Goal: Task Accomplishment & Management: Manage account settings

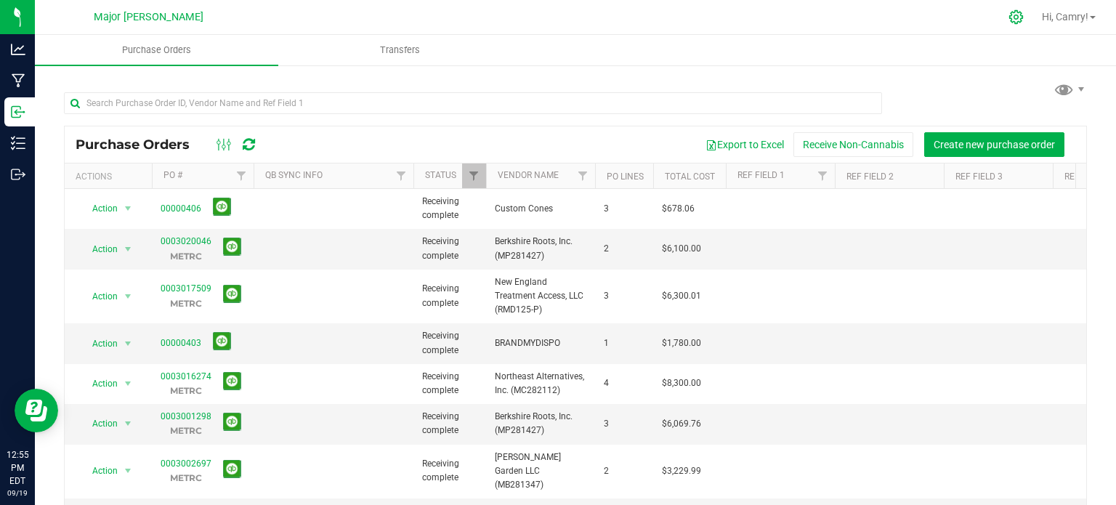
click at [1008, 15] on icon at bounding box center [1015, 16] width 15 height 15
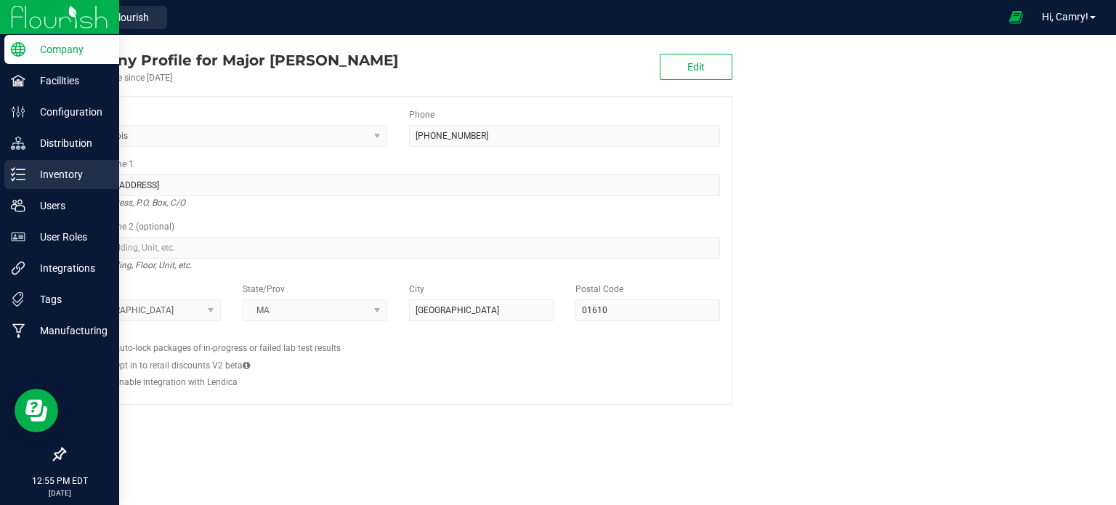
click at [35, 166] on p "Inventory" at bounding box center [68, 174] width 87 height 17
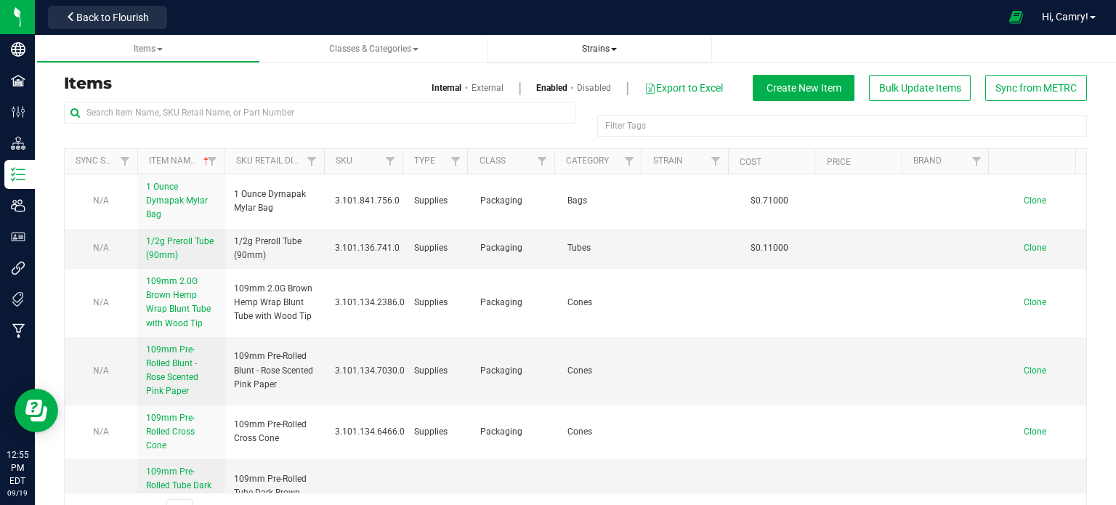
click at [596, 43] on span "Strains" at bounding box center [599, 49] width 201 height 12
click at [604, 50] on span "Strains" at bounding box center [599, 49] width 35 height 10
click at [596, 91] on li "All strains" at bounding box center [599, 88] width 201 height 21
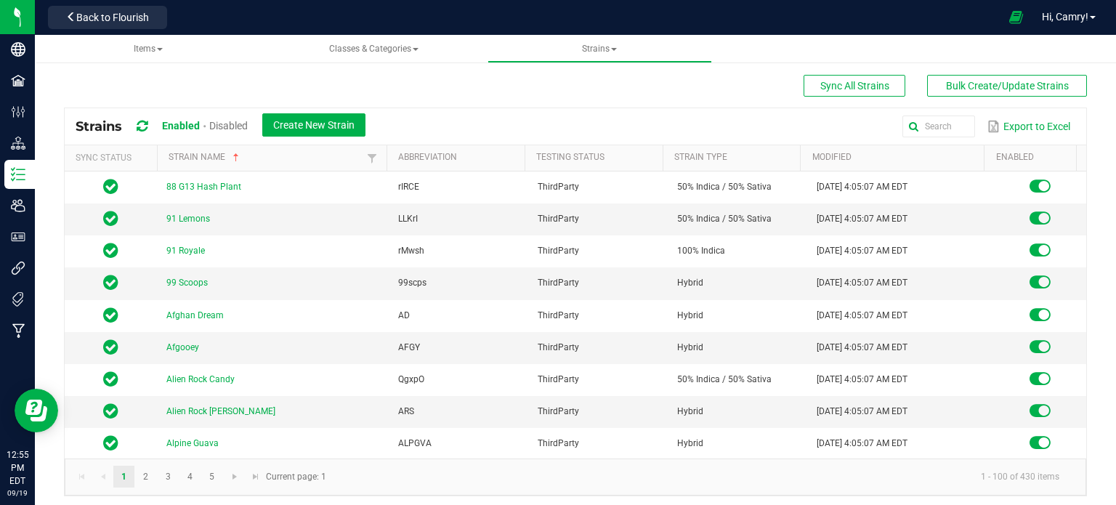
click at [867, 129] on div "Export to Excel" at bounding box center [725, 126] width 699 height 25
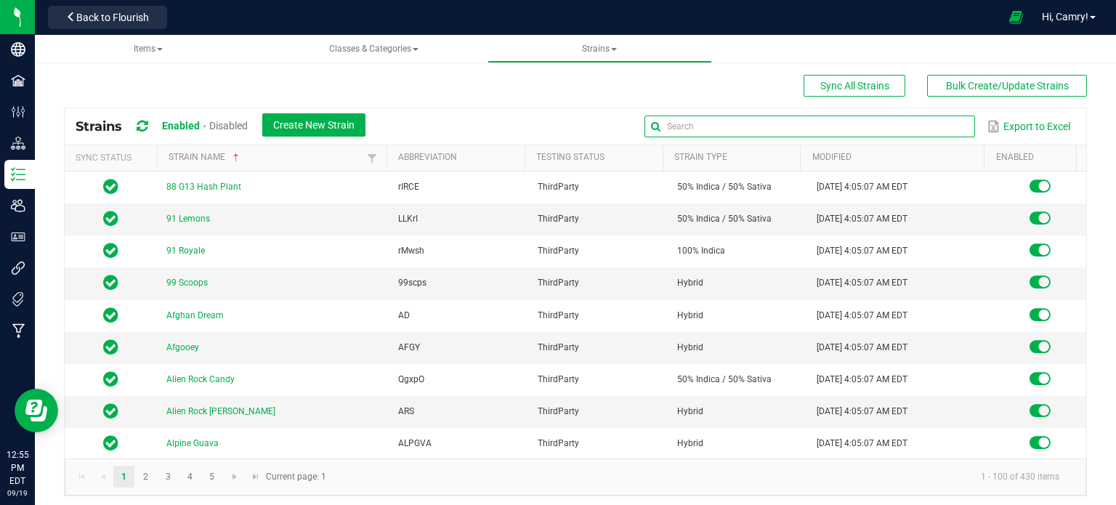
click at [904, 124] on input "text" at bounding box center [809, 127] width 331 height 22
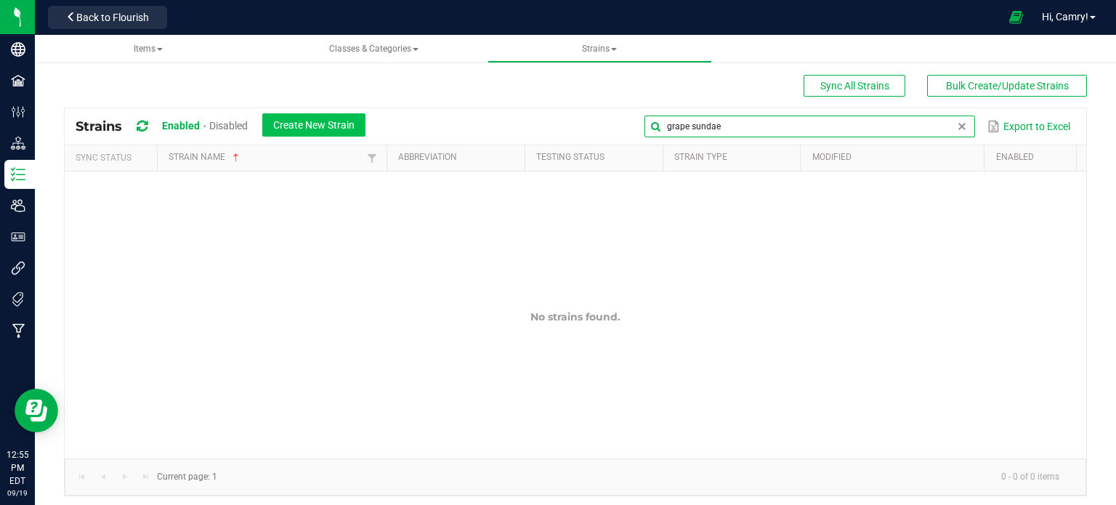
type input "grape sundae"
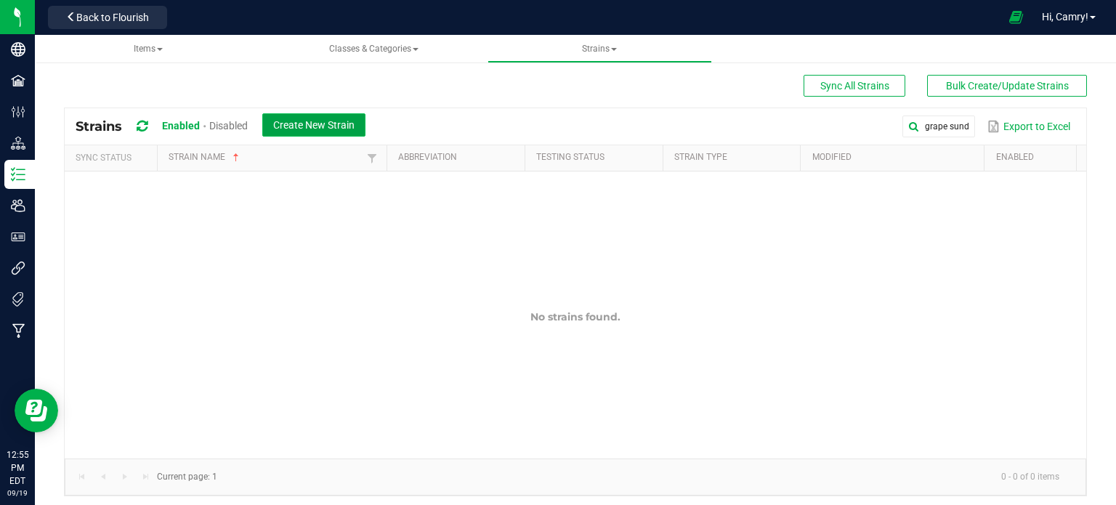
click at [314, 119] on span "Create New Strain" at bounding box center [313, 125] width 81 height 12
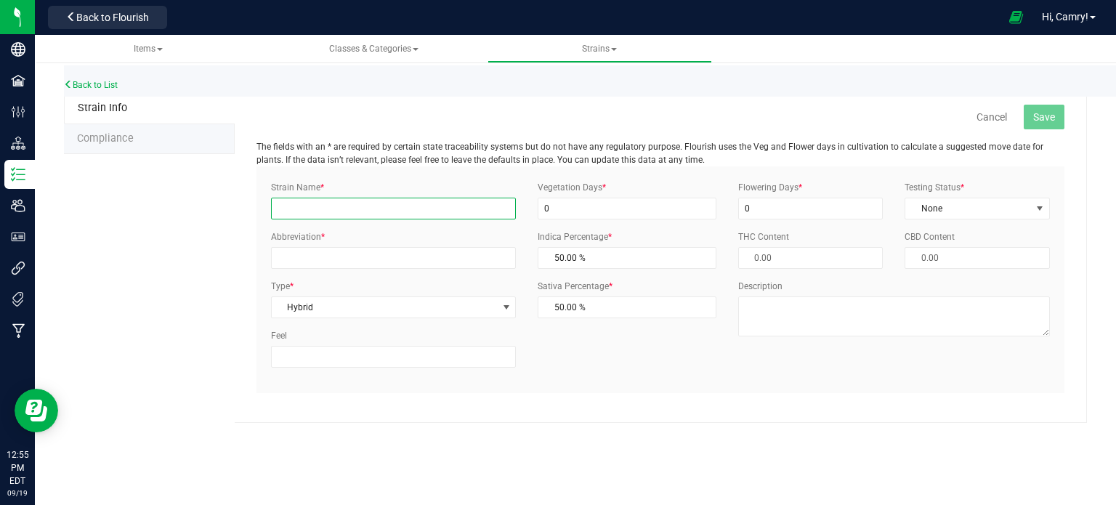
click at [374, 206] on input "Strain Name *" at bounding box center [393, 209] width 245 height 22
type input "Grape Sundae"
click at [559, 211] on input "0" at bounding box center [627, 209] width 179 height 22
type input "1"
click at [770, 216] on input "0" at bounding box center [810, 209] width 145 height 22
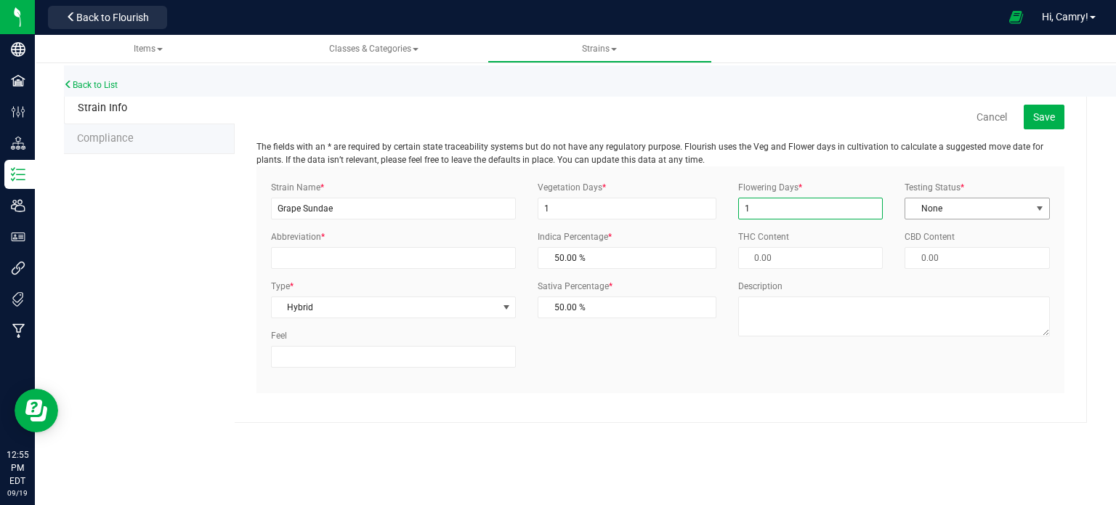
type input "1"
click at [1026, 212] on span "None" at bounding box center [968, 208] width 126 height 20
click at [1023, 209] on span "None" at bounding box center [968, 208] width 126 height 20
click at [1009, 215] on span "None" at bounding box center [968, 208] width 126 height 20
click at [1005, 254] on li "ThirdParty" at bounding box center [977, 255] width 144 height 22
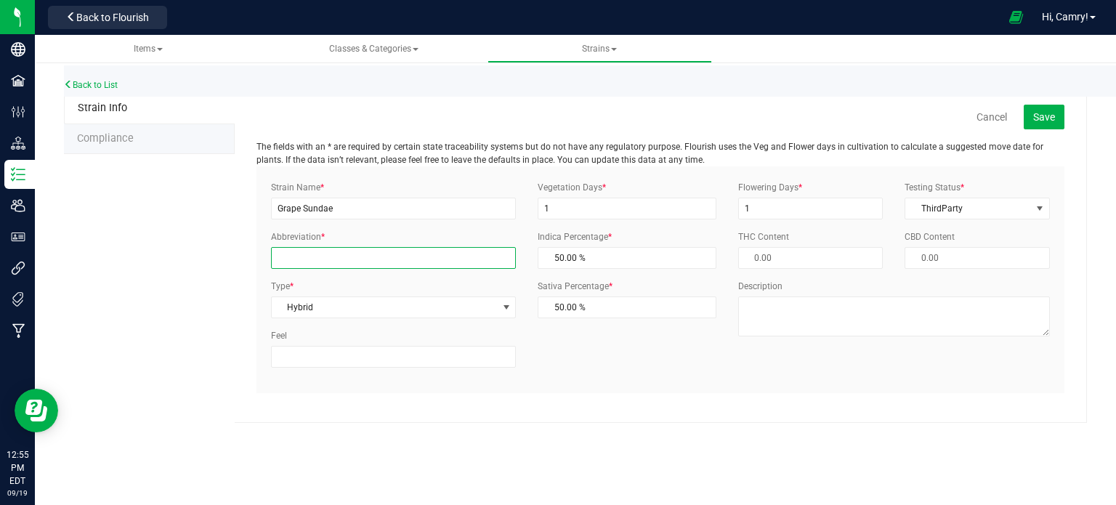
click at [435, 261] on input "Abbreviation *" at bounding box center [393, 258] width 245 height 22
type input "GrSun"
click at [1030, 113] on button "Save" at bounding box center [1044, 117] width 41 height 25
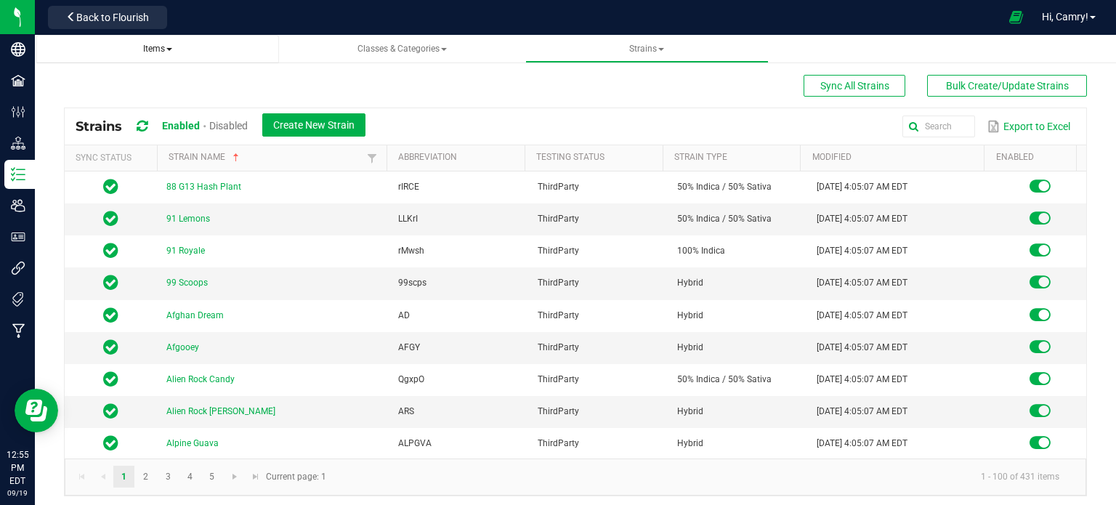
click at [172, 49] on span at bounding box center [169, 49] width 6 height 3
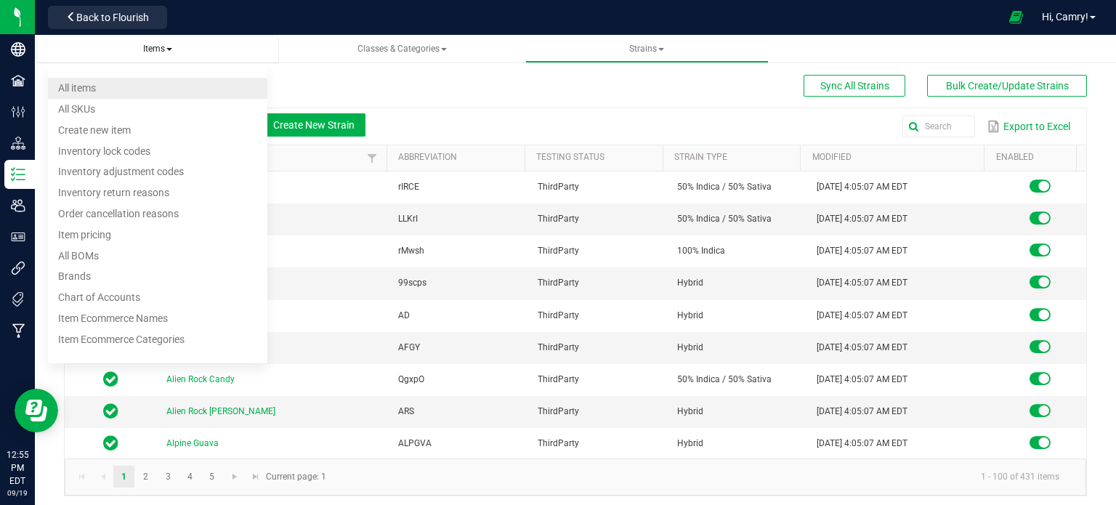
click at [115, 89] on li "All items" at bounding box center [158, 88] width 220 height 21
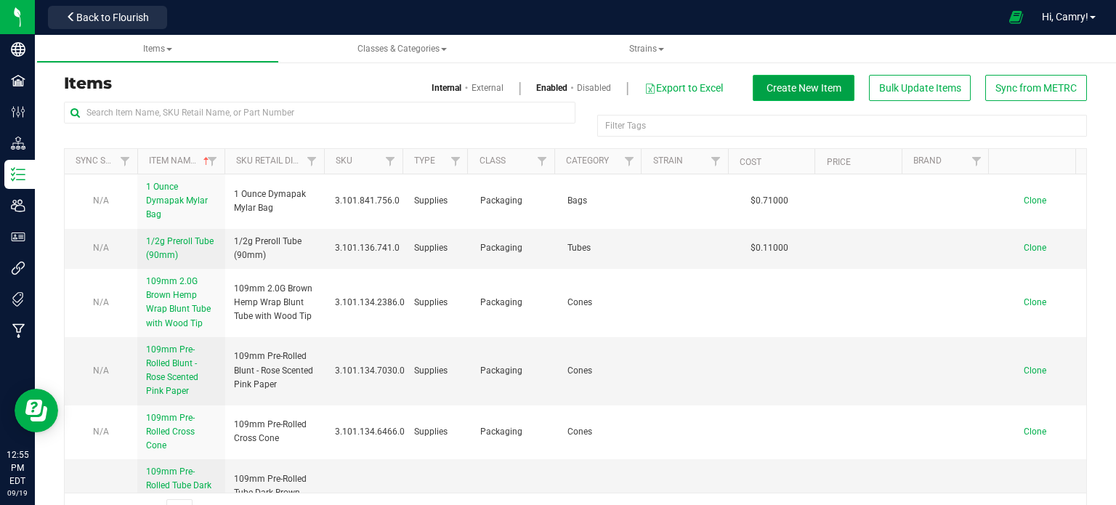
click at [782, 91] on span "Create New Item" at bounding box center [803, 88] width 75 height 12
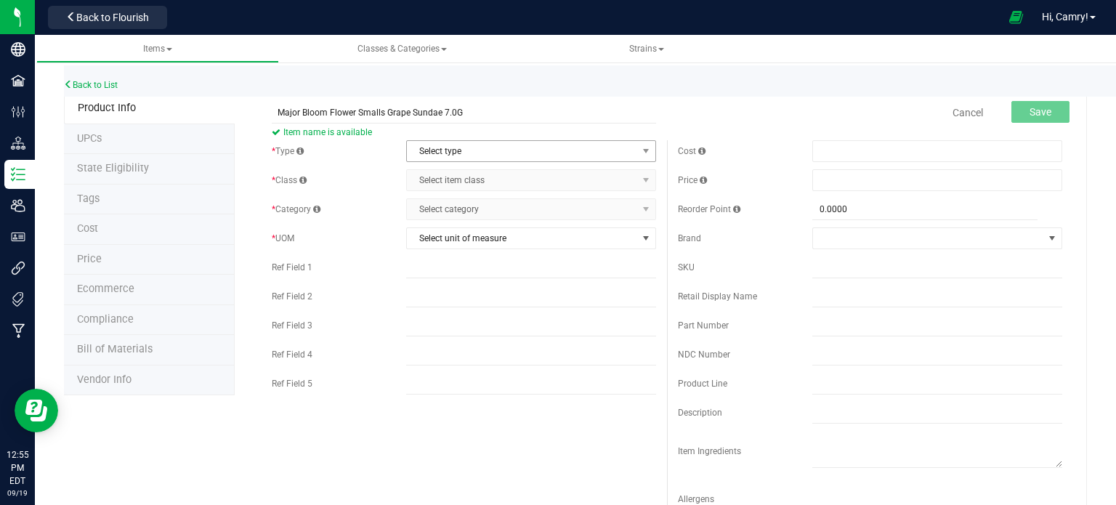
type input "Major Bloom Flower Smalls Grape Sundae 7.0G"
click at [496, 145] on span "Select type" at bounding box center [522, 151] width 230 height 20
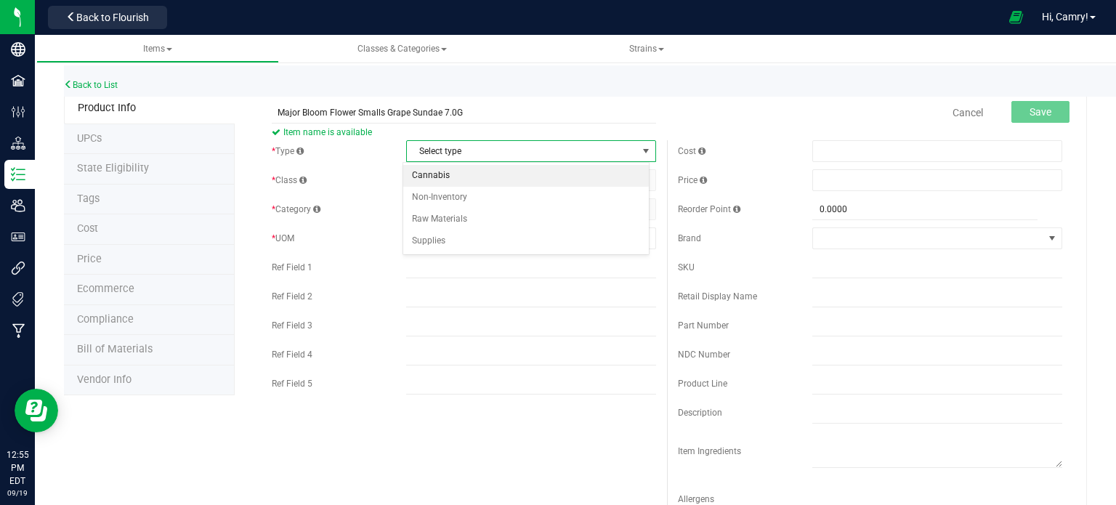
click at [496, 174] on li "Cannabis" at bounding box center [526, 176] width 246 height 22
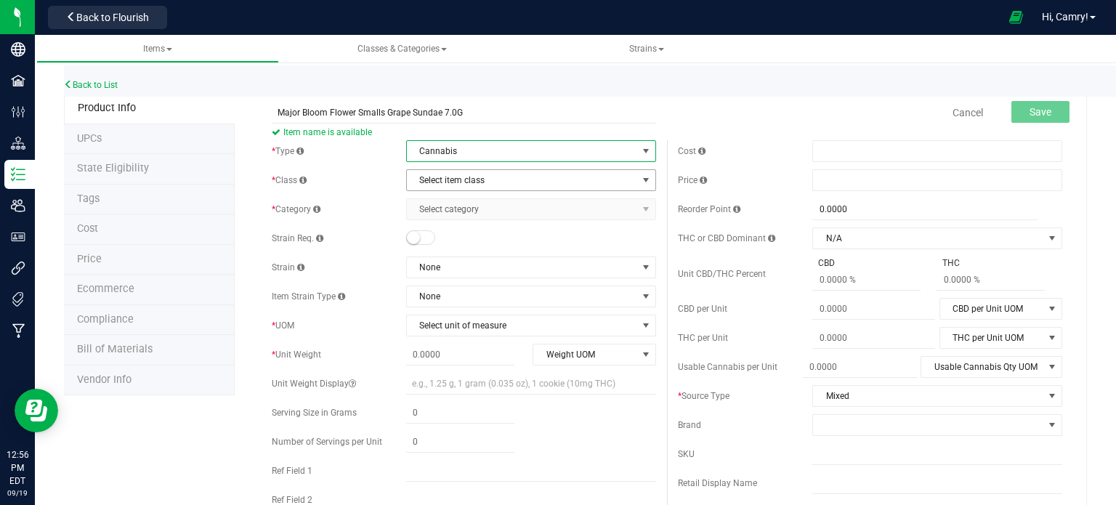
click at [492, 179] on span "Select item class" at bounding box center [522, 180] width 230 height 20
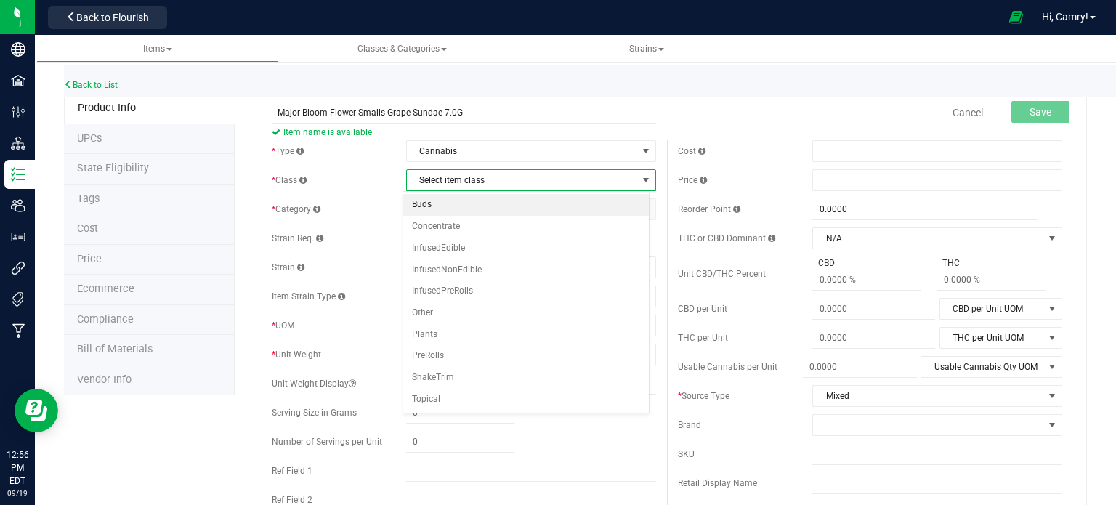
click at [480, 201] on li "Buds" at bounding box center [526, 205] width 246 height 22
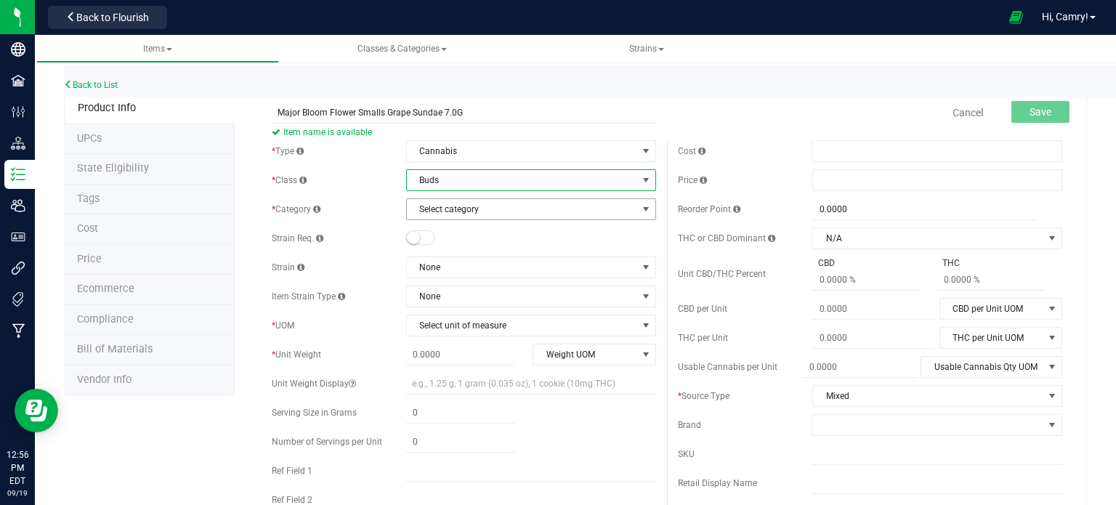
click at [482, 209] on span "Select category" at bounding box center [522, 209] width 230 height 20
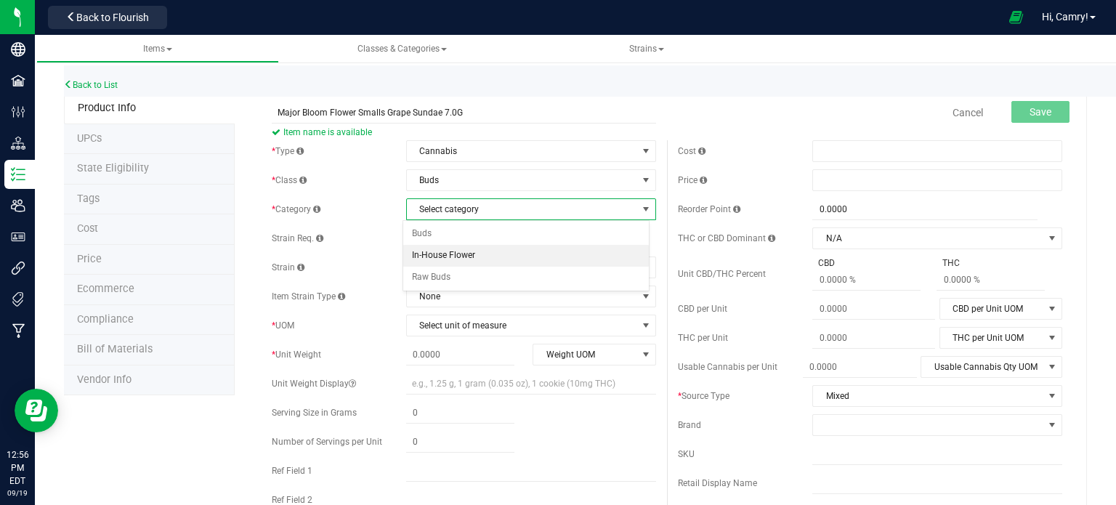
click at [488, 254] on li "In-House Flower" at bounding box center [526, 256] width 246 height 22
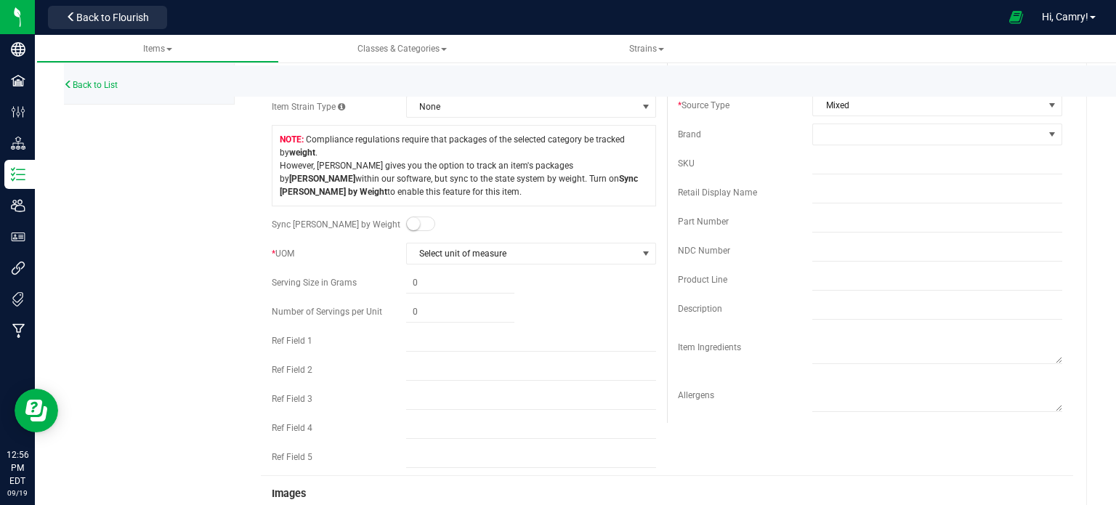
scroll to position [218, 0]
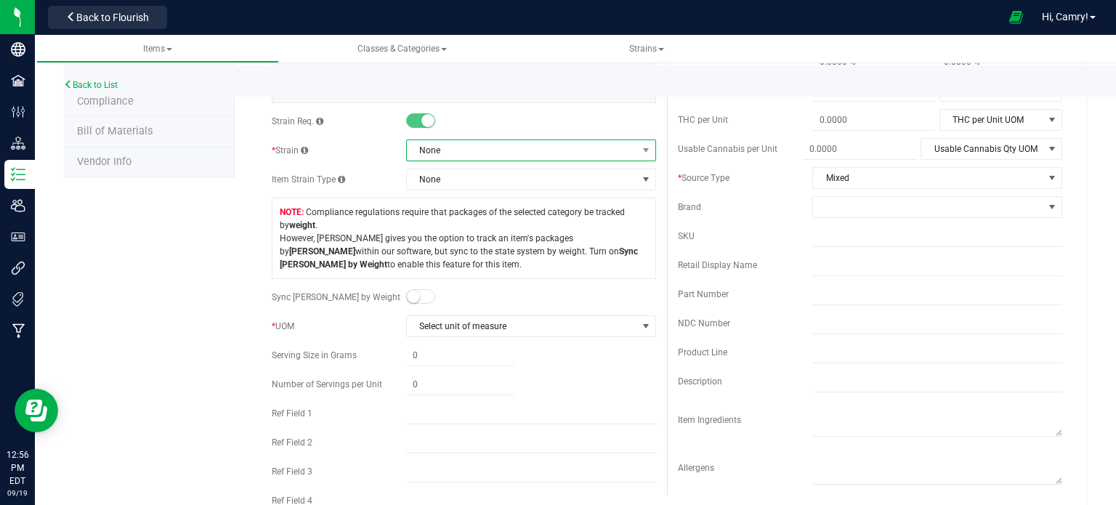
click at [485, 153] on span "None" at bounding box center [522, 150] width 230 height 20
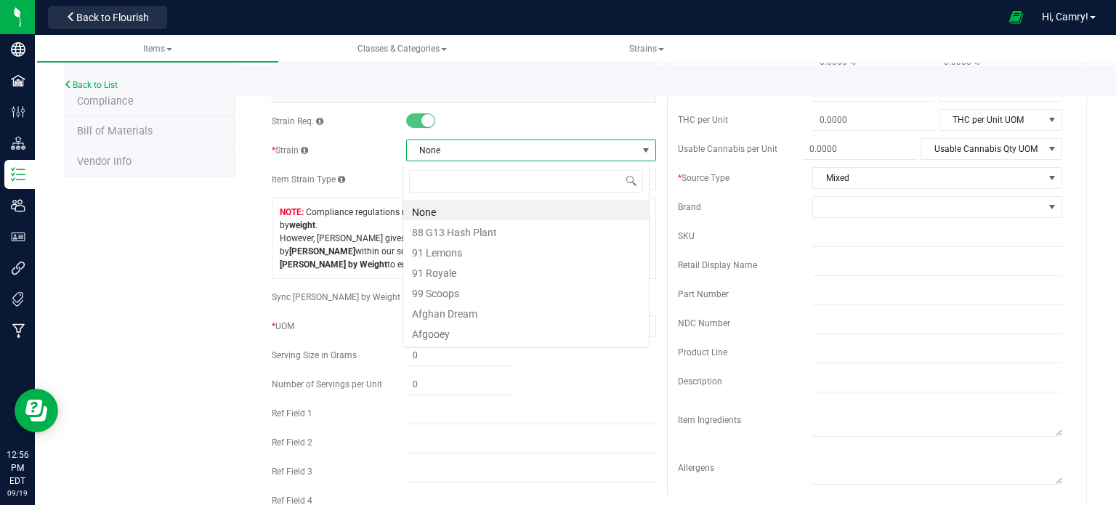
scroll to position [21, 247]
type input "grape sun"
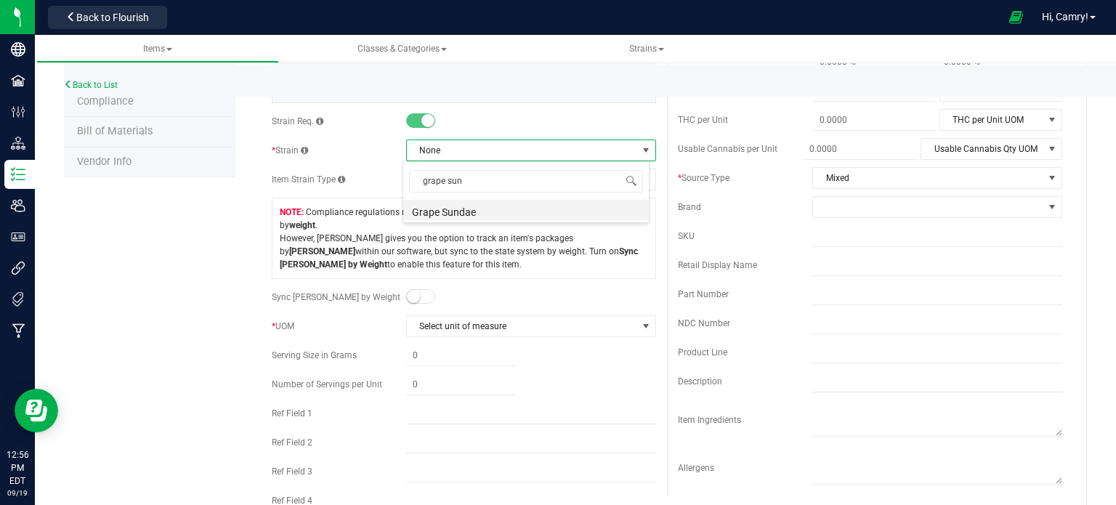
click at [503, 213] on li "Grape Sundae" at bounding box center [526, 210] width 246 height 20
click at [418, 295] on span at bounding box center [420, 296] width 29 height 15
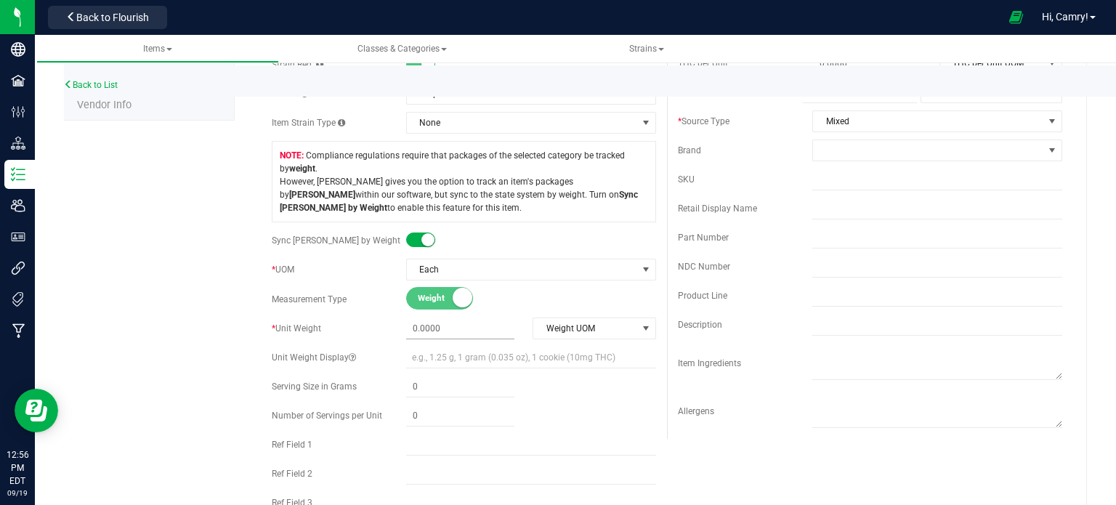
scroll to position [291, 0]
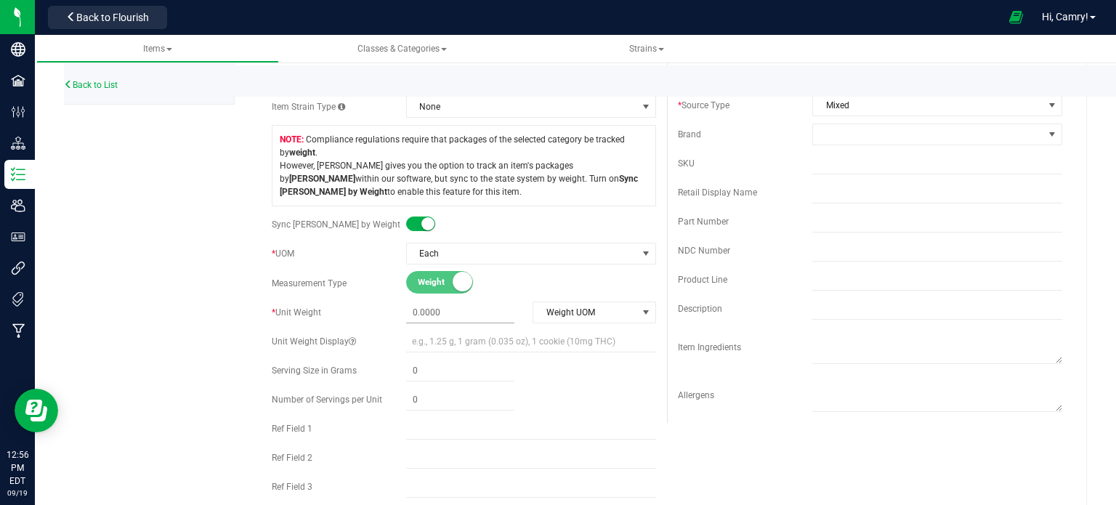
click at [448, 315] on span at bounding box center [460, 312] width 108 height 21
type input "7"
type input "7.0000"
click at [602, 311] on span "Weight UOM" at bounding box center [584, 312] width 103 height 20
click at [575, 336] on li "Gram" at bounding box center [589, 336] width 120 height 22
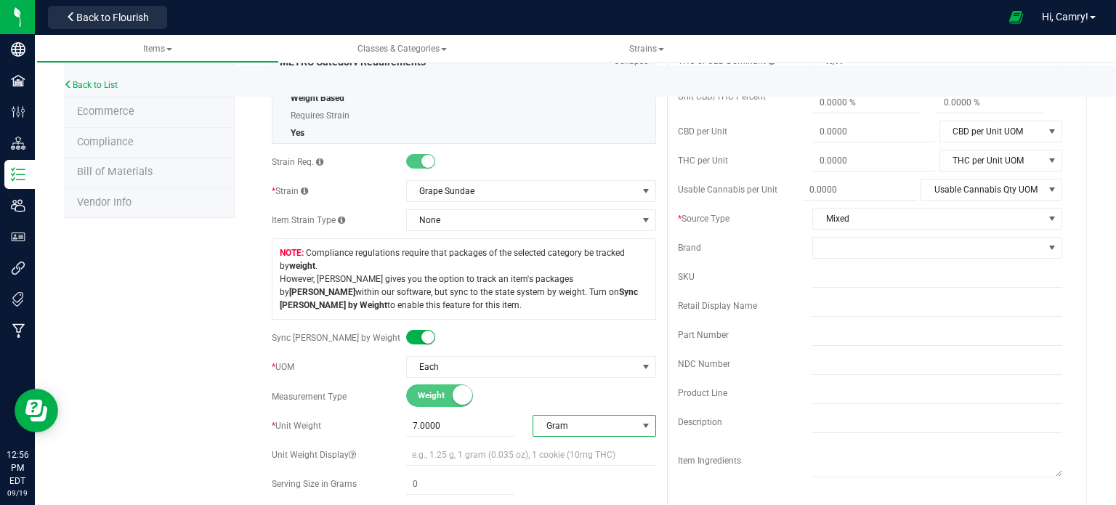
scroll to position [0, 0]
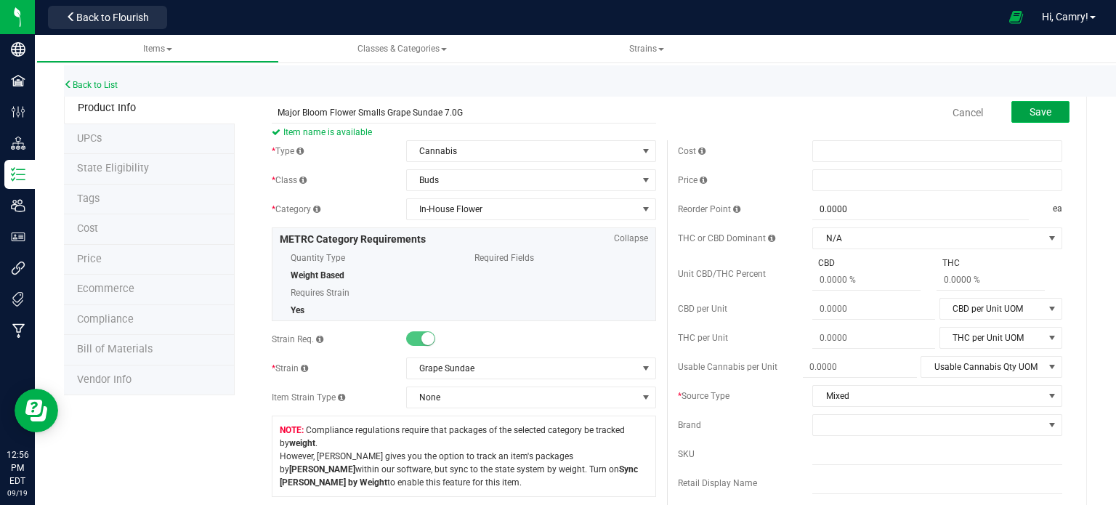
click at [1029, 116] on span "Save" at bounding box center [1040, 112] width 22 height 12
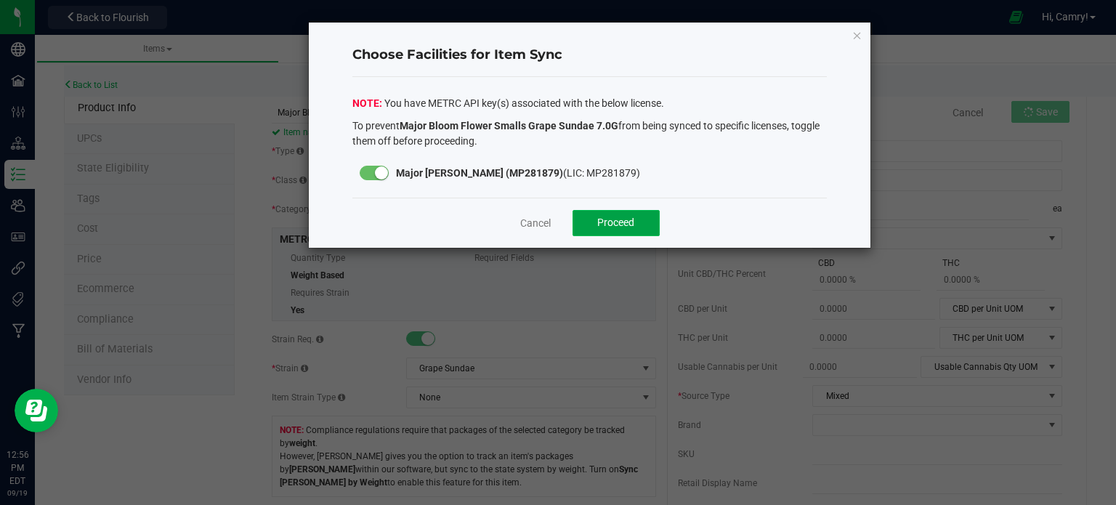
click at [618, 227] on span "Proceed" at bounding box center [615, 222] width 37 height 12
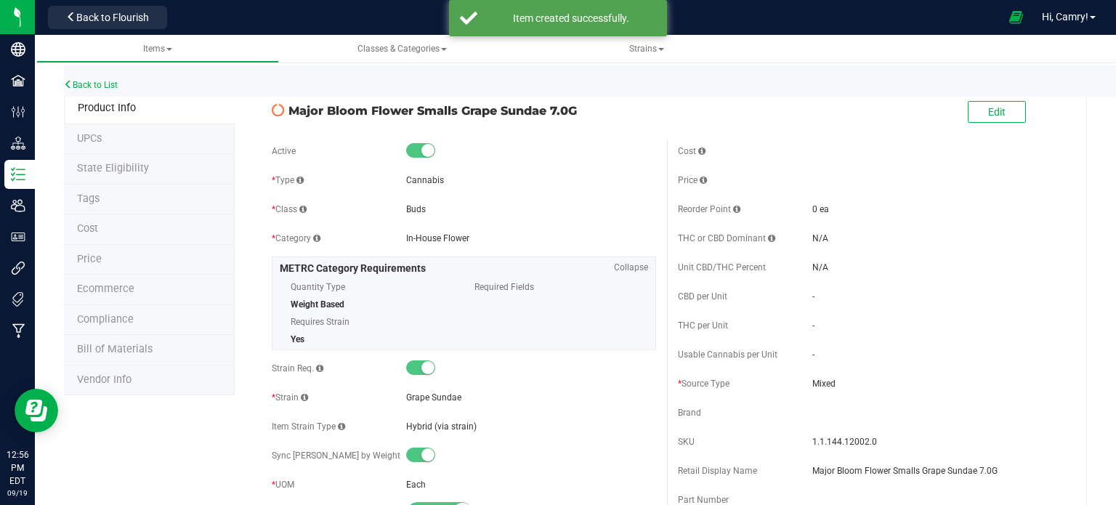
click at [117, 347] on span "Bill of Materials" at bounding box center [115, 349] width 76 height 12
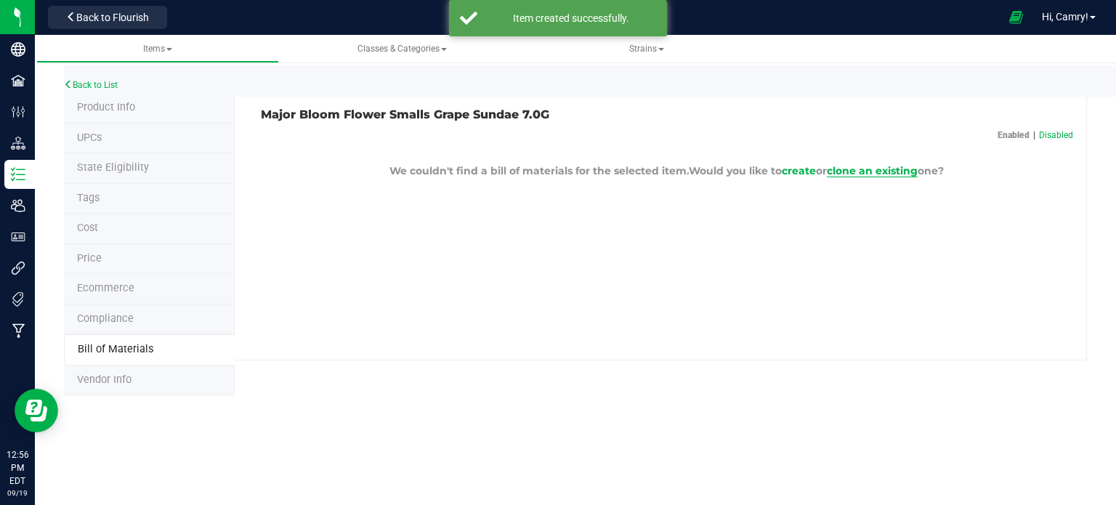
click at [849, 168] on span "clone an existing" at bounding box center [872, 170] width 91 height 13
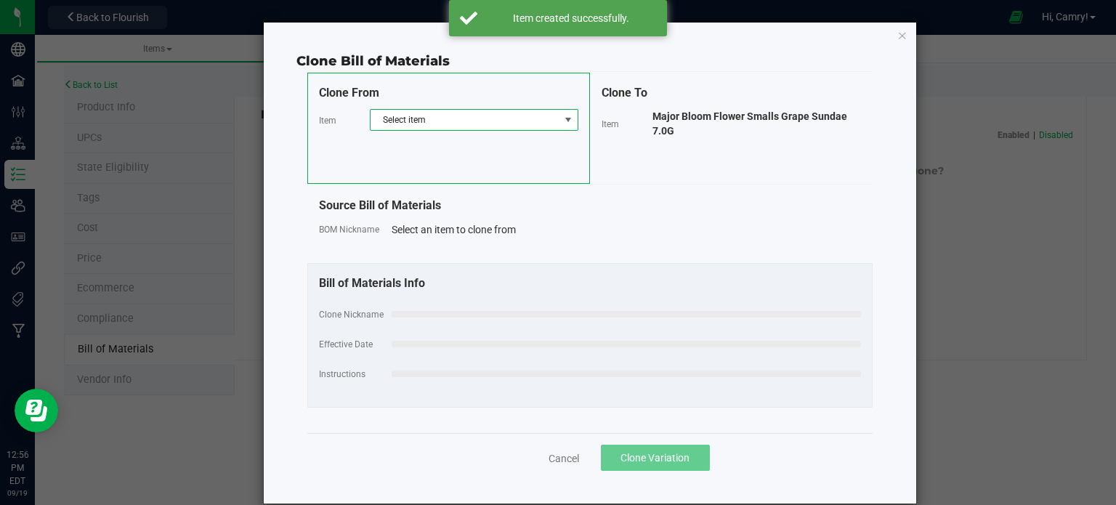
click at [500, 121] on span "Select item" at bounding box center [465, 120] width 189 height 20
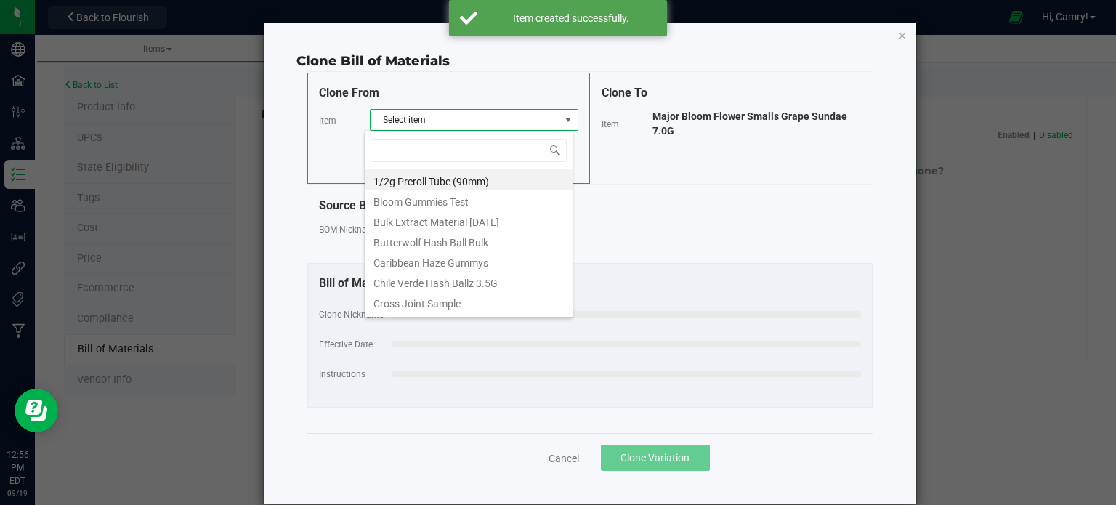
scroll to position [21, 209]
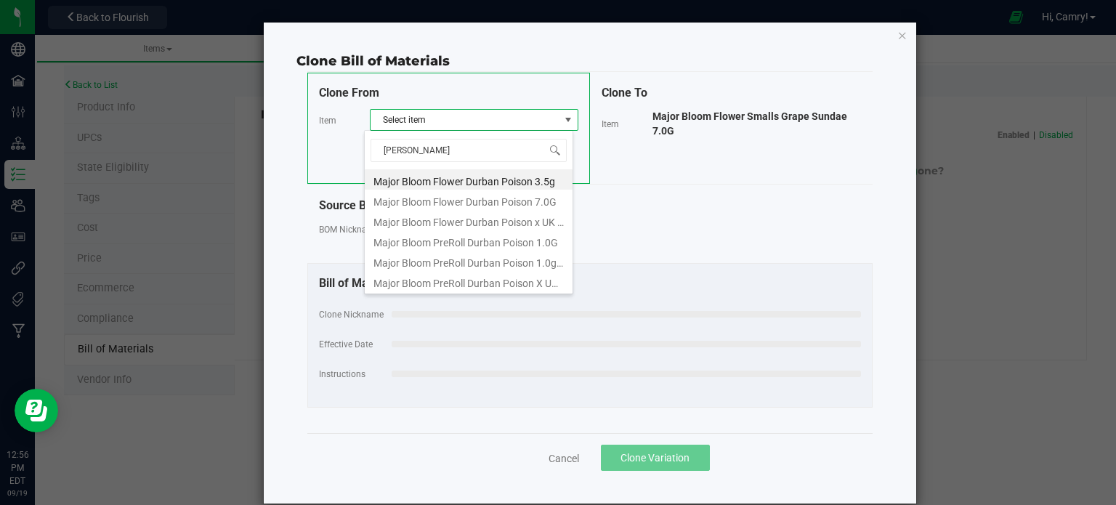
type input "[GEOGRAPHIC_DATA]"
click at [520, 200] on li "Major Bloom Flower Durban Poison 7.0G" at bounding box center [469, 200] width 208 height 20
select select "853"
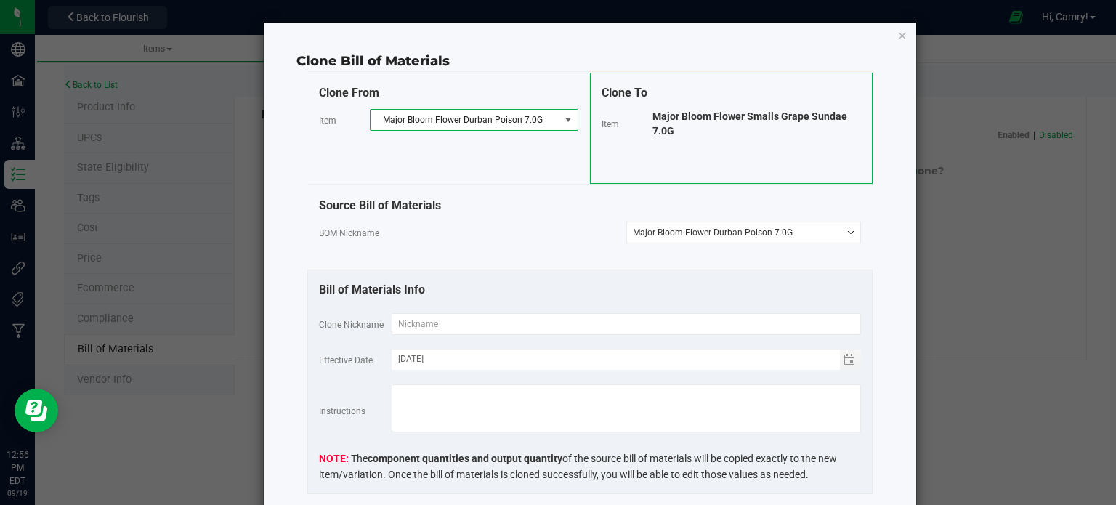
click at [814, 117] on span "Major Bloom Flower Smalls Grape Sundae 7.0G" at bounding box center [749, 123] width 195 height 26
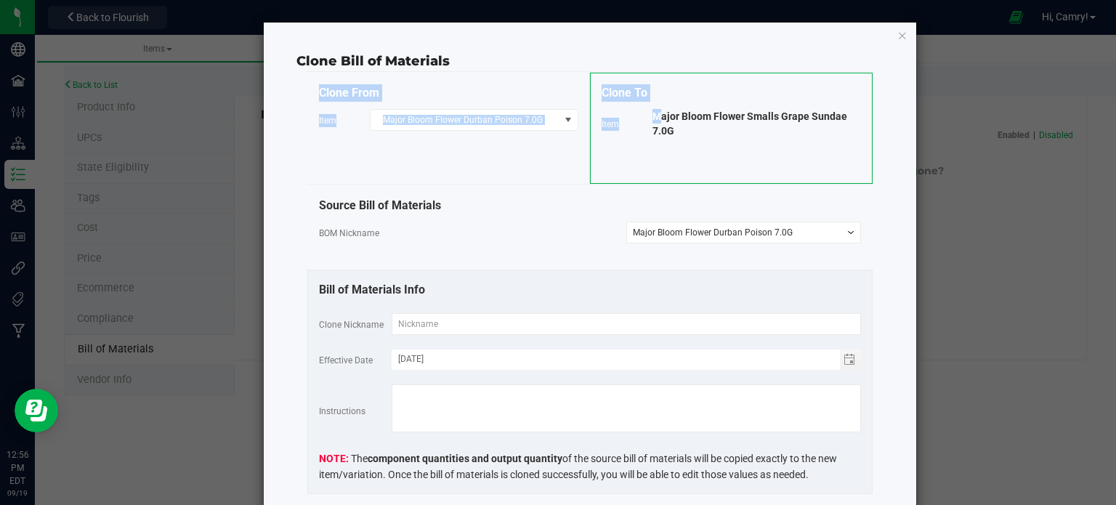
click at [814, 117] on span "Major Bloom Flower Smalls Grape Sundae 7.0G" at bounding box center [749, 123] width 195 height 26
copy div "Clone From Item Major Bloom Flower Durban Poison 7.0G Clone To Item"
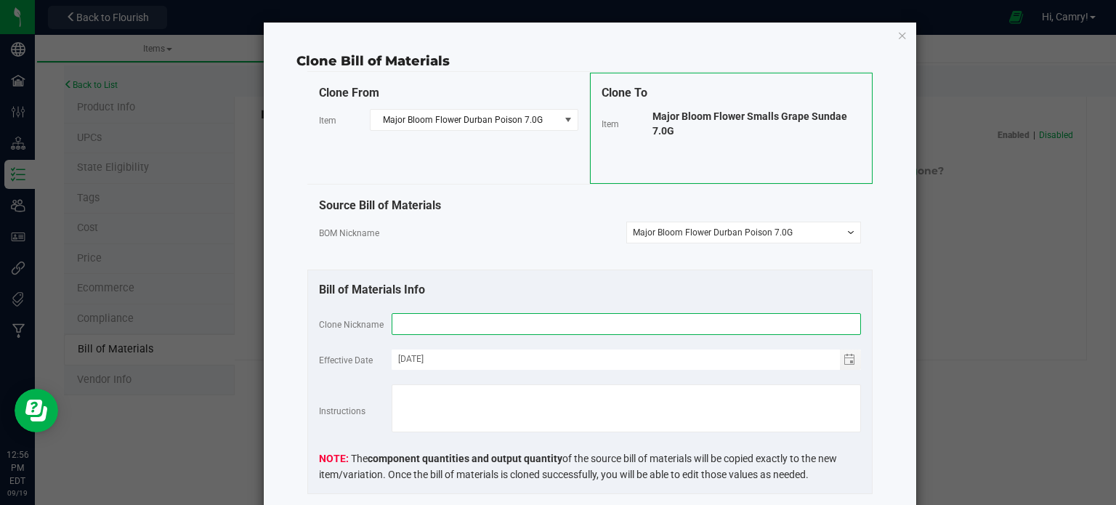
paste input "Major Bloom Flower Smalls Grape Sundae 7.0G"
type input "Major Bloom Flower Smalls Grape Sundae 7.0G"
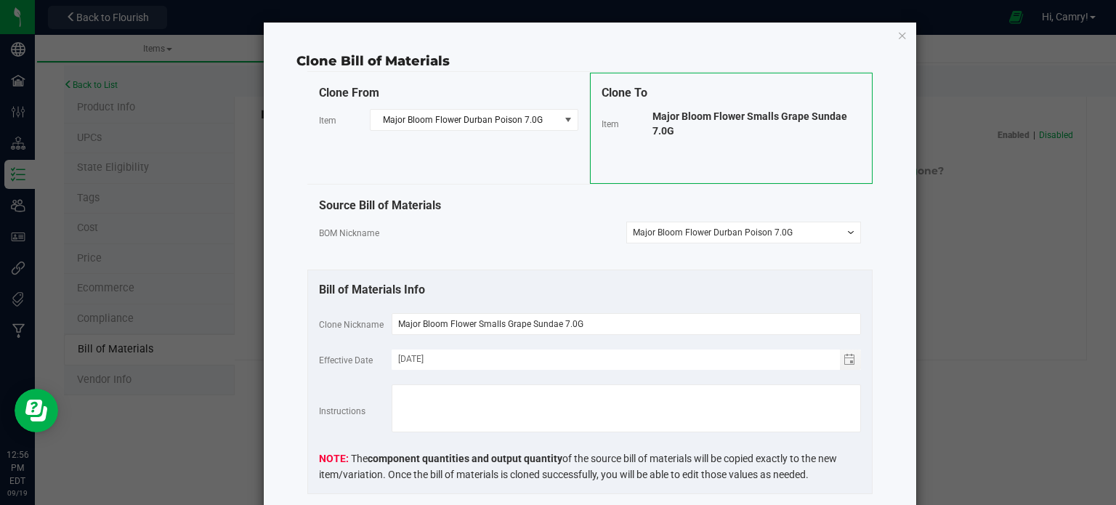
click at [504, 293] on div "Bill of Materials Info" at bounding box center [590, 289] width 542 height 17
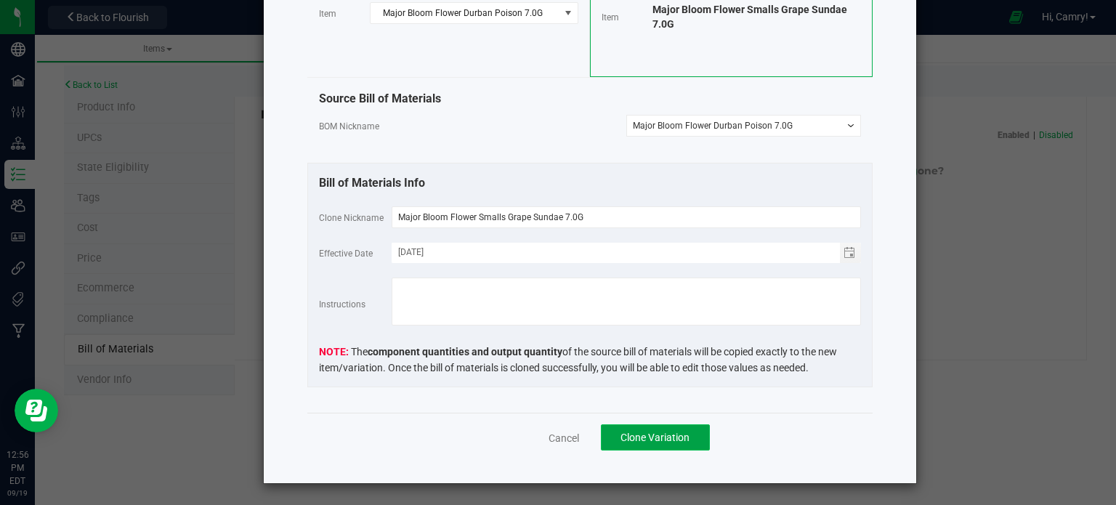
click at [665, 432] on span "Clone Variation" at bounding box center [654, 438] width 69 height 12
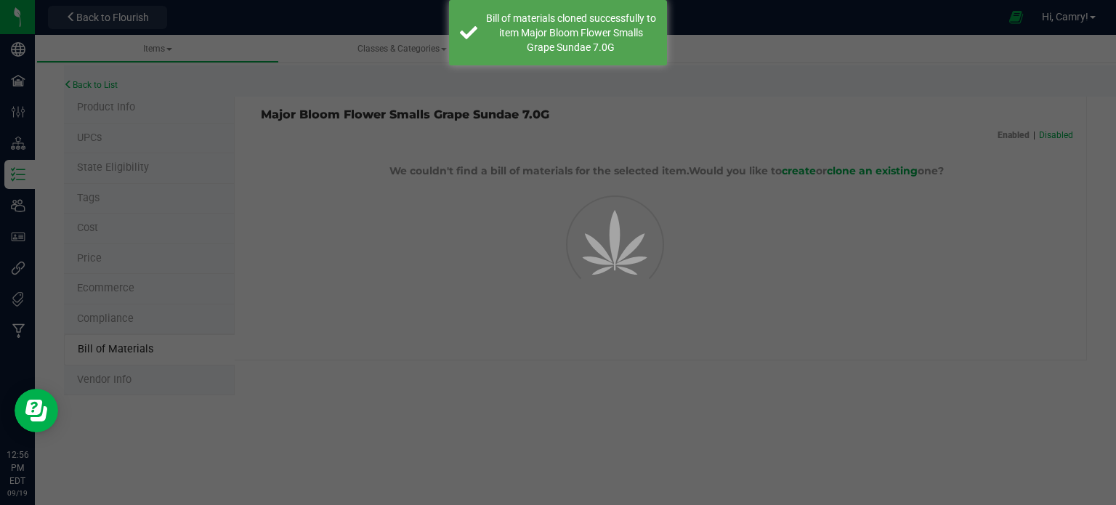
select select "910"
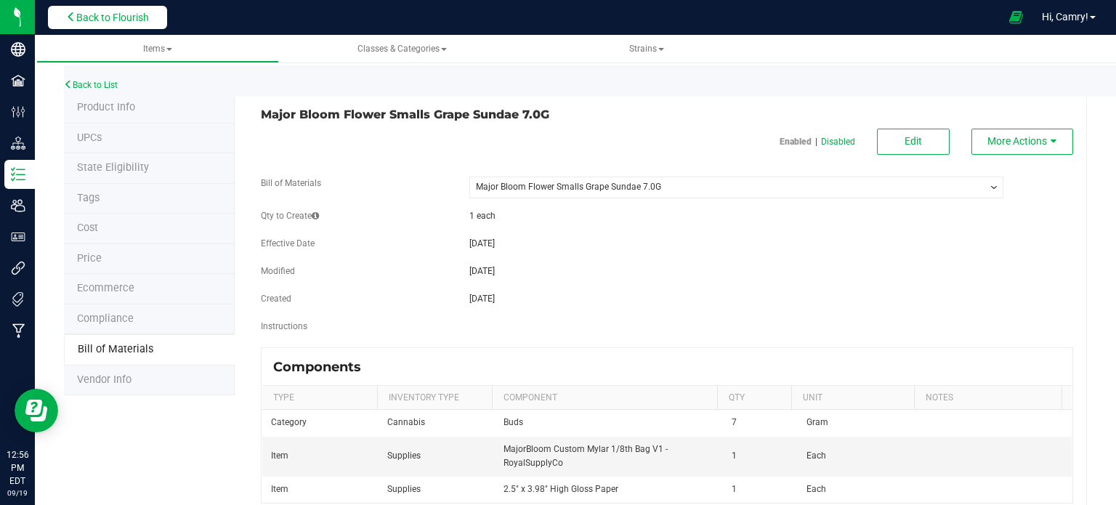
click at [93, 20] on span "Back to Flourish" at bounding box center [112, 18] width 73 height 12
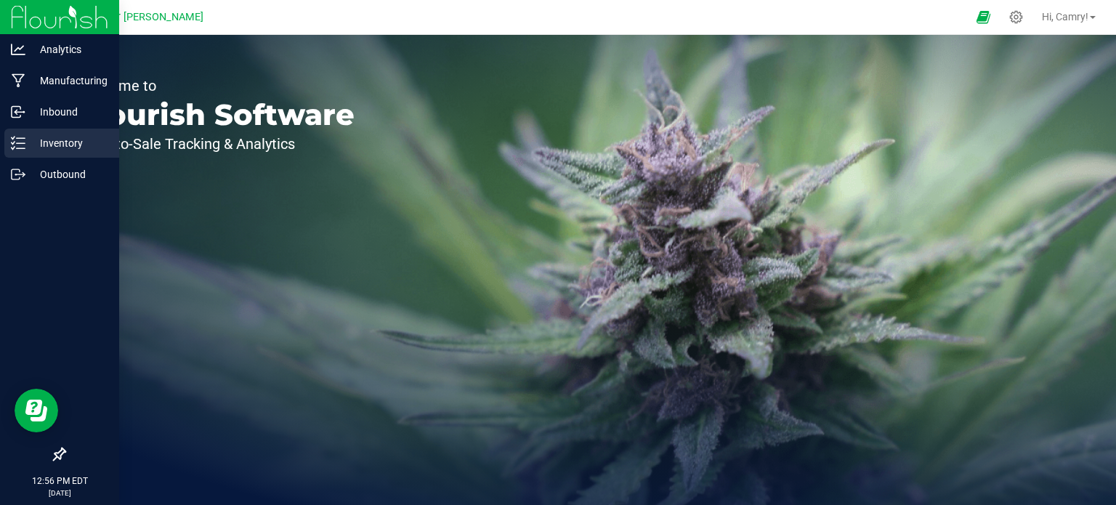
click at [26, 141] on p "Inventory" at bounding box center [68, 142] width 87 height 17
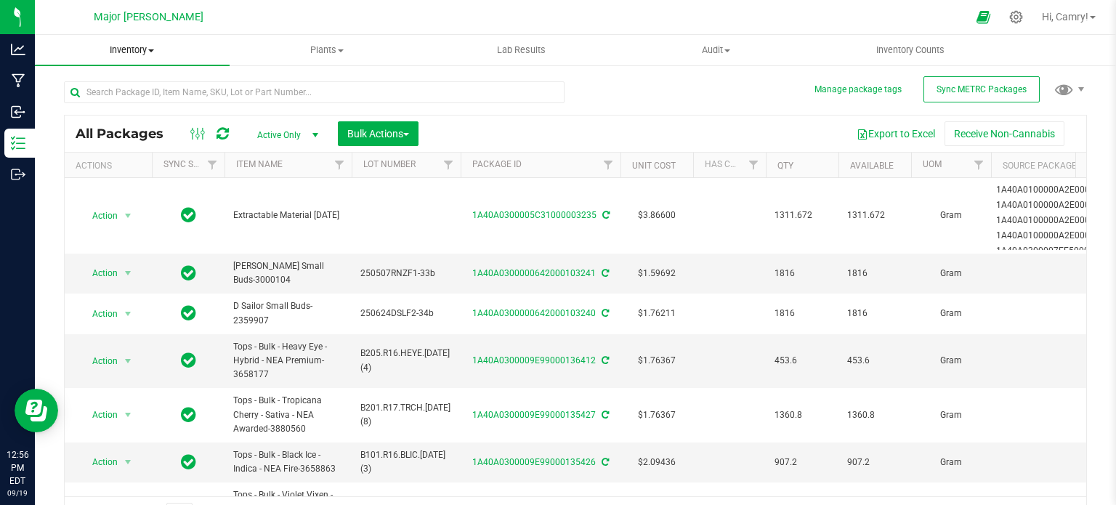
click at [134, 46] on span "Inventory" at bounding box center [132, 50] width 195 height 13
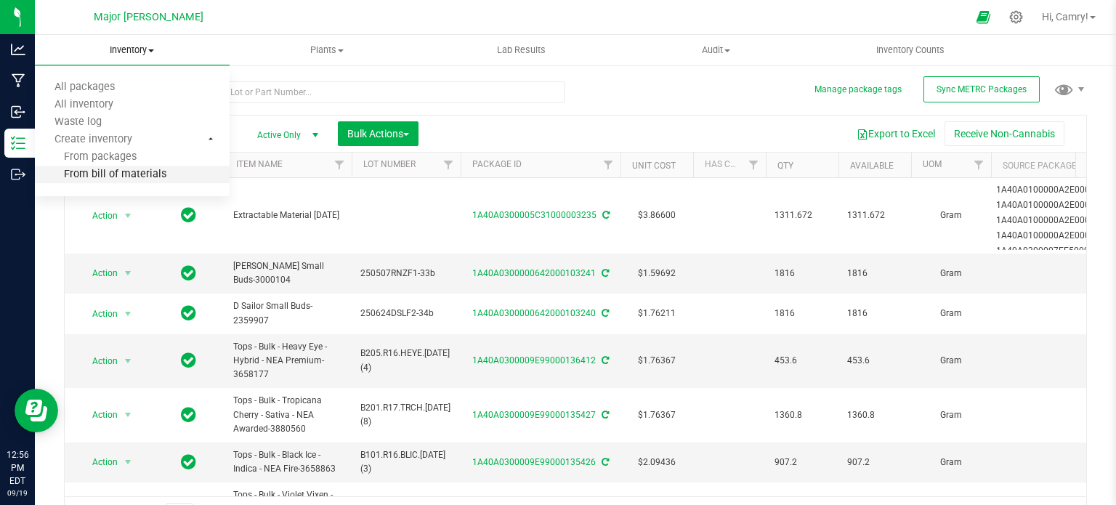
click at [115, 169] on span "From bill of materials" at bounding box center [100, 175] width 131 height 12
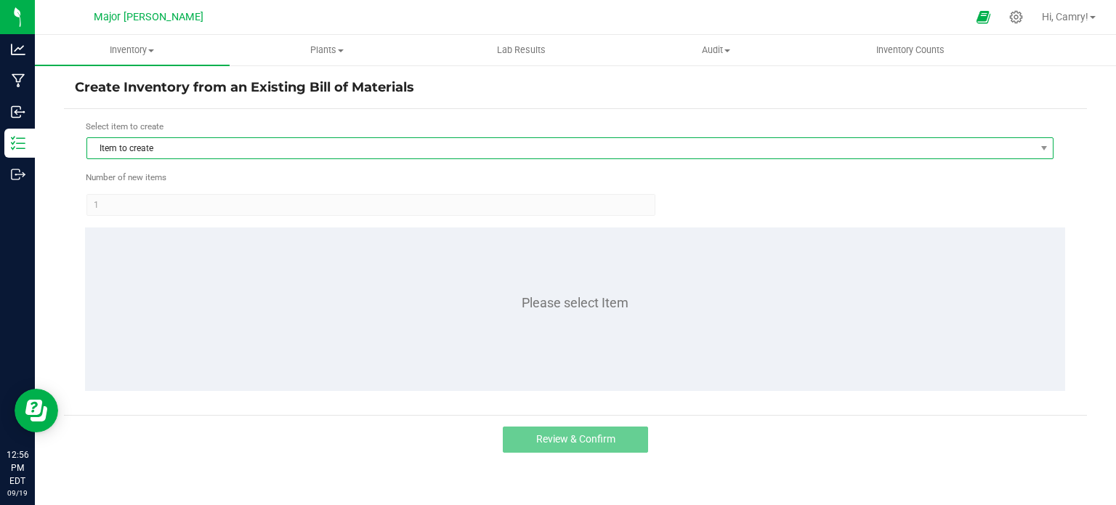
click at [378, 152] on span "Item to create" at bounding box center [560, 148] width 947 height 20
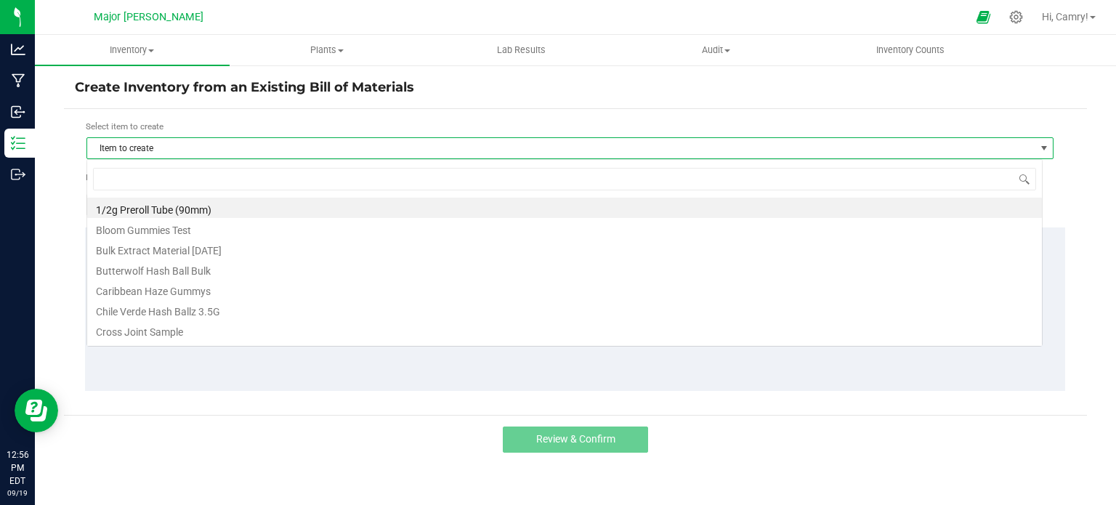
scroll to position [21, 956]
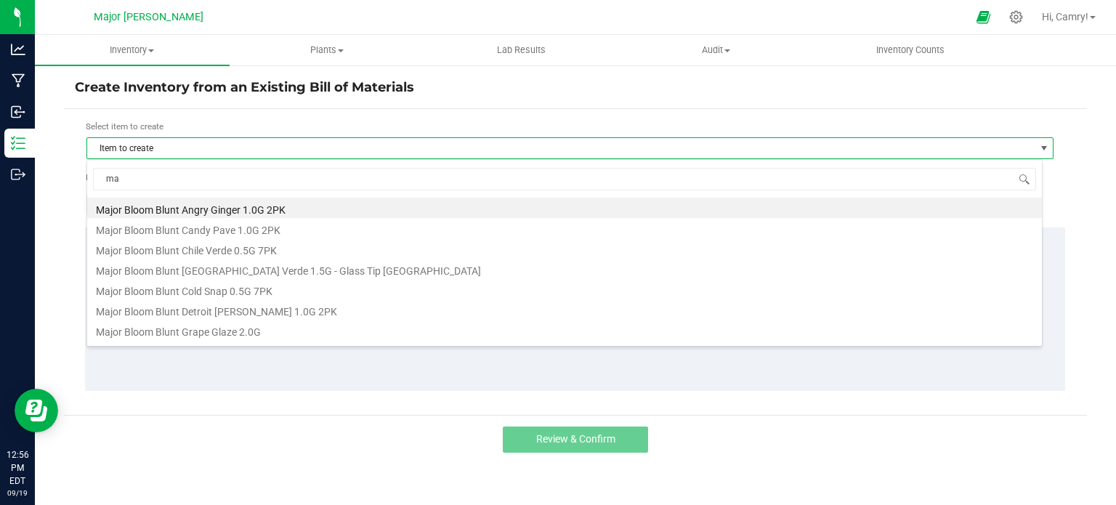
type input "m"
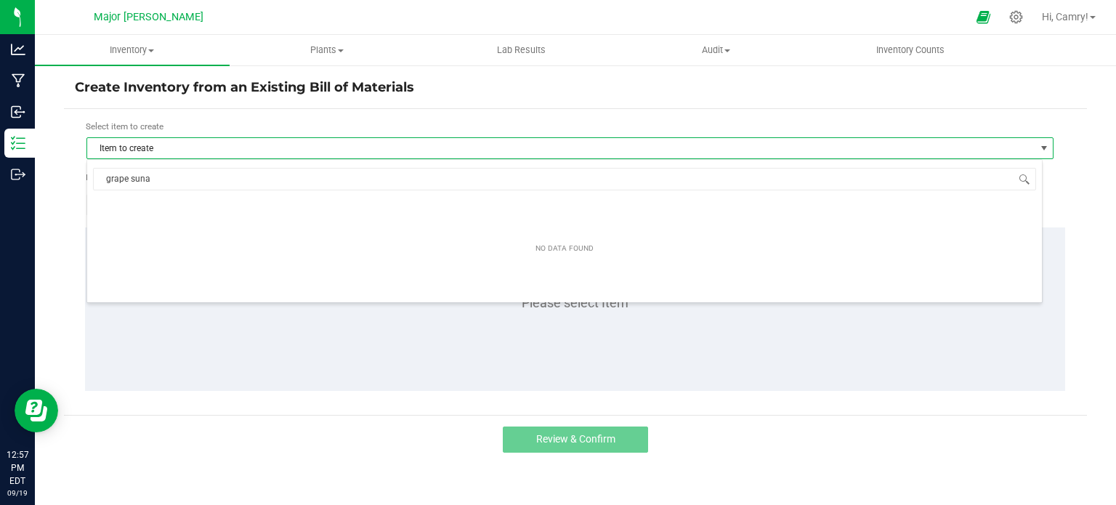
type input "grape sun"
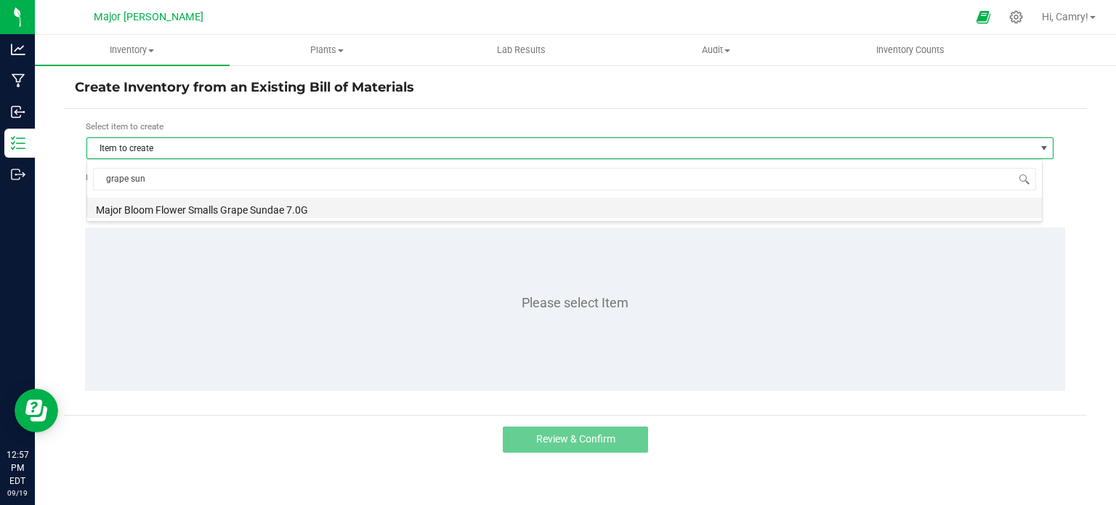
click at [711, 216] on li "Major Bloom Flower Smalls Grape Sundae 7.0G" at bounding box center [564, 208] width 955 height 20
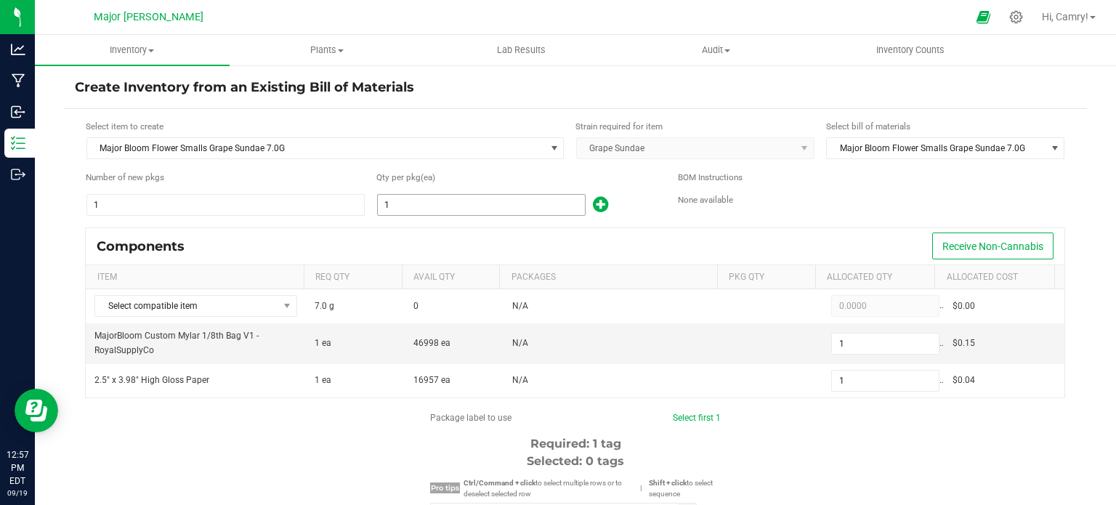
click at [477, 203] on input "1" at bounding box center [481, 205] width 207 height 20
type input "9"
type input "97"
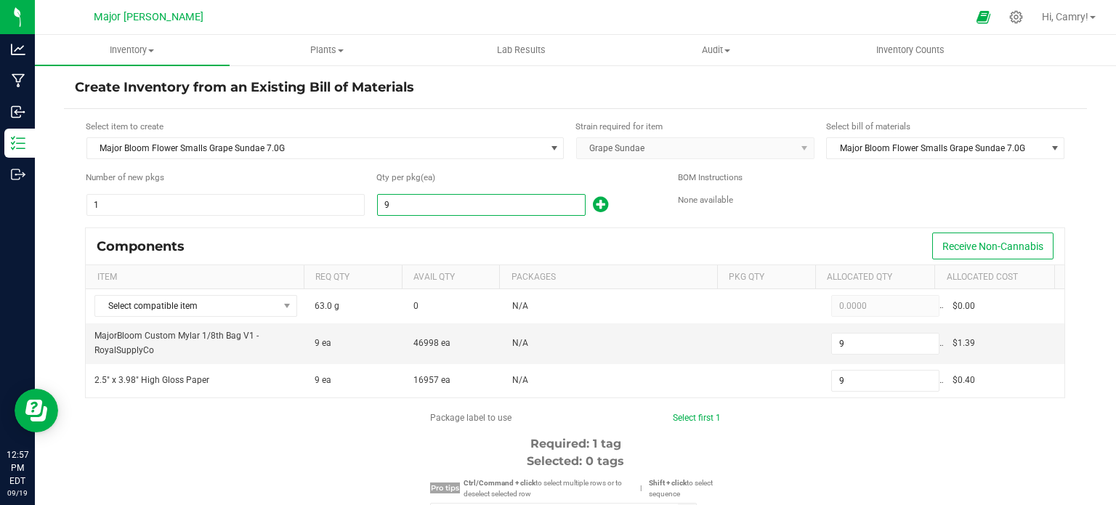
type input "97"
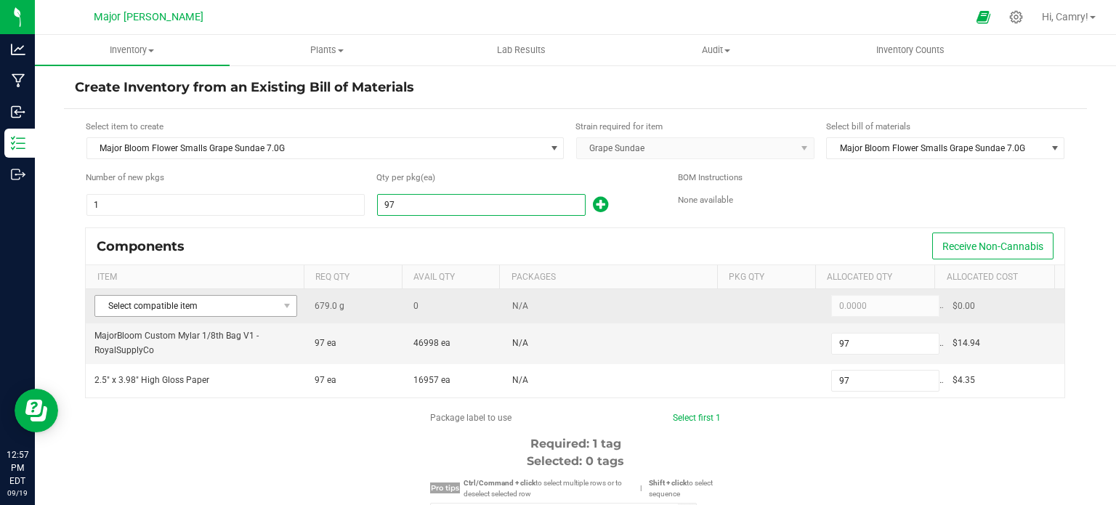
type input "97"
click at [251, 304] on span "Select compatible item" at bounding box center [186, 306] width 183 height 20
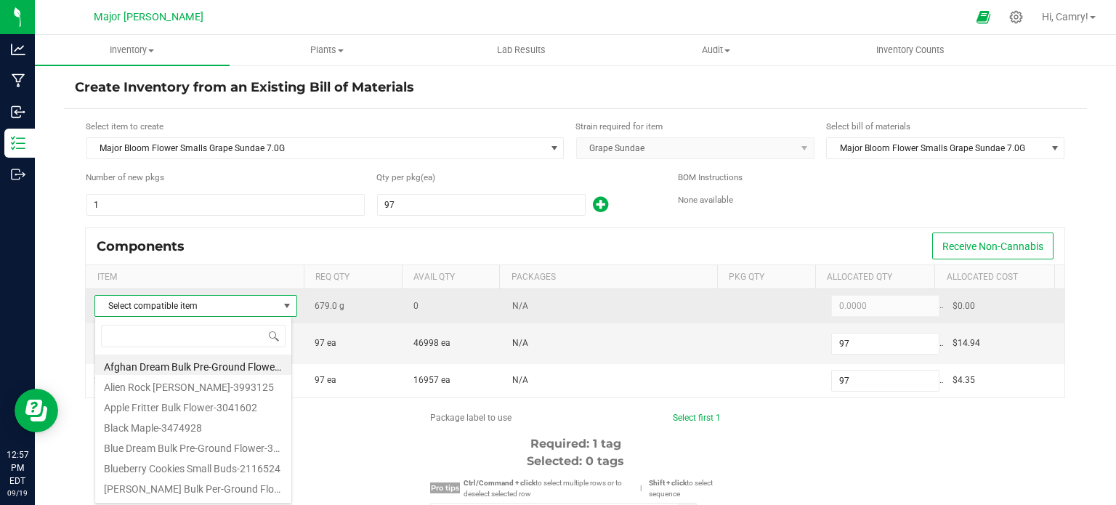
scroll to position [21, 198]
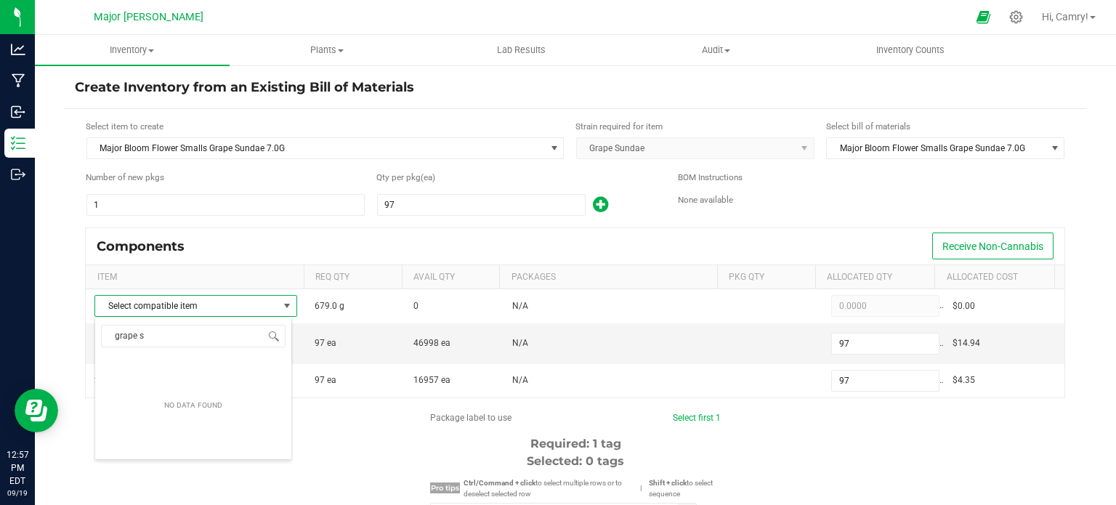
type input "grape su"
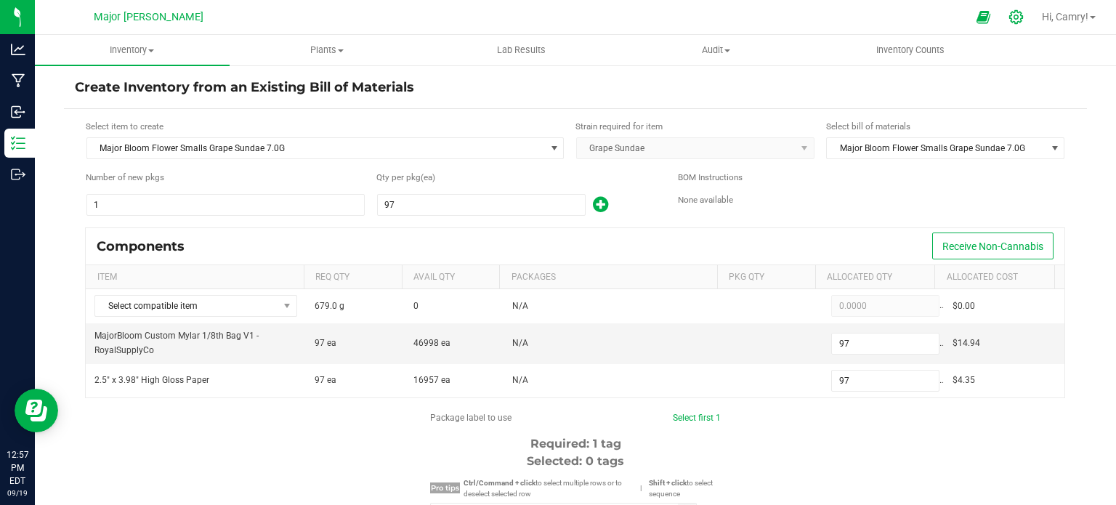
click at [1012, 13] on icon at bounding box center [1015, 16] width 15 height 15
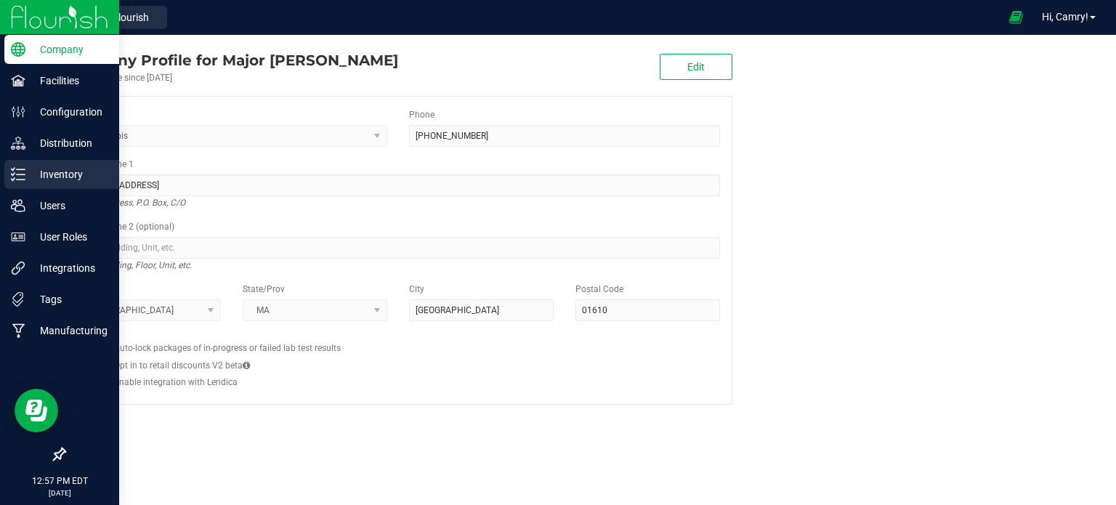
click at [49, 174] on p "Inventory" at bounding box center [68, 174] width 87 height 17
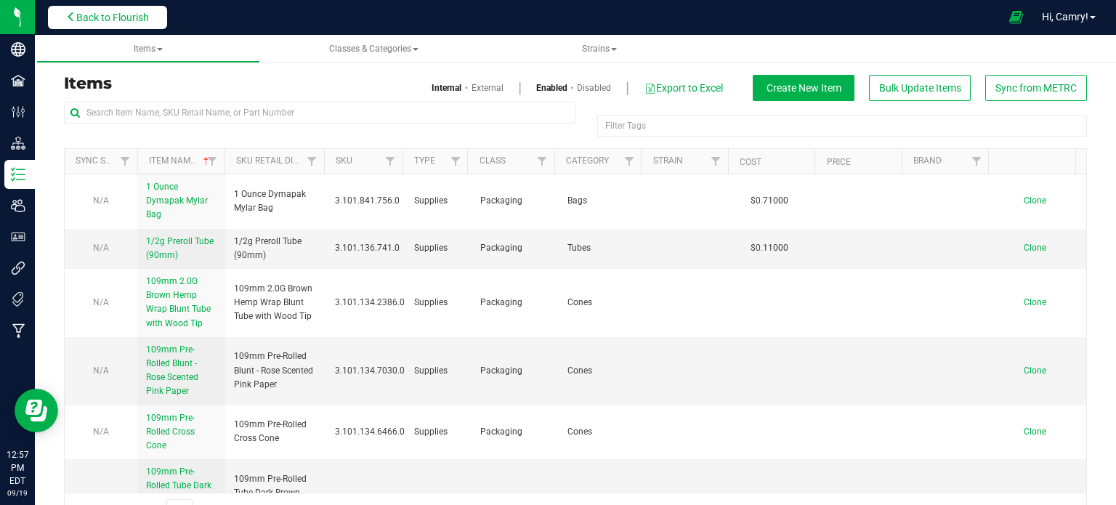
click at [147, 21] on span "Back to Flourish" at bounding box center [112, 18] width 73 height 12
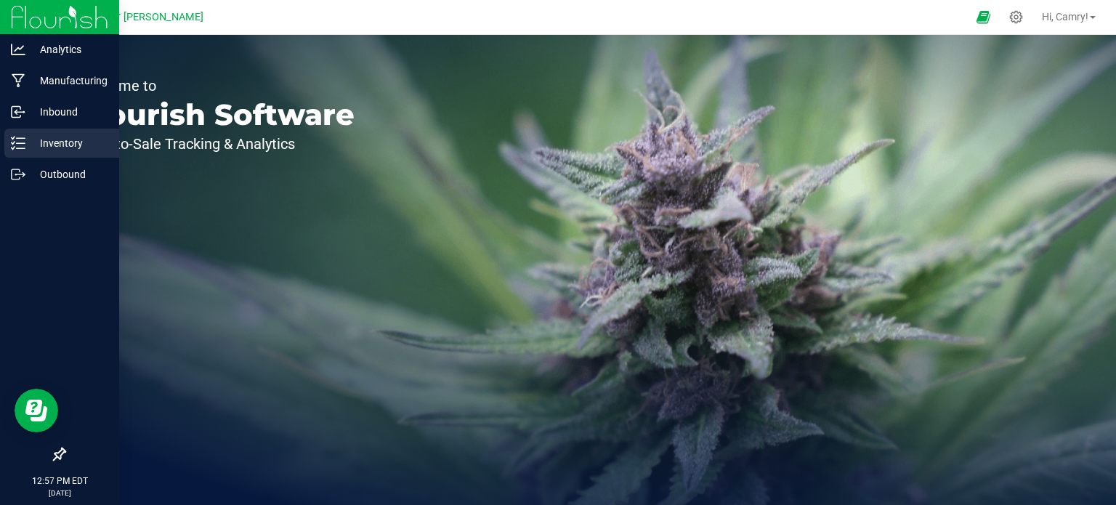
click at [28, 134] on p "Inventory" at bounding box center [68, 142] width 87 height 17
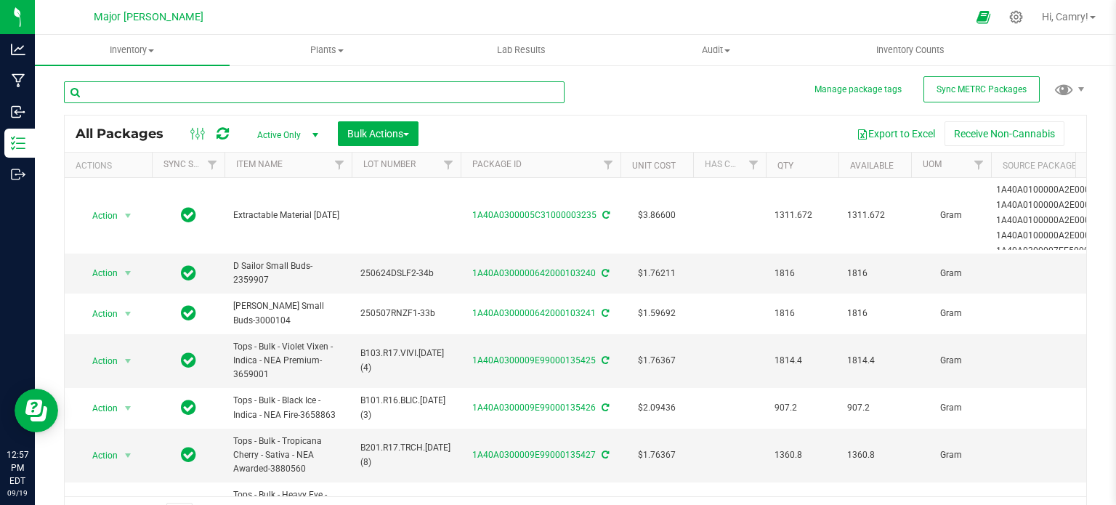
click at [259, 98] on input "text" at bounding box center [314, 92] width 501 height 22
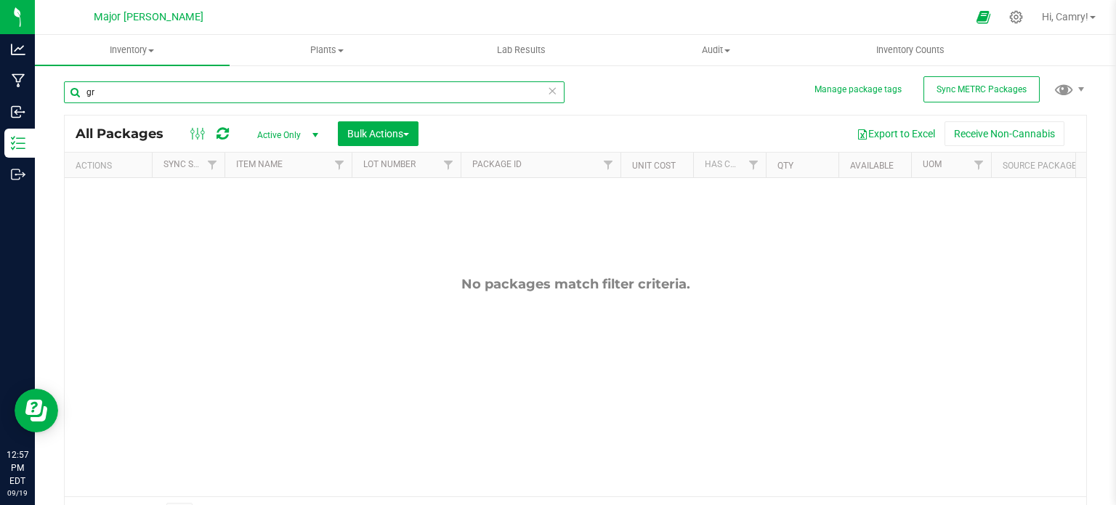
type input "g"
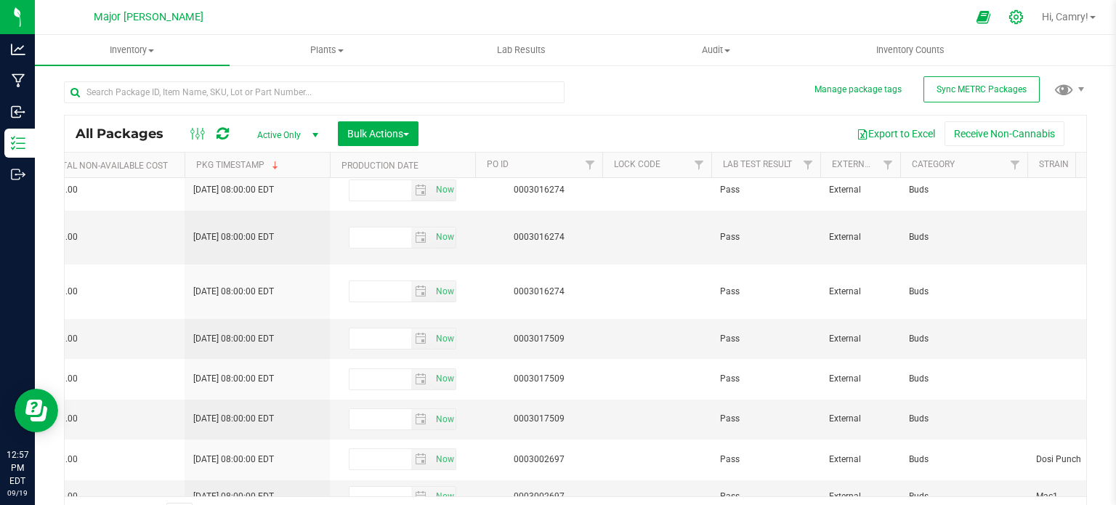
click at [1011, 12] on icon at bounding box center [1016, 17] width 14 height 14
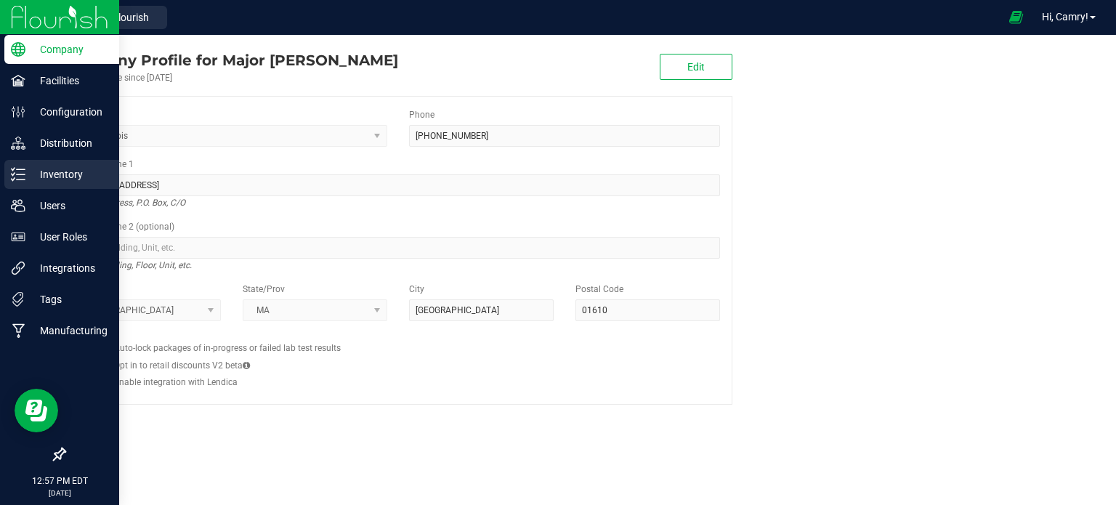
click at [25, 171] on p "Inventory" at bounding box center [68, 174] width 87 height 17
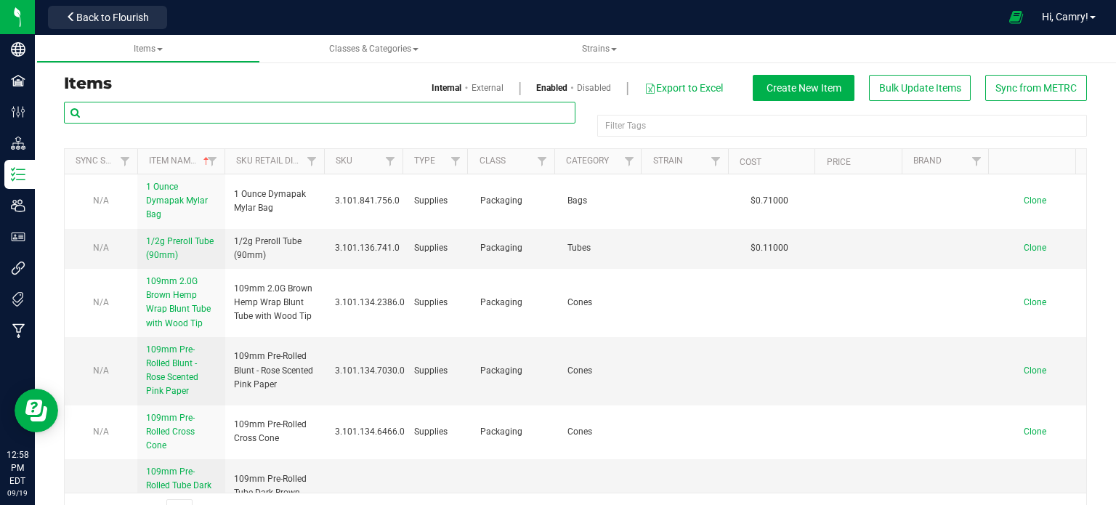
click at [143, 116] on input "text" at bounding box center [319, 113] width 511 height 22
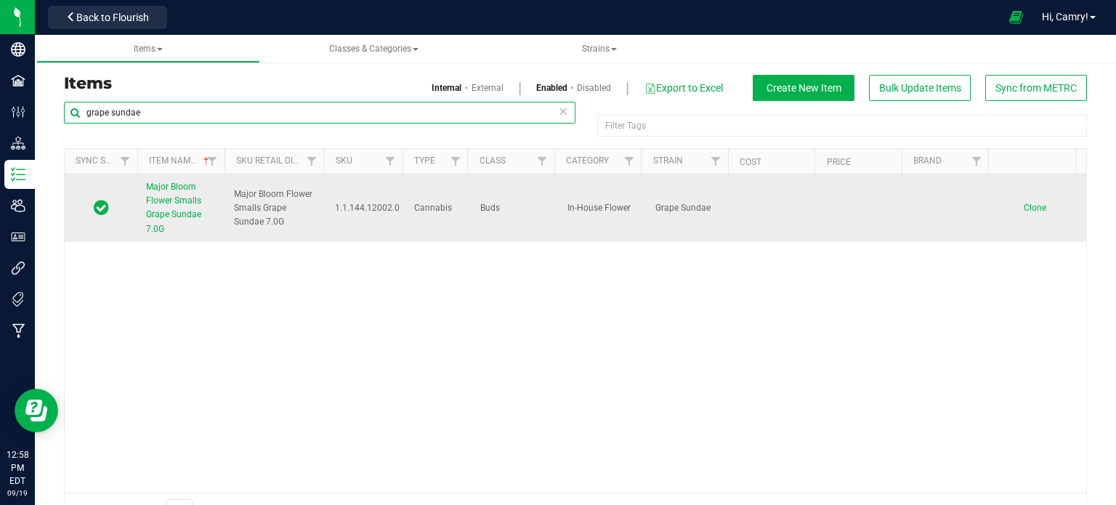
type input "grape sundae"
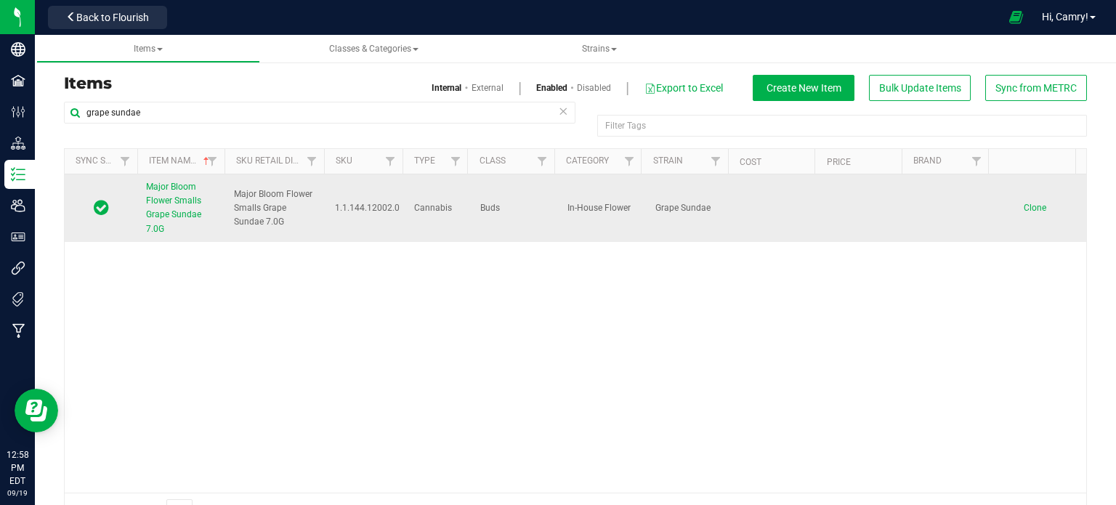
click at [174, 203] on span "Major Bloom Flower Smalls Grape Sundae 7.0G" at bounding box center [173, 208] width 55 height 52
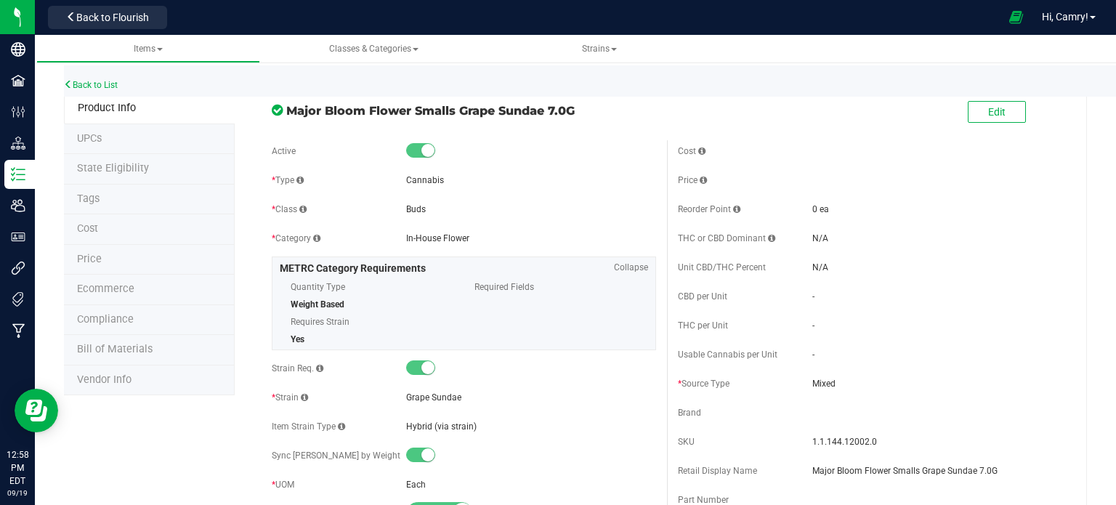
click at [129, 344] on span "Bill of Materials" at bounding box center [115, 349] width 76 height 12
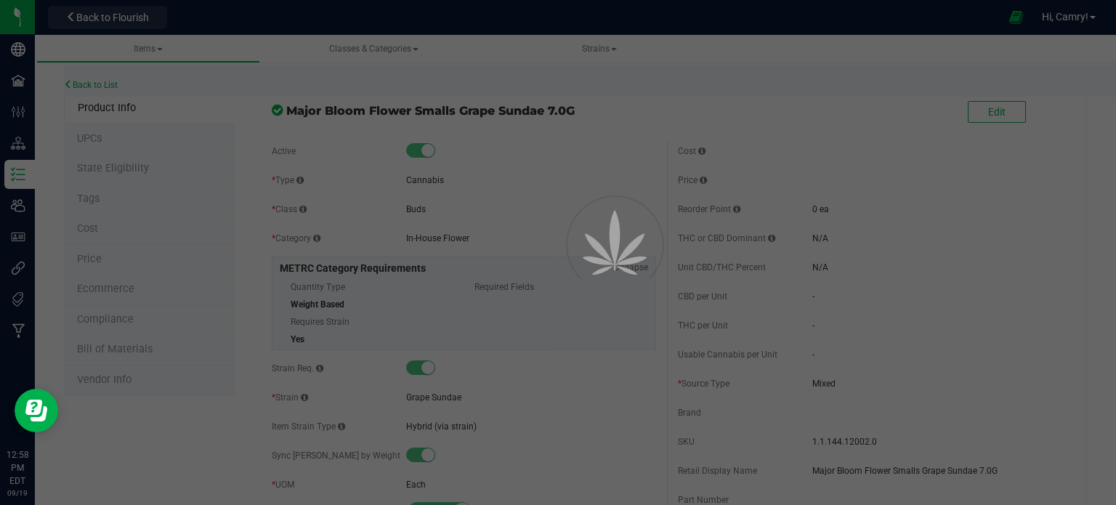
select select "910"
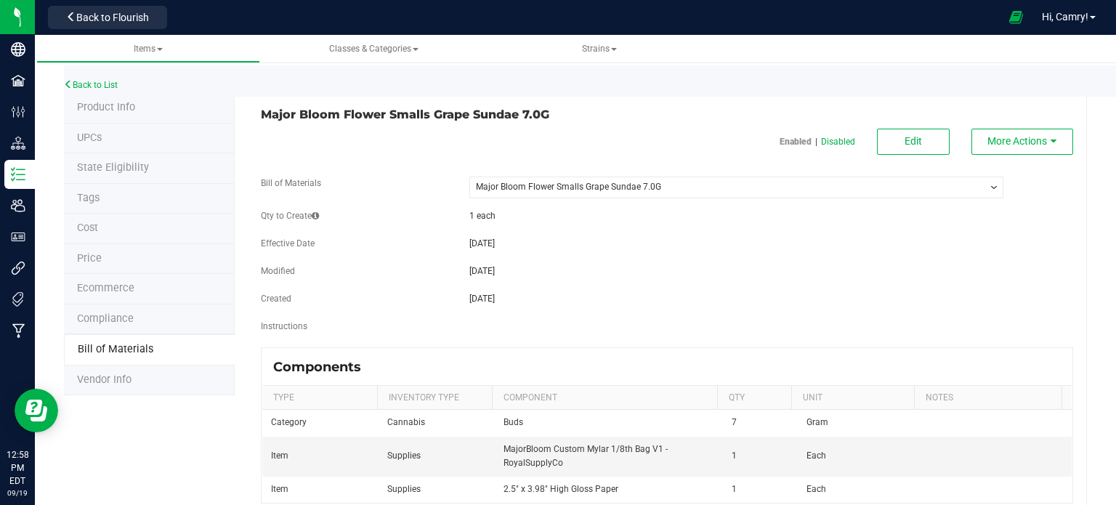
click at [104, 102] on span "Product Info" at bounding box center [106, 107] width 58 height 12
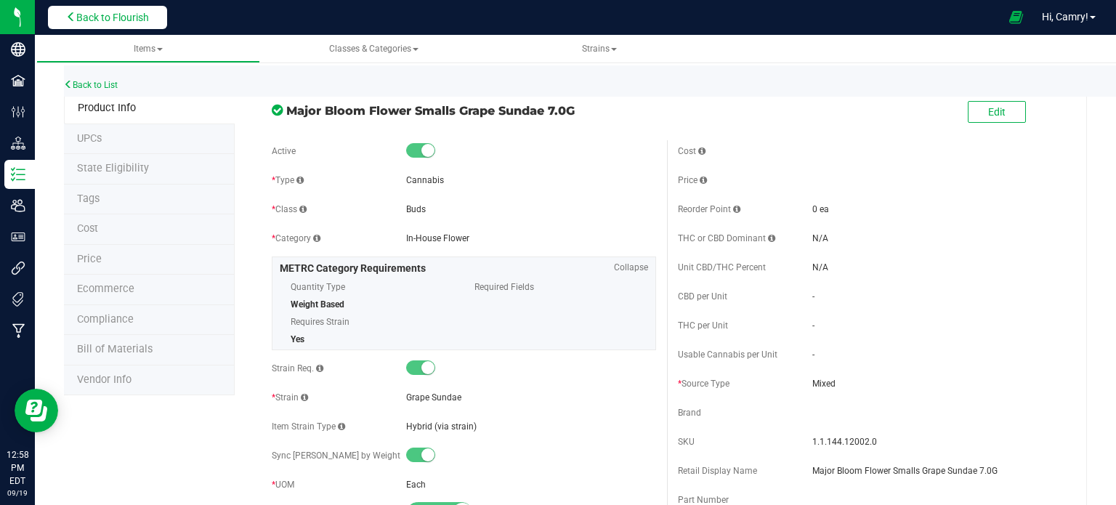
click at [137, 16] on span "Back to Flourish" at bounding box center [112, 18] width 73 height 12
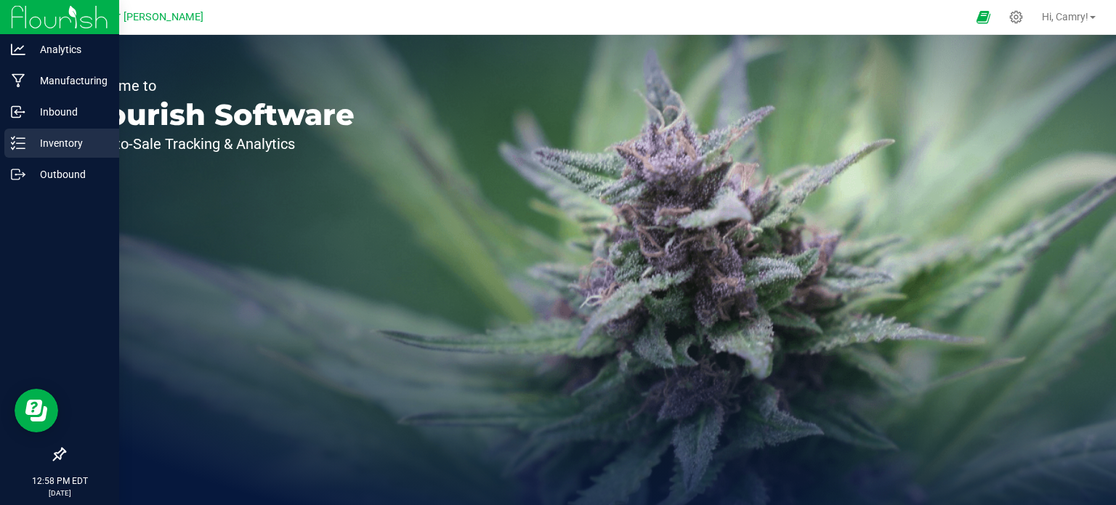
click at [21, 138] on line at bounding box center [21, 138] width 8 height 0
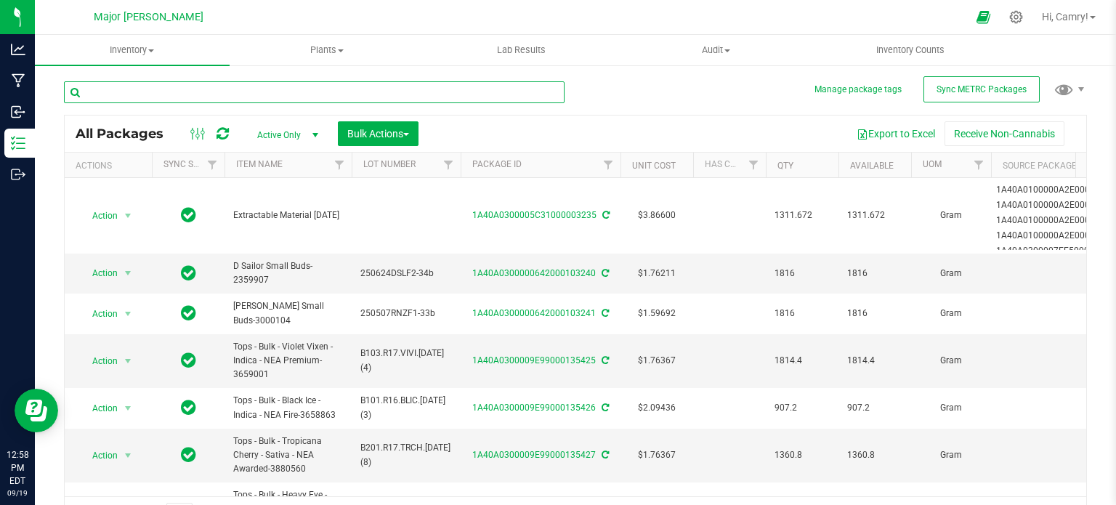
click at [201, 89] on input "text" at bounding box center [314, 92] width 501 height 22
click at [138, 49] on span "Inventory" at bounding box center [132, 50] width 195 height 13
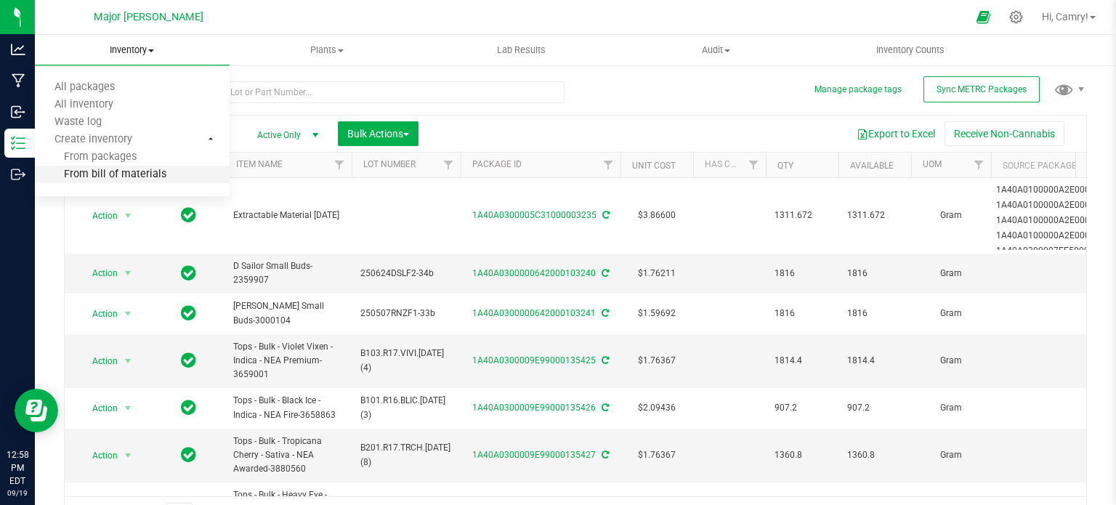
click at [134, 169] on span "From bill of materials" at bounding box center [100, 175] width 131 height 12
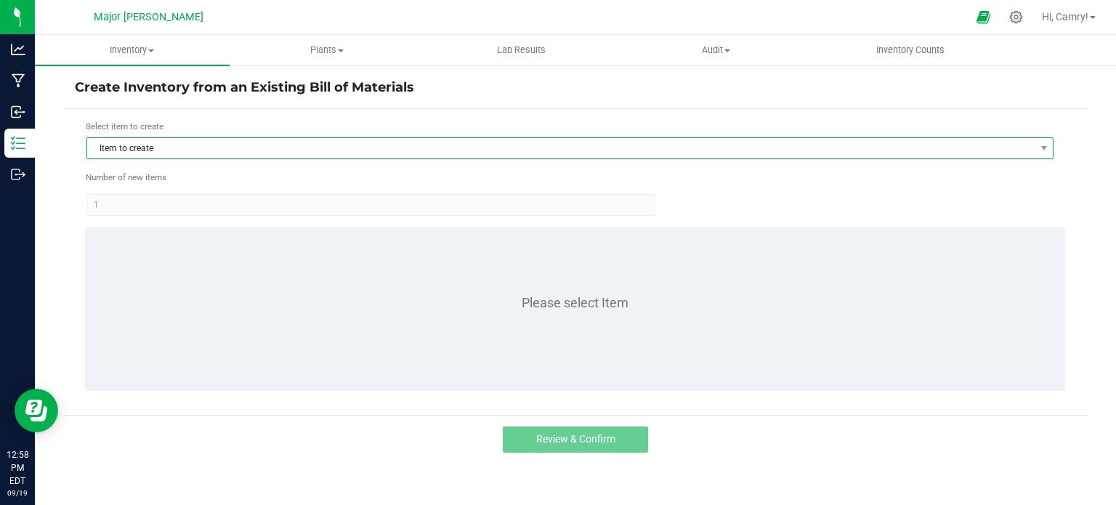
click at [511, 142] on span "Item to create" at bounding box center [560, 148] width 947 height 20
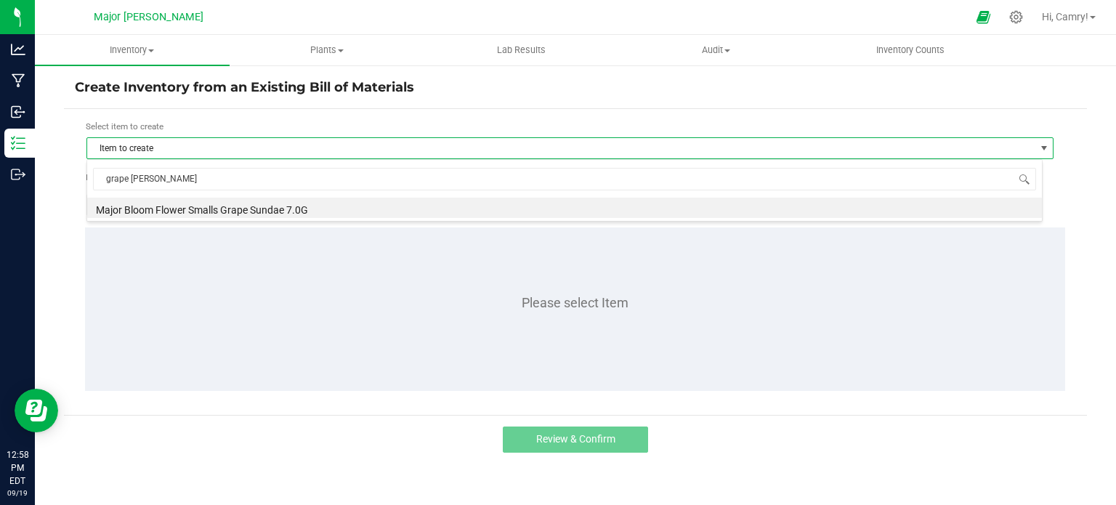
type input "grape sunda"
click at [447, 206] on li "Major Bloom Flower Smalls Grape Sundae 7.0G" at bounding box center [564, 208] width 955 height 20
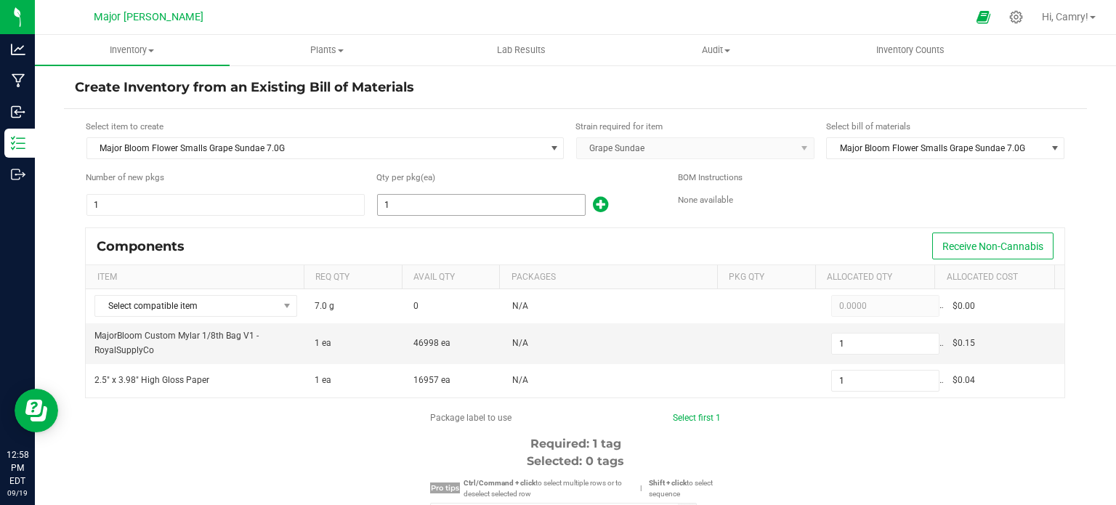
click at [471, 209] on input "1" at bounding box center [481, 205] width 207 height 20
type input "9"
type input "97"
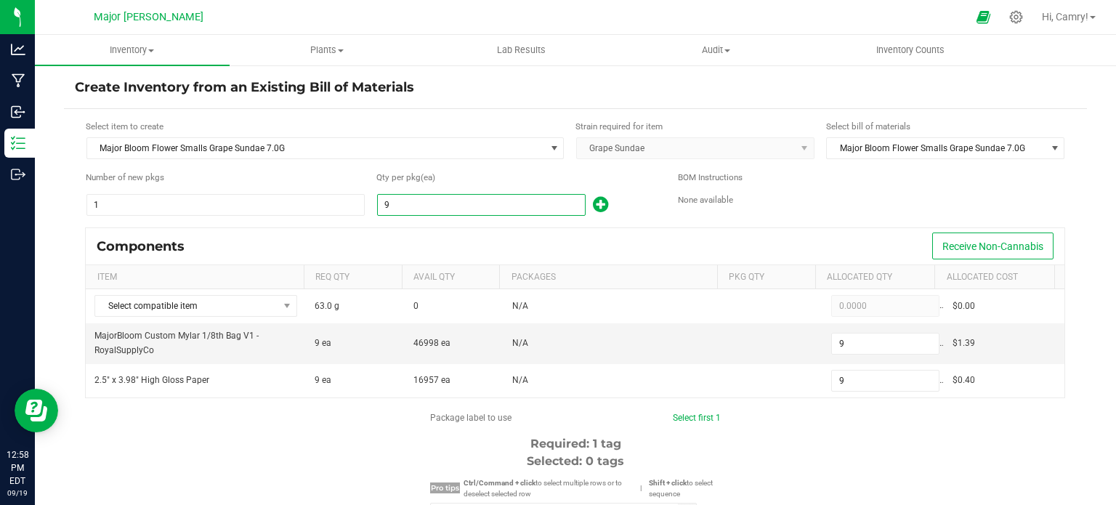
type input "97"
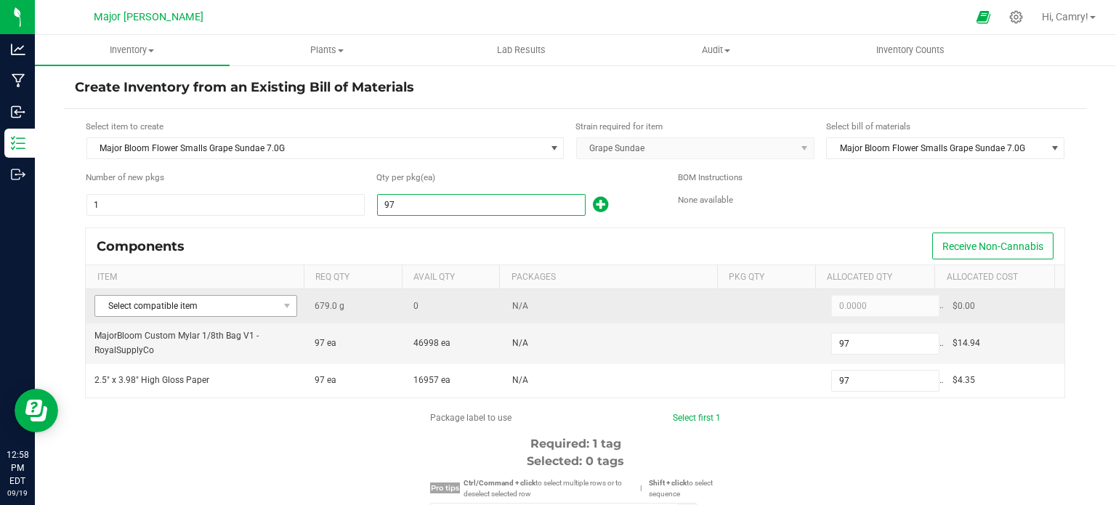
type input "97"
click at [256, 304] on span "Select compatible item" at bounding box center [186, 306] width 183 height 20
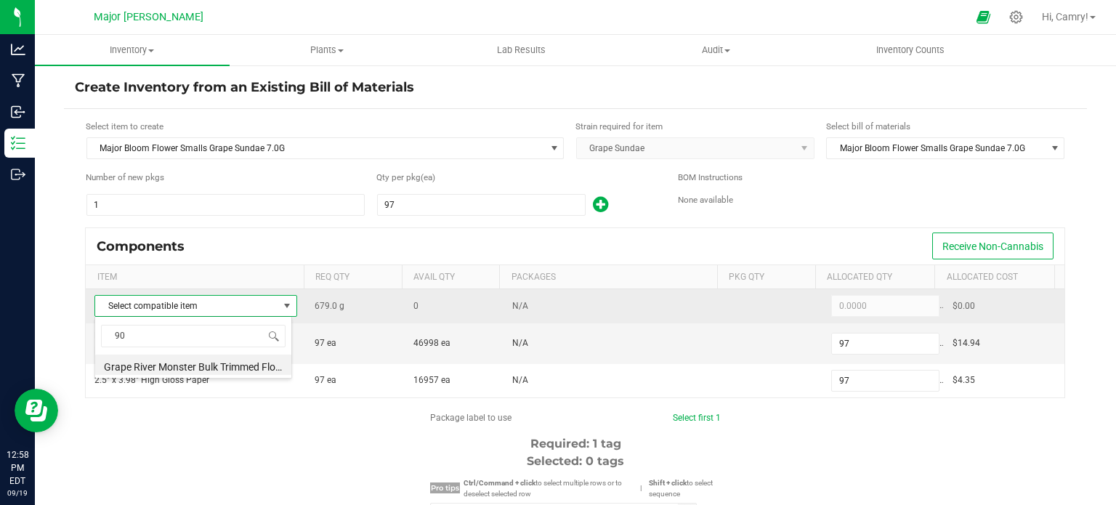
type input "9"
type input "2"
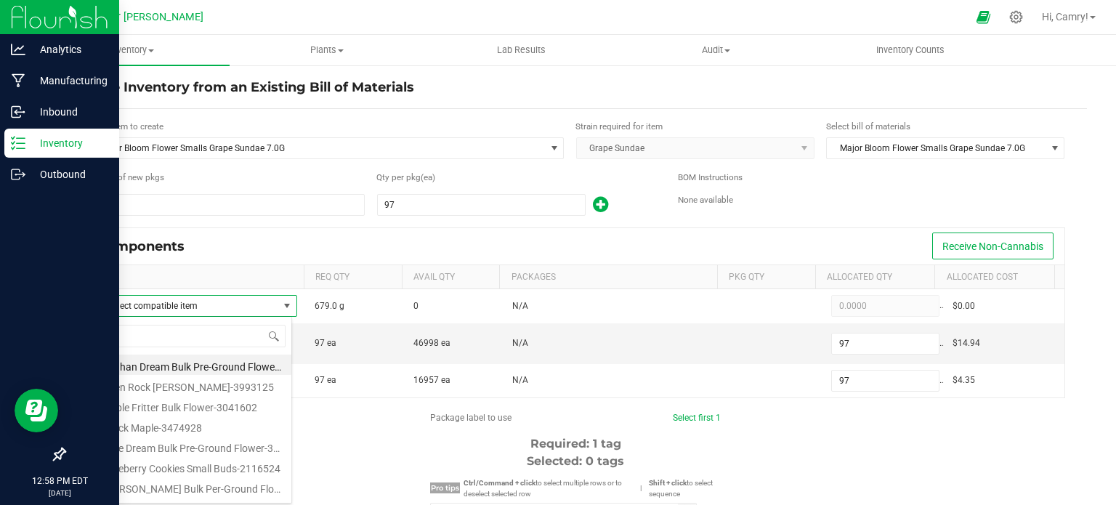
click at [27, 139] on p "Inventory" at bounding box center [68, 142] width 87 height 17
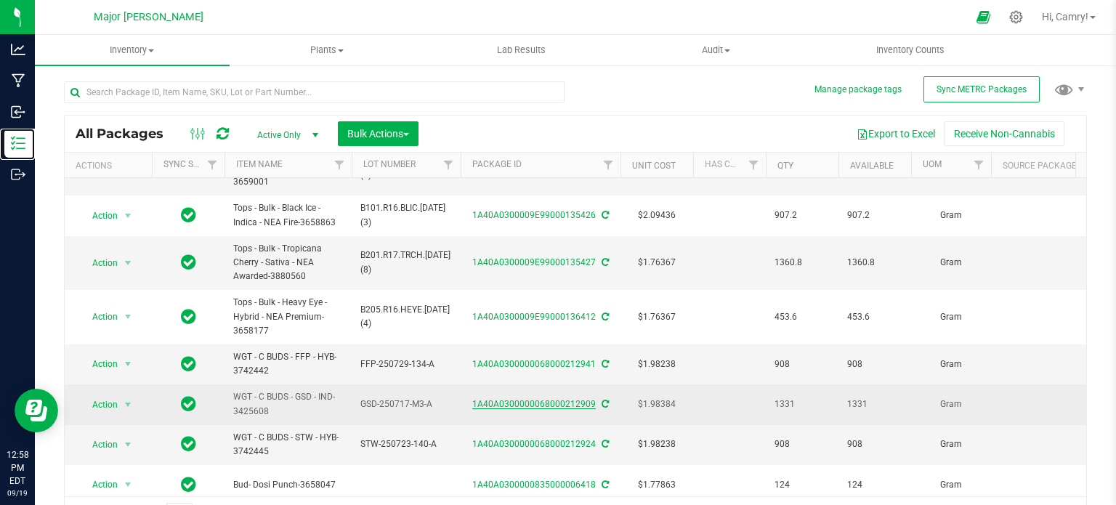
scroll to position [218, 0]
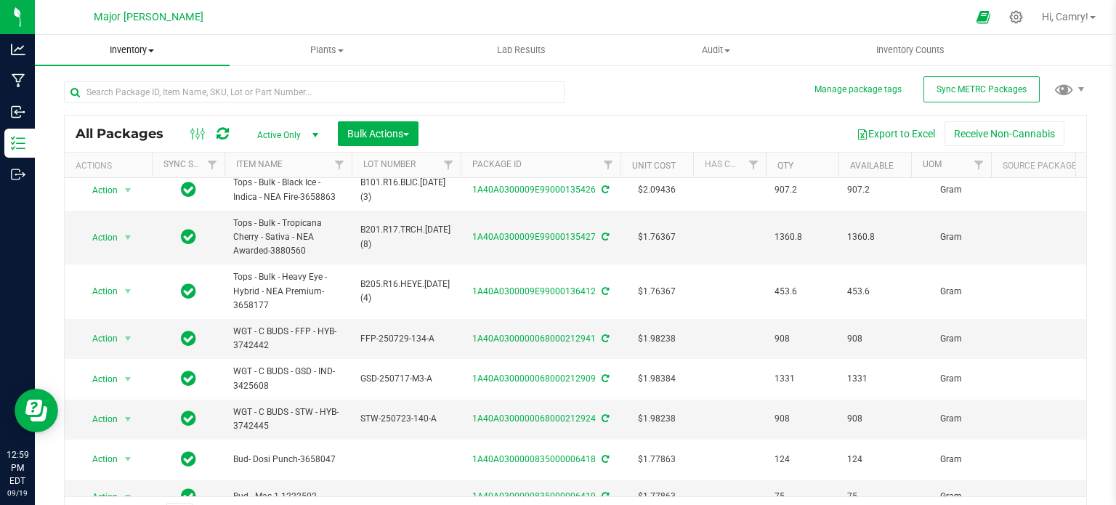
click at [119, 52] on span "Inventory" at bounding box center [132, 50] width 195 height 13
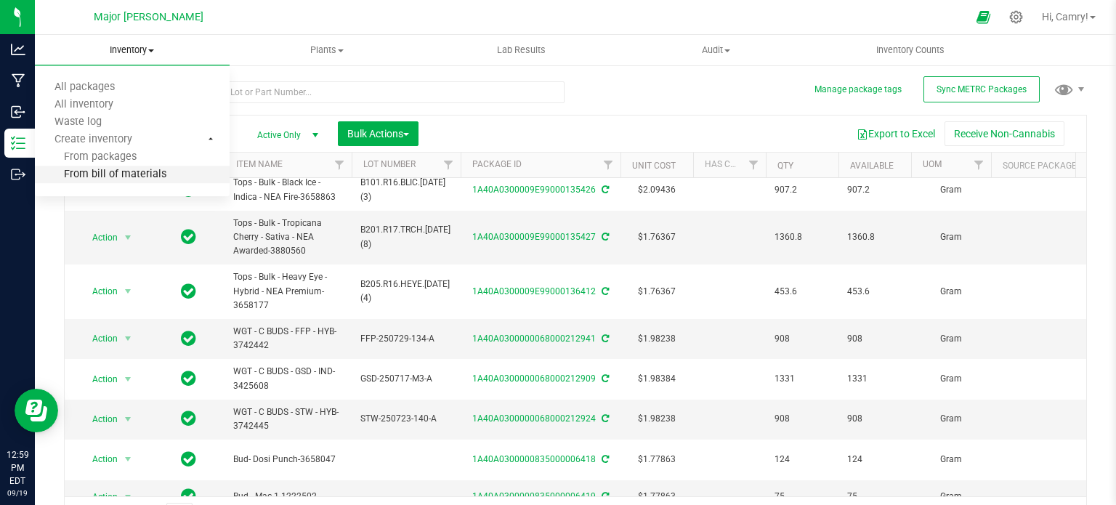
click at [86, 174] on span "From bill of materials" at bounding box center [100, 175] width 131 height 12
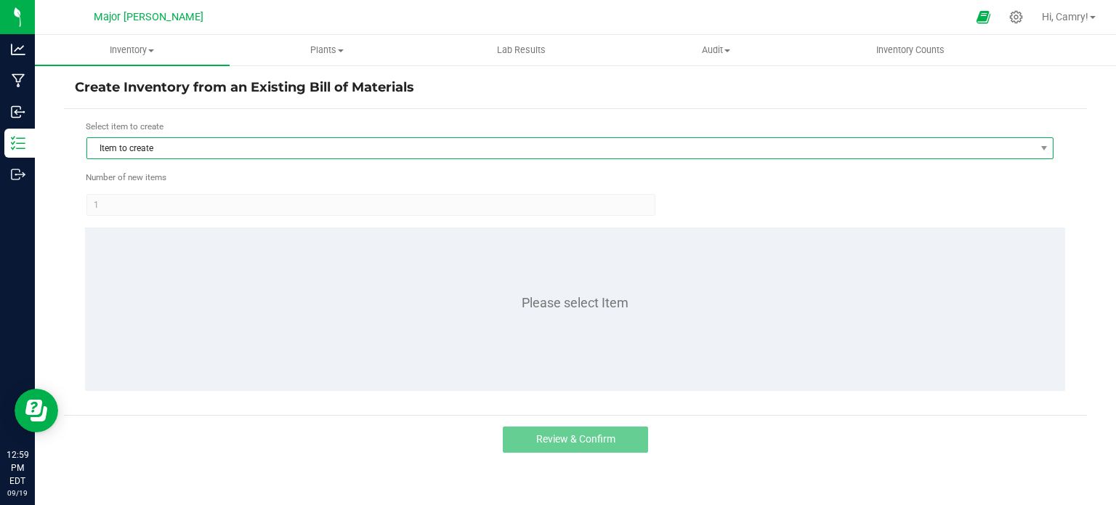
click at [205, 143] on span "Item to create" at bounding box center [560, 148] width 947 height 20
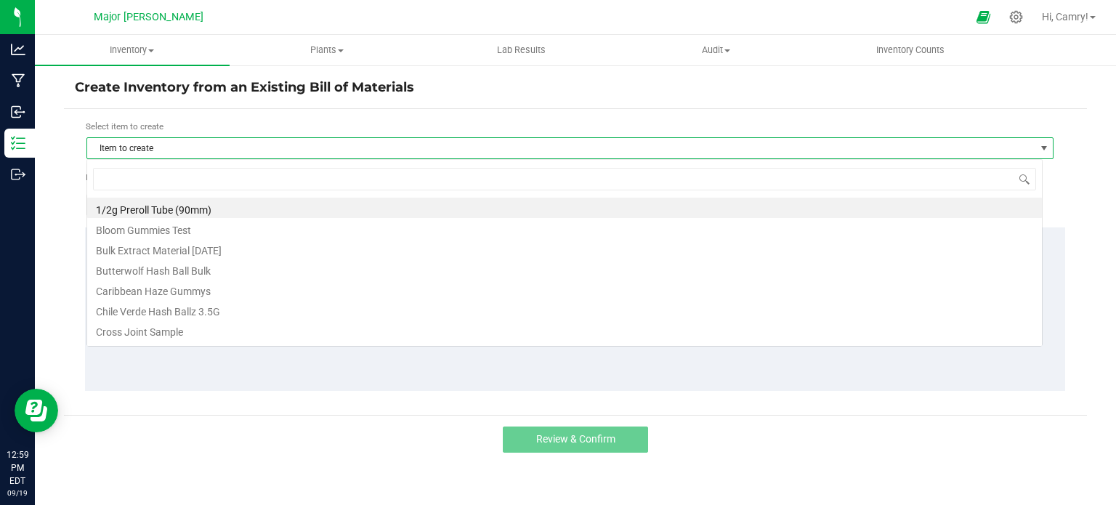
scroll to position [21, 956]
type input "f"
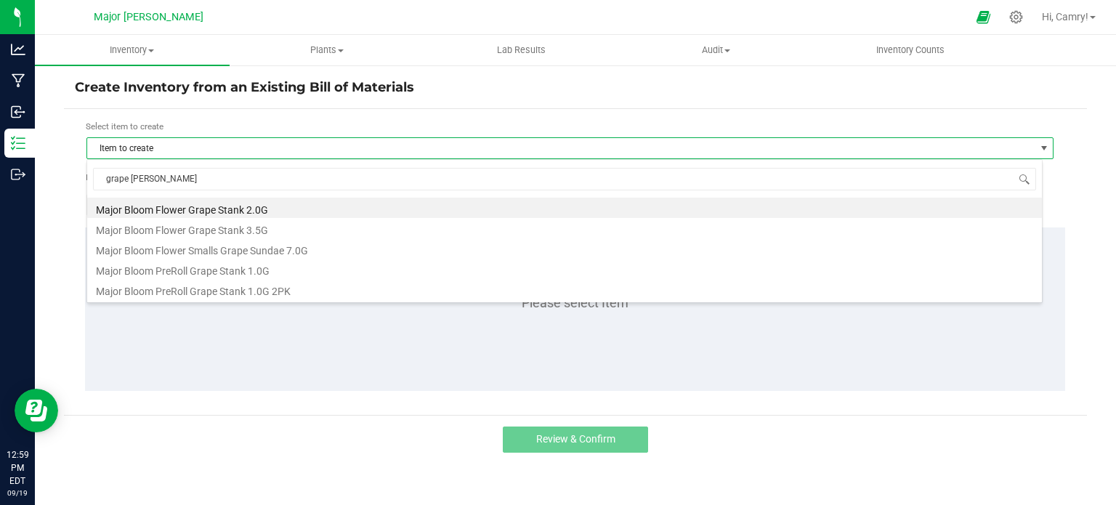
type input "grape sunda"
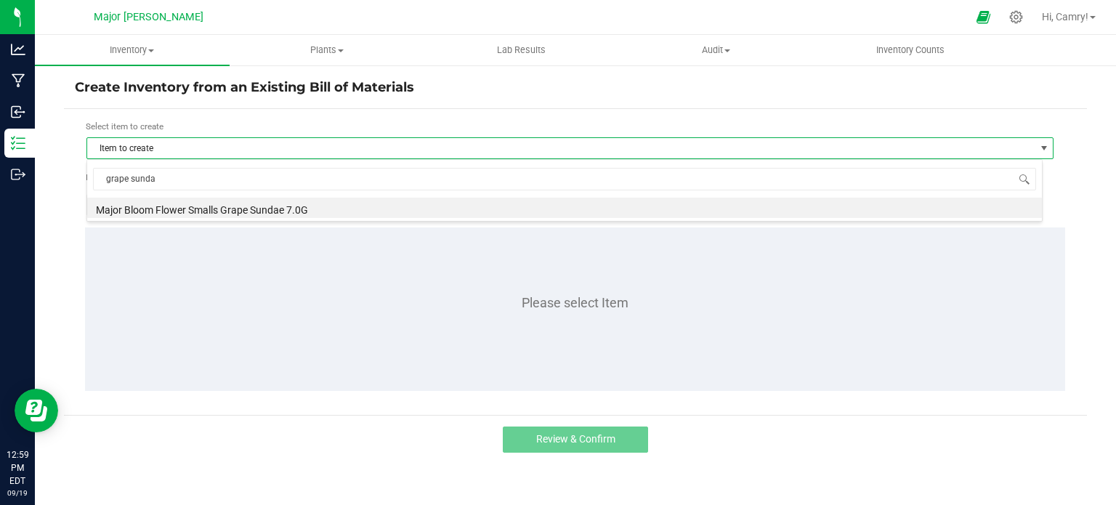
click at [240, 209] on li "Major Bloom Flower Smalls Grape Sundae 7.0G" at bounding box center [564, 208] width 955 height 20
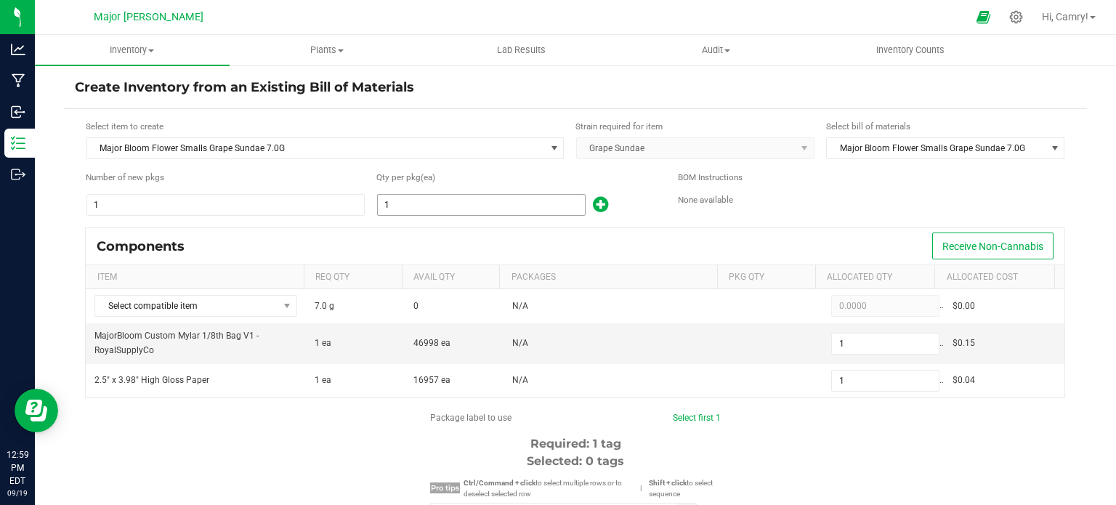
click at [471, 203] on input "1" at bounding box center [481, 205] width 207 height 20
type input "9"
type input "97"
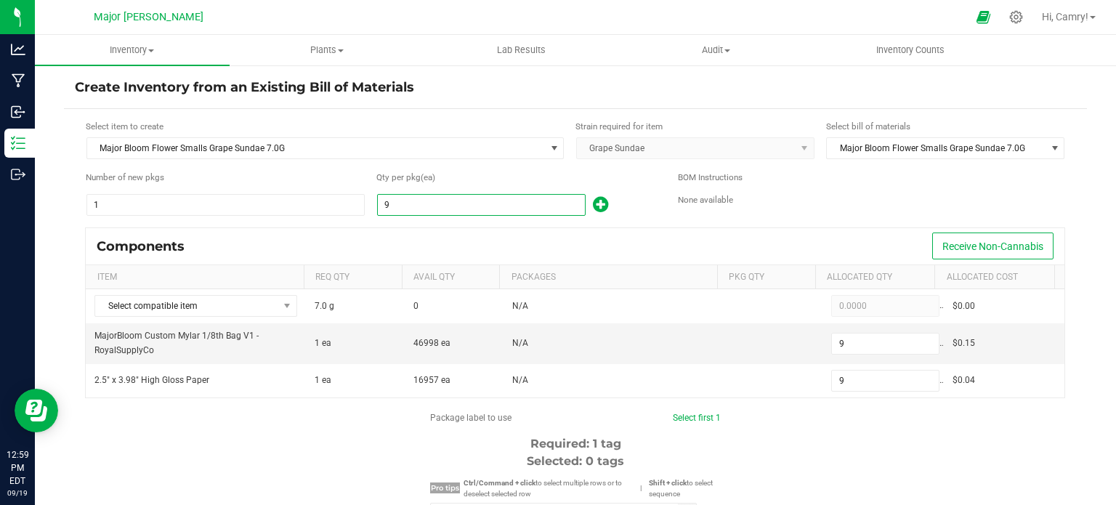
type input "97"
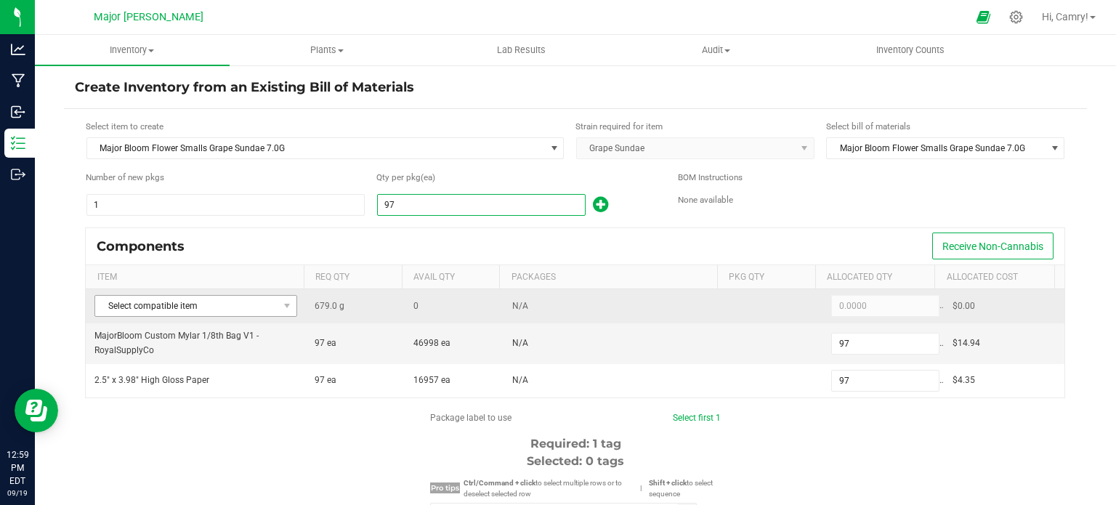
type input "97"
click at [216, 309] on span "Select compatible item" at bounding box center [186, 306] width 183 height 20
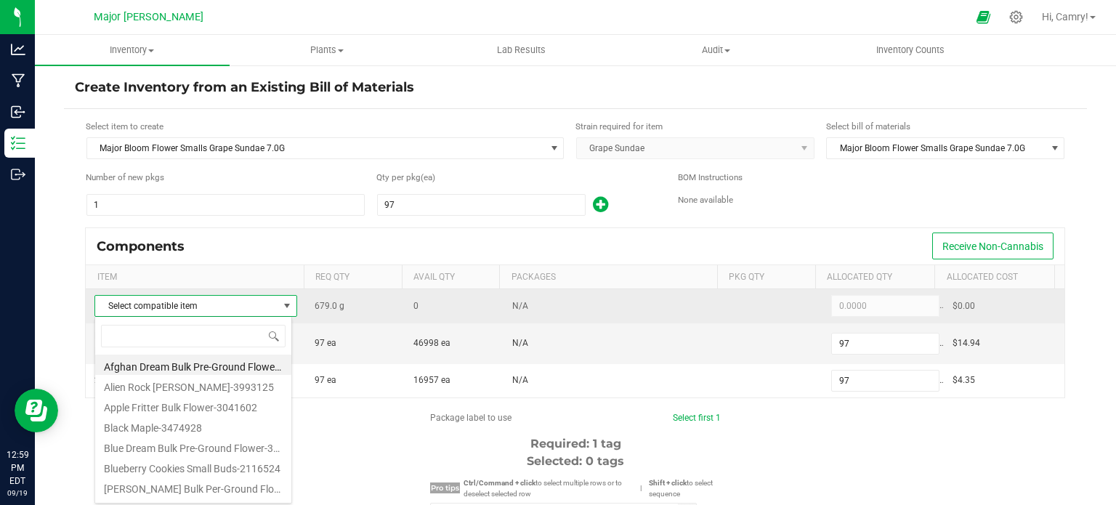
scroll to position [21, 198]
type input "wgt"
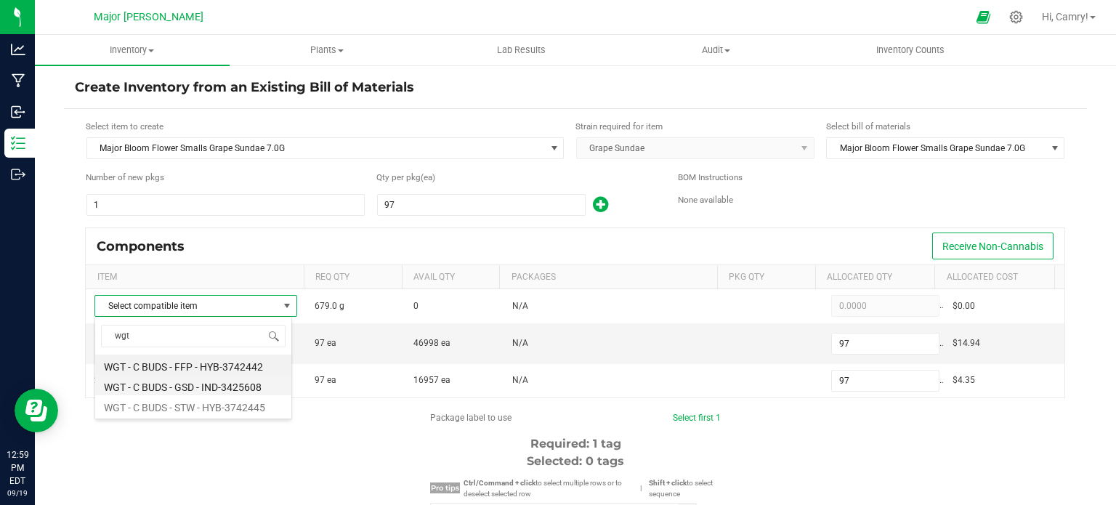
click at [206, 383] on li "WGT - C BUDS - GSD - IND-3425608" at bounding box center [193, 385] width 196 height 20
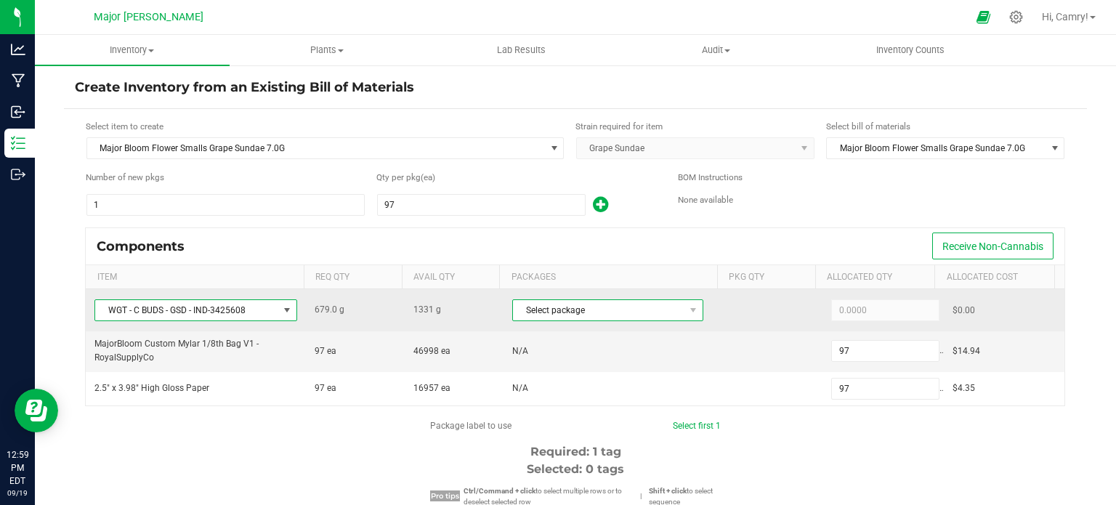
click at [532, 303] on span "Select package" at bounding box center [598, 310] width 171 height 20
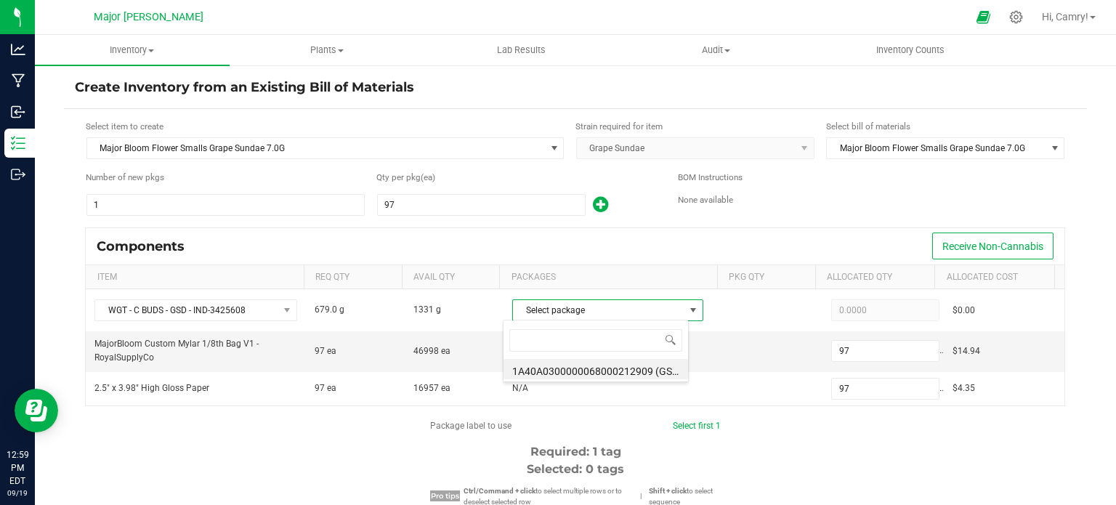
scroll to position [21, 186]
click at [571, 366] on li "1A40A0300000068000212909 (GSD-250717-M3-A)" at bounding box center [595, 369] width 185 height 20
type input "679.0000"
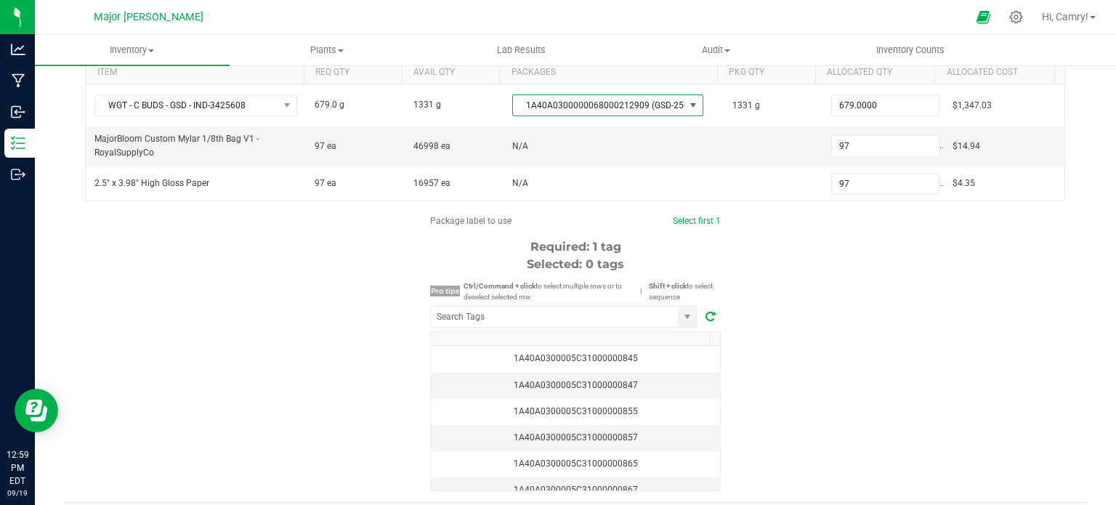
scroll to position [218, 0]
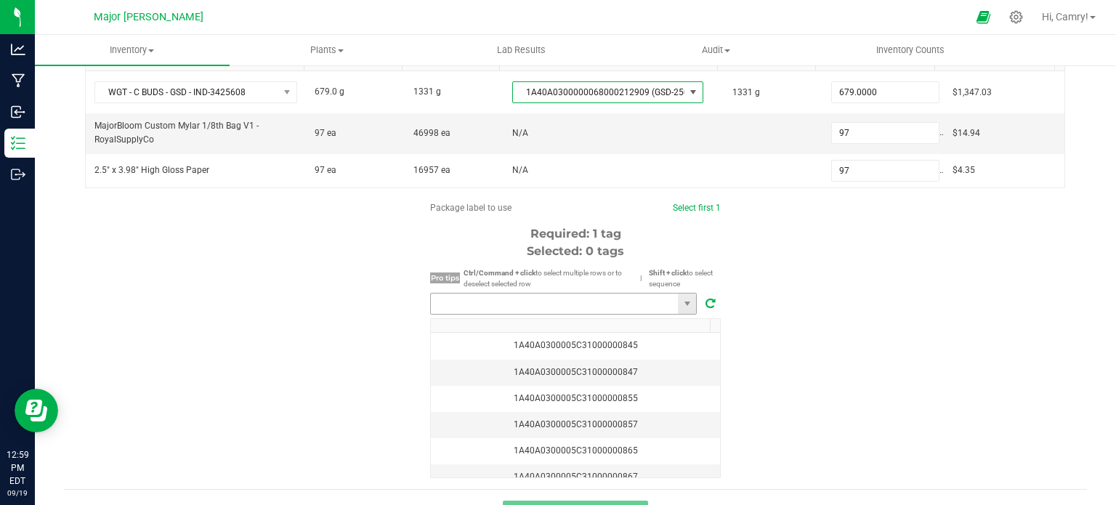
click at [553, 303] on input "NO DATA FOUND" at bounding box center [554, 304] width 247 height 20
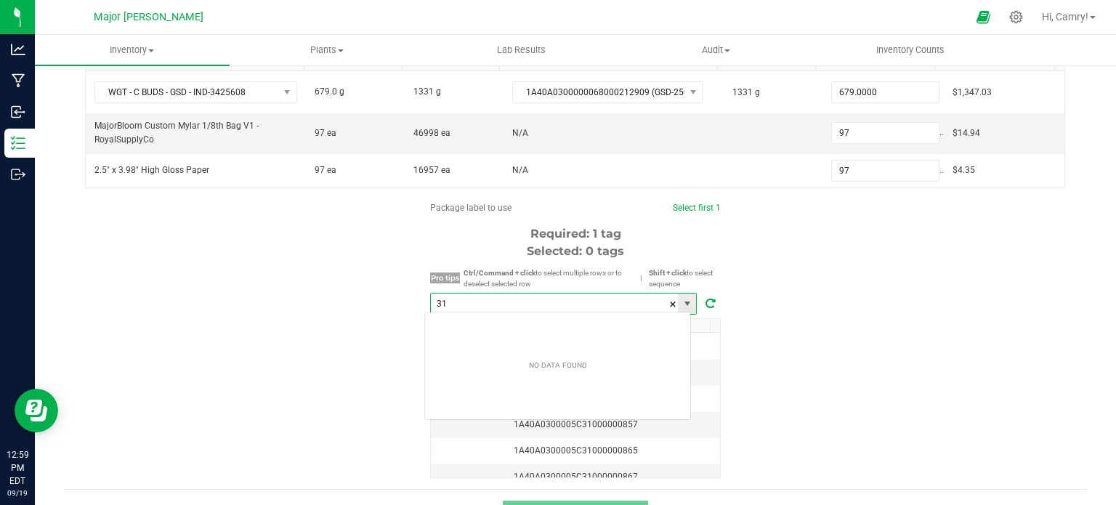
scroll to position [21, 267]
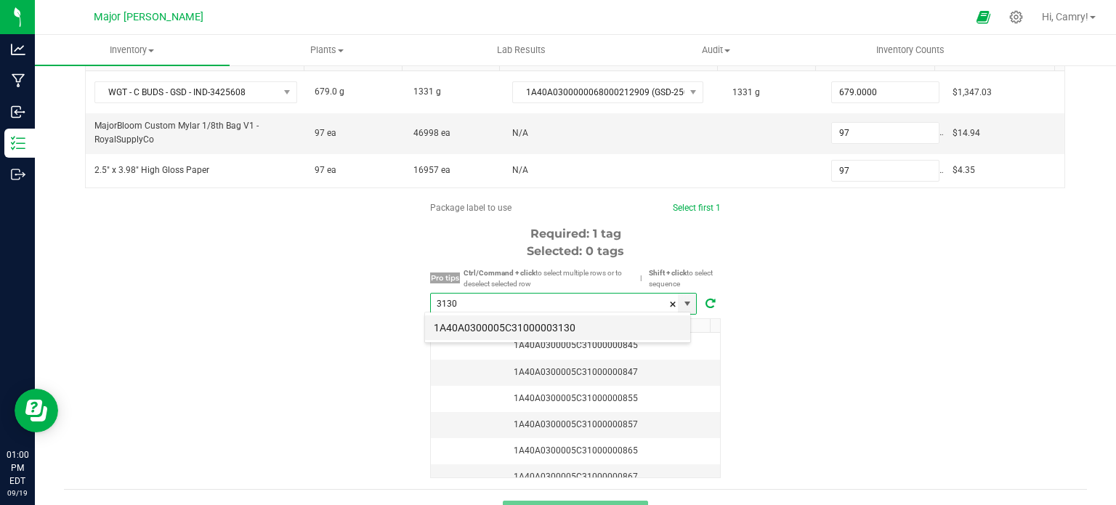
click at [556, 325] on li "1A40A0300005C31000003130" at bounding box center [557, 327] width 265 height 25
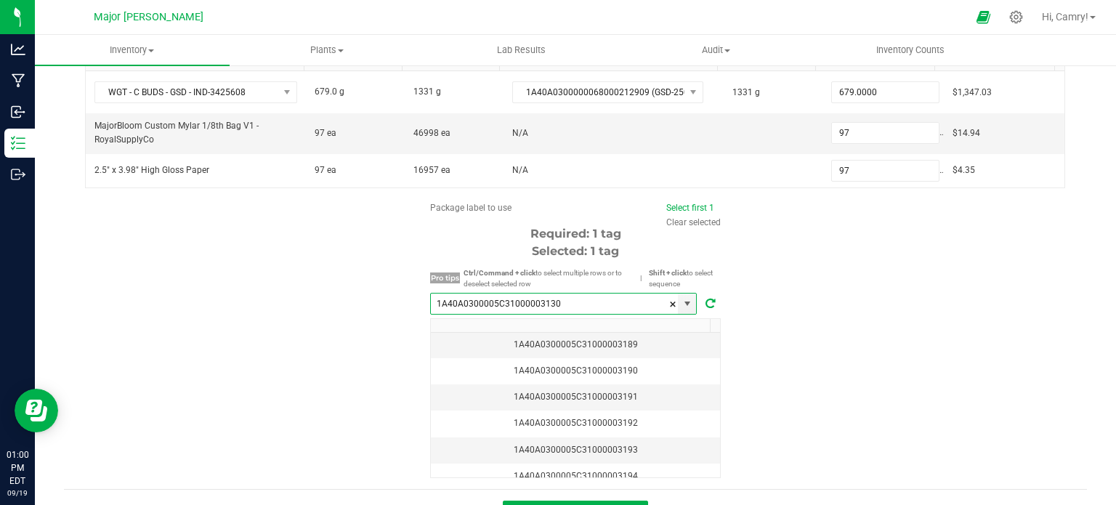
scroll to position [247, 0]
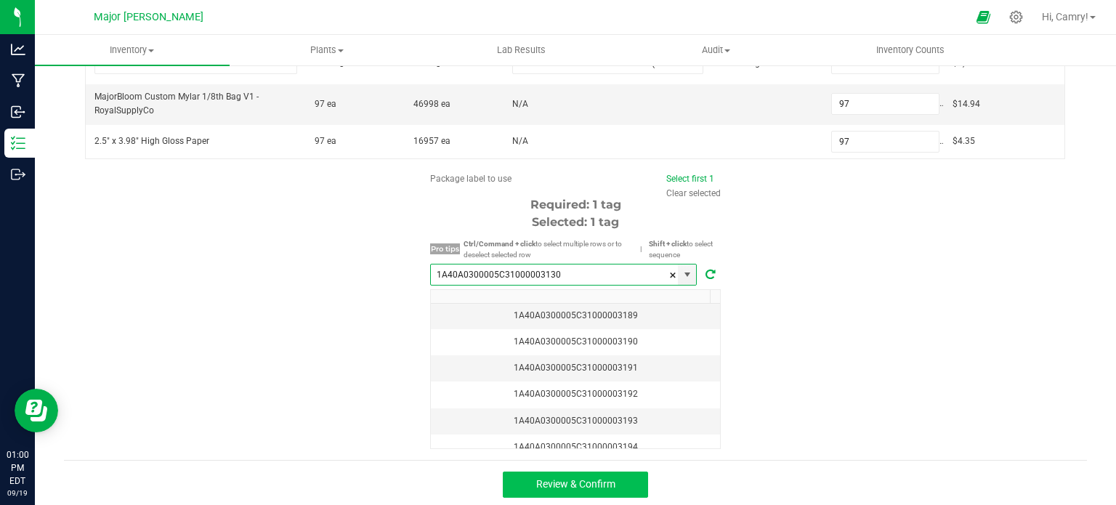
type input "1A40A0300005C31000003130"
click at [602, 483] on span "Review & Confirm" at bounding box center [575, 484] width 79 height 12
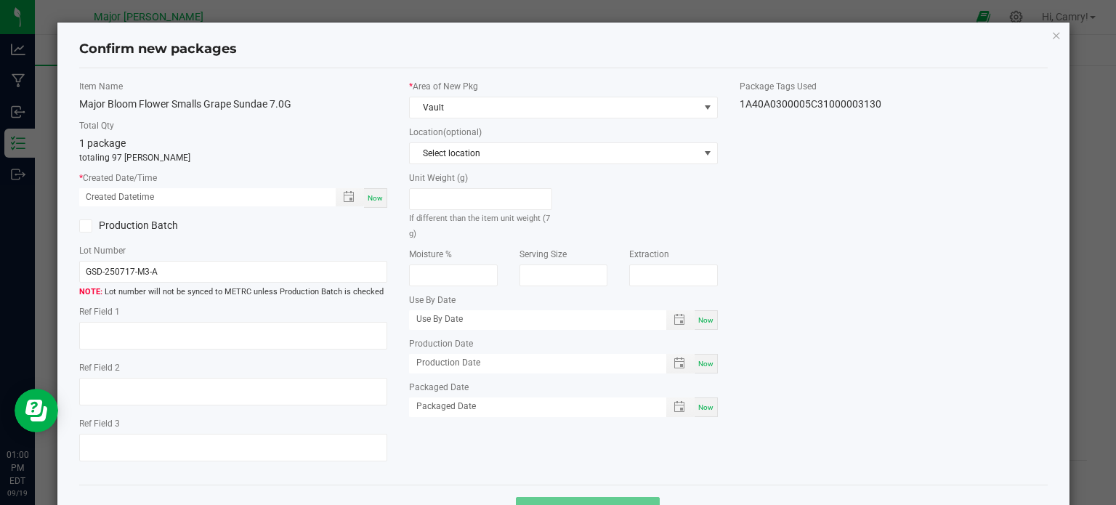
click at [368, 194] on span "Now" at bounding box center [375, 198] width 15 height 8
type input "[DATE] 01:00 PM"
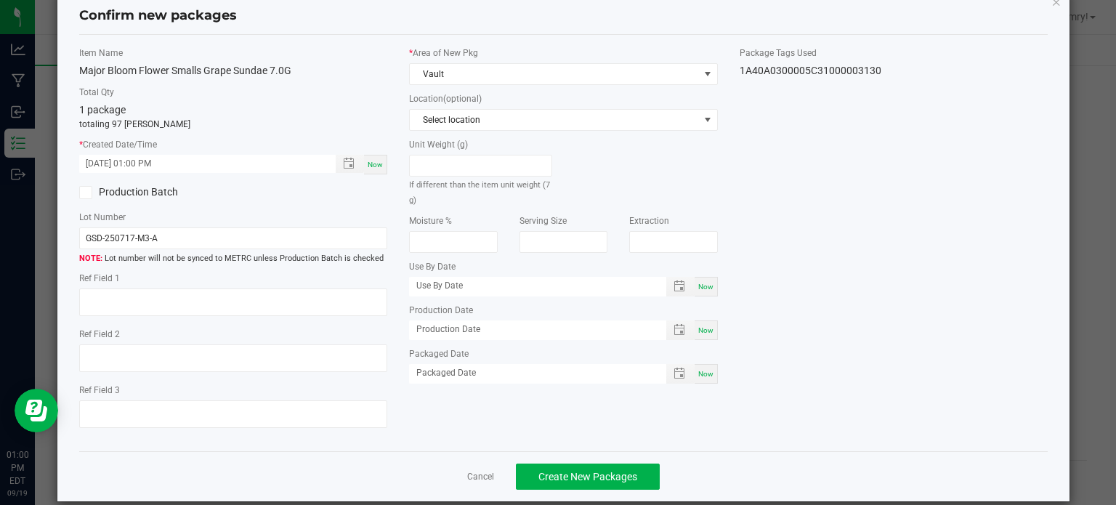
scroll to position [52, 0]
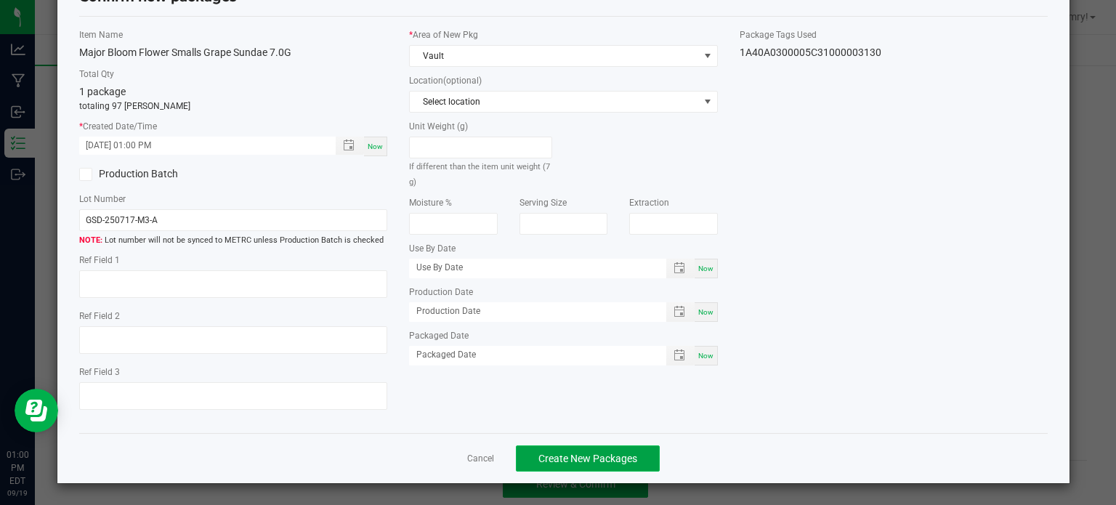
click at [611, 455] on span "Create New Packages" at bounding box center [587, 459] width 99 height 12
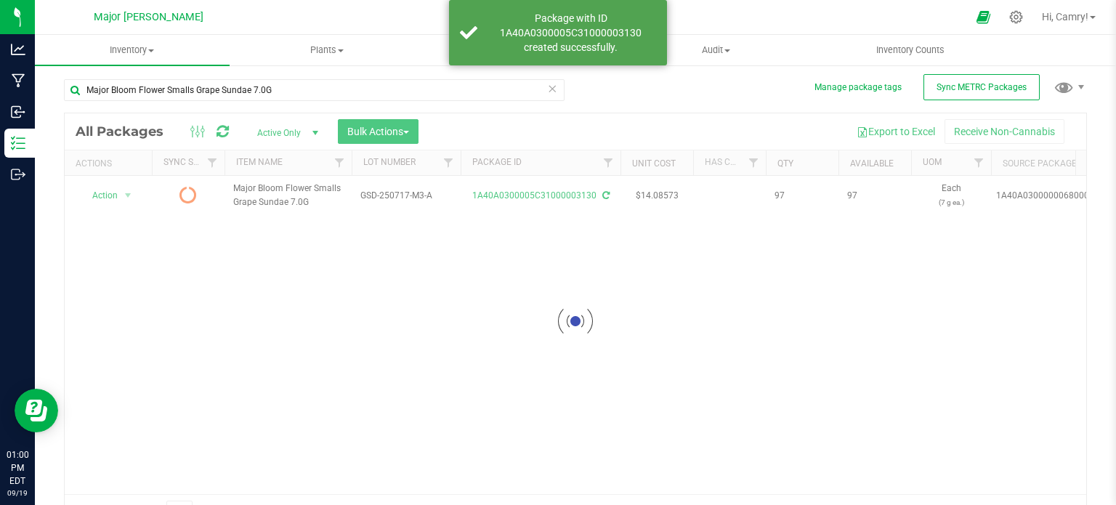
scroll to position [25, 0]
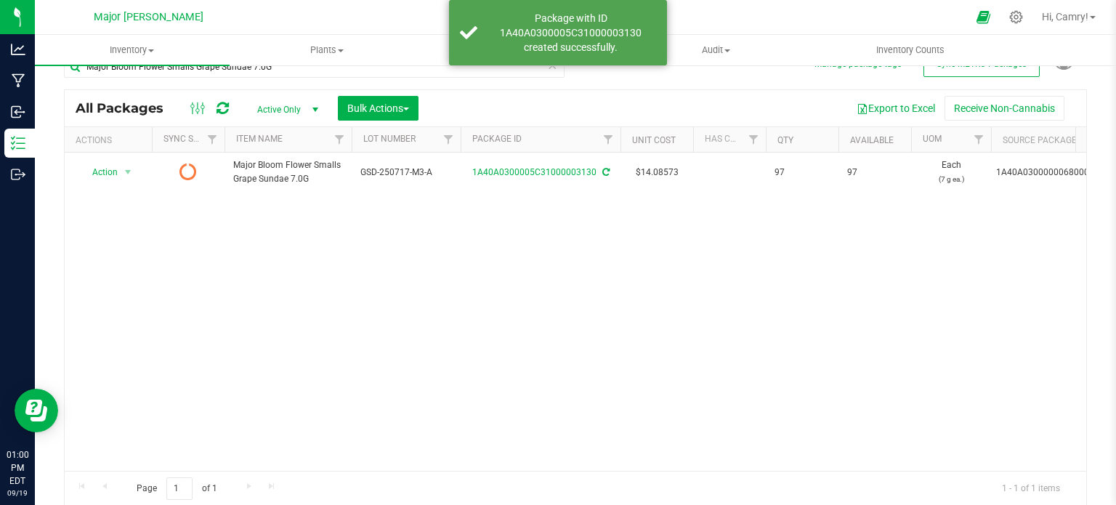
click at [221, 111] on icon at bounding box center [222, 108] width 12 height 15
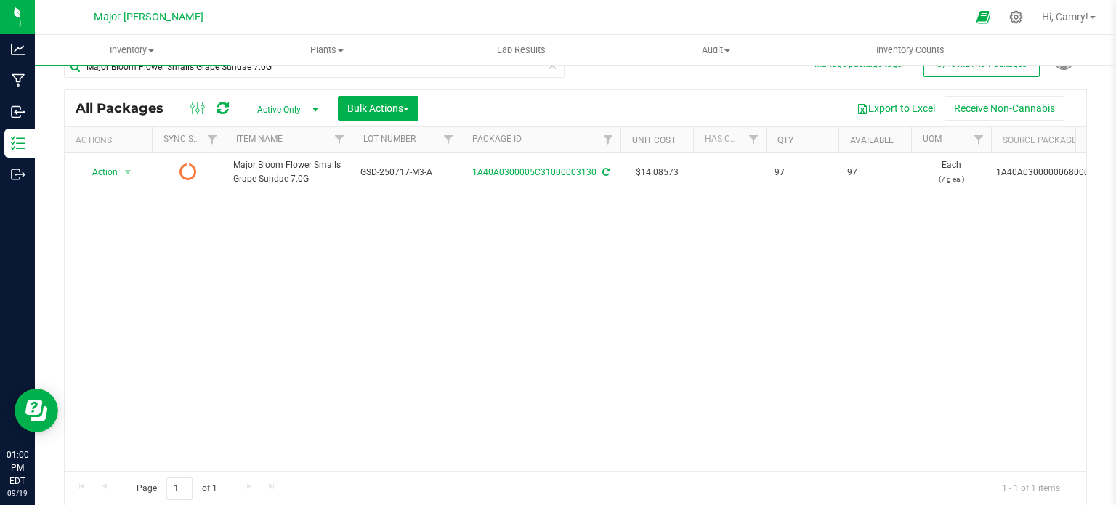
click at [222, 111] on icon at bounding box center [222, 108] width 16 height 17
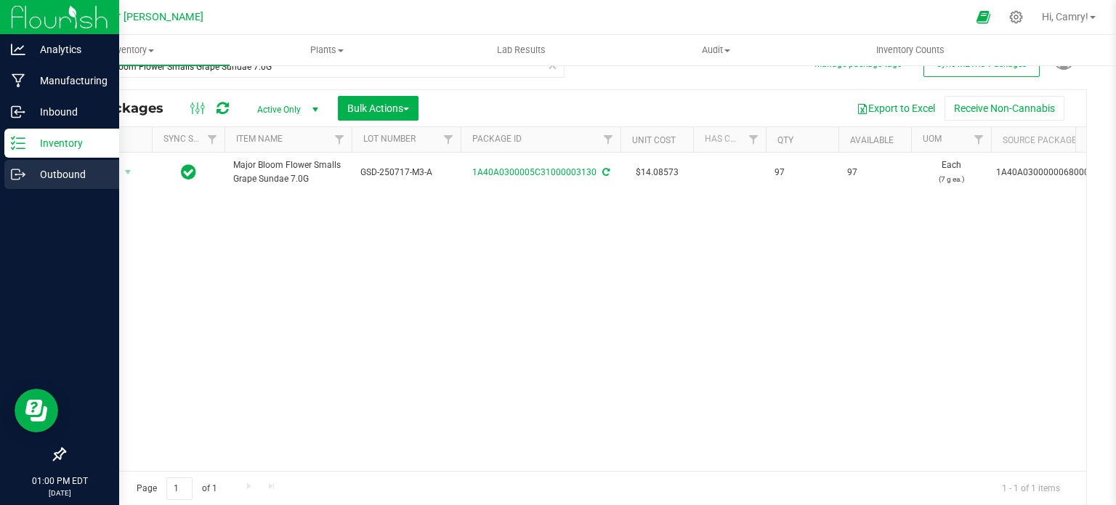
click at [52, 169] on p "Outbound" at bounding box center [68, 174] width 87 height 17
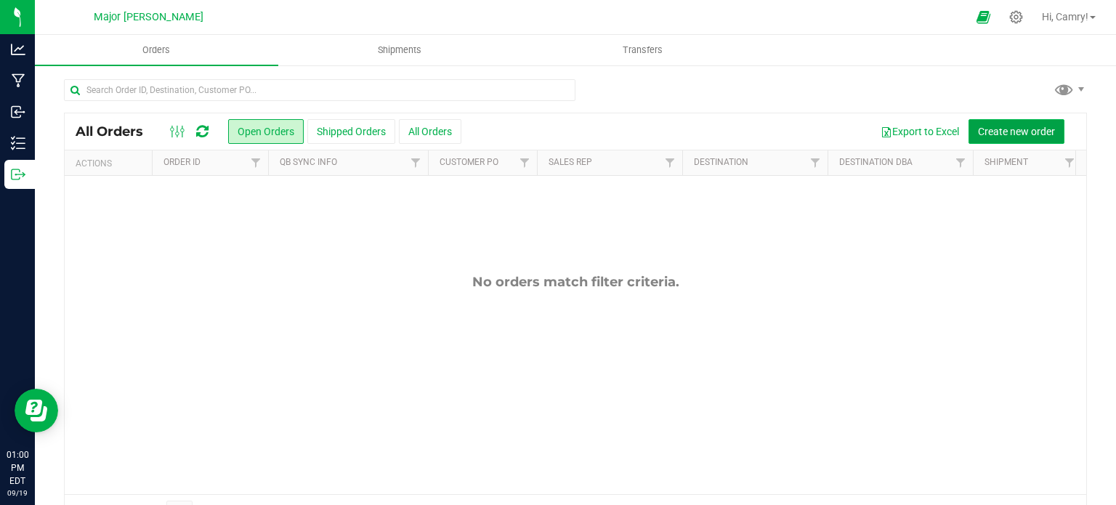
click at [995, 122] on button "Create new order" at bounding box center [1016, 131] width 96 height 25
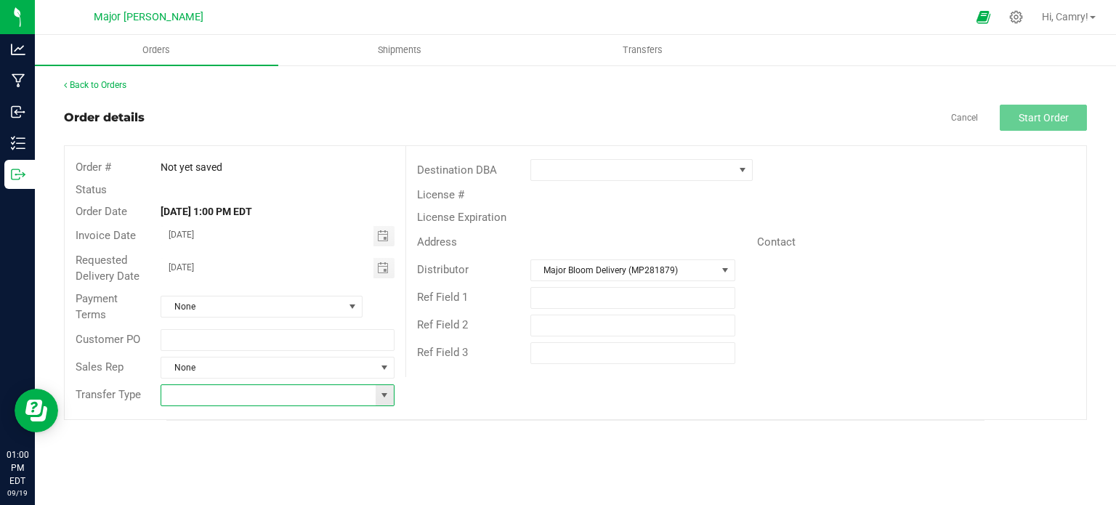
click at [342, 398] on input at bounding box center [268, 395] width 214 height 20
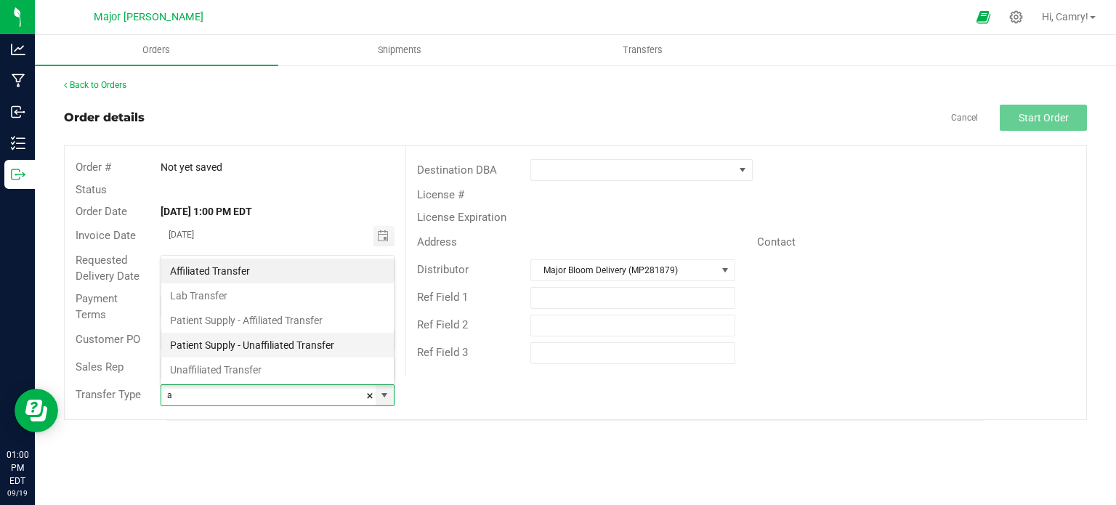
scroll to position [21, 230]
click at [296, 264] on li "Affiliated Transfer" at bounding box center [277, 271] width 232 height 25
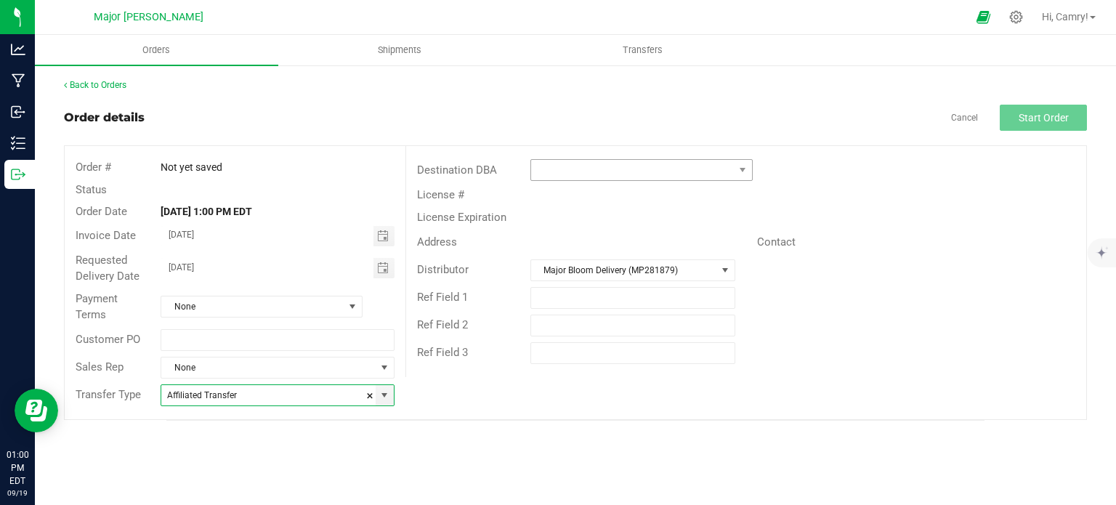
type input "Affiliated Transfer"
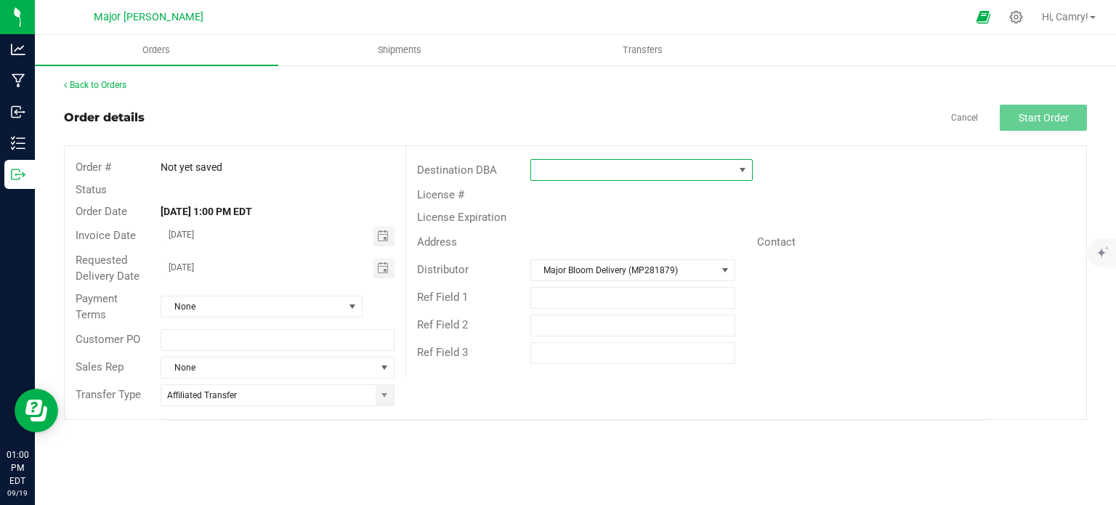
click at [703, 177] on span at bounding box center [632, 170] width 203 height 20
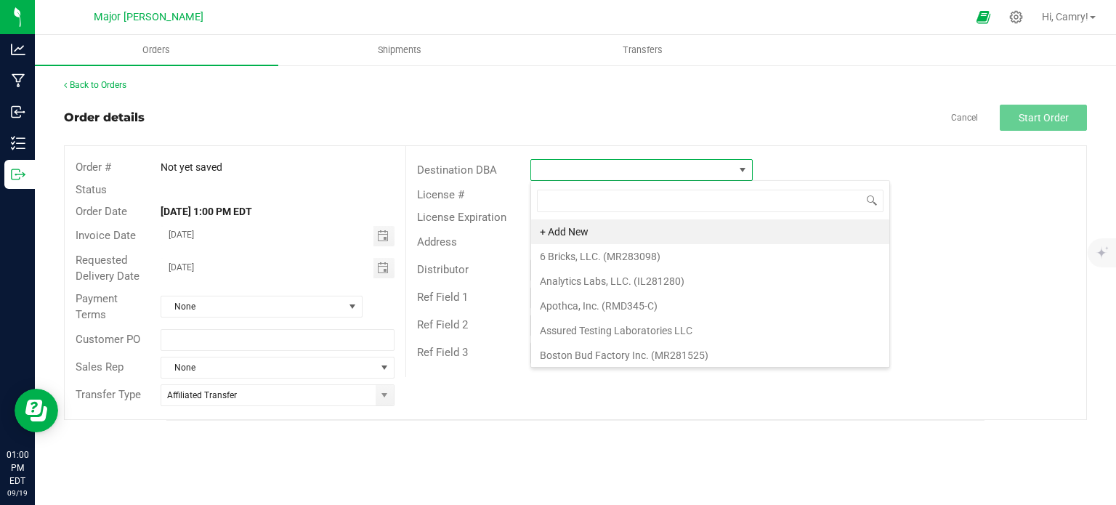
scroll to position [21, 222]
type input "majo"
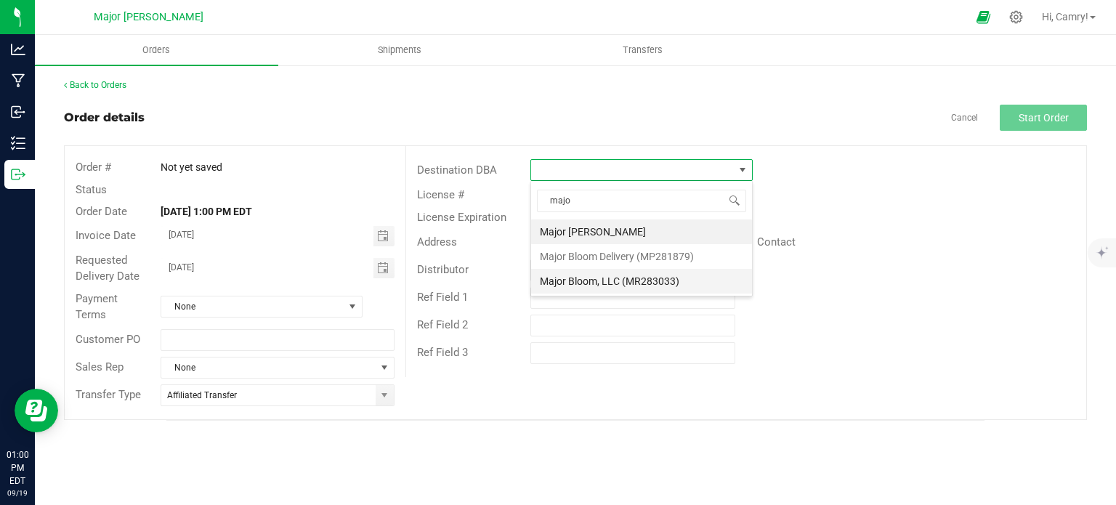
click at [681, 281] on li "Major Bloom, LLC (MR283033)" at bounding box center [641, 281] width 221 height 25
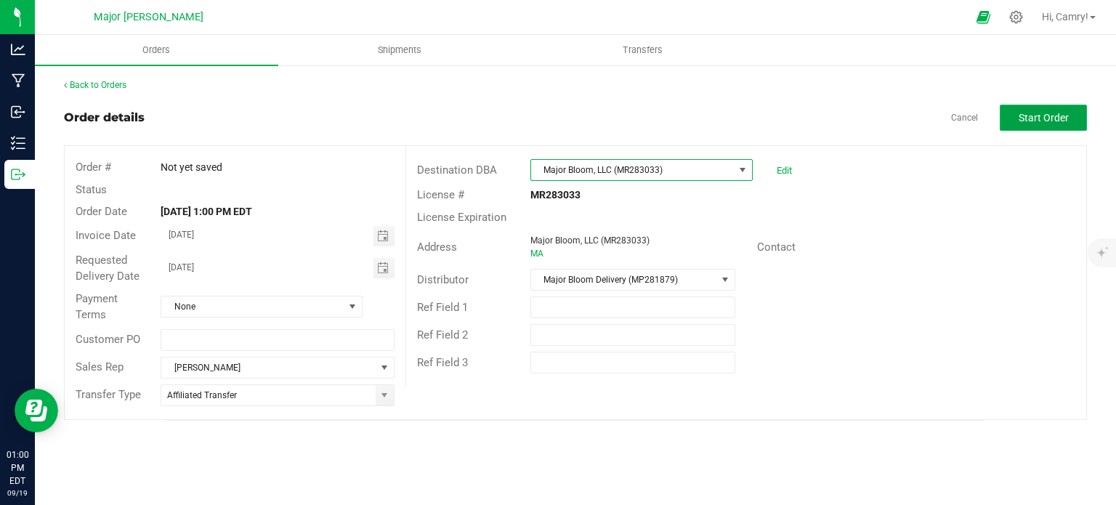
click at [1069, 127] on button "Start Order" at bounding box center [1043, 118] width 87 height 26
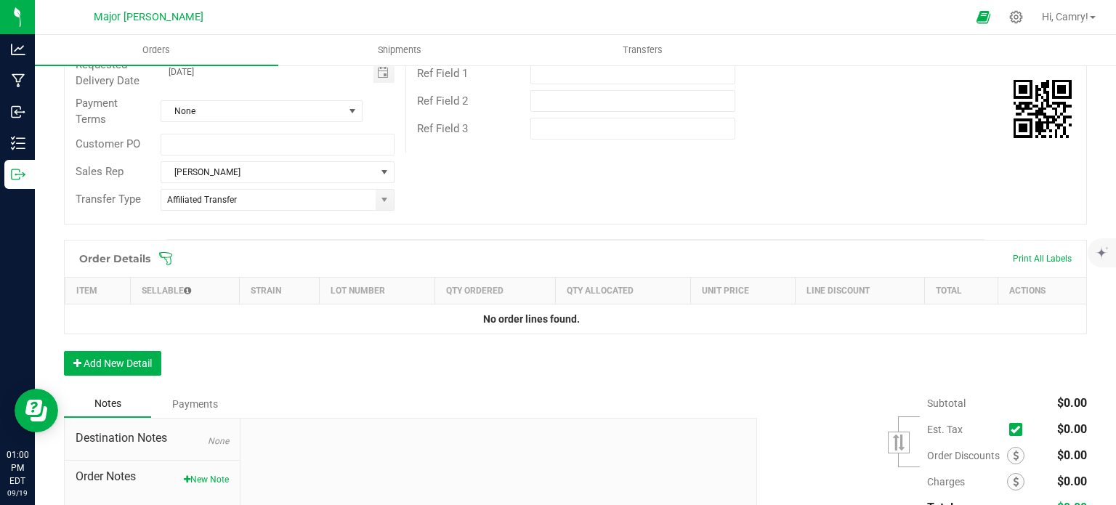
scroll to position [291, 0]
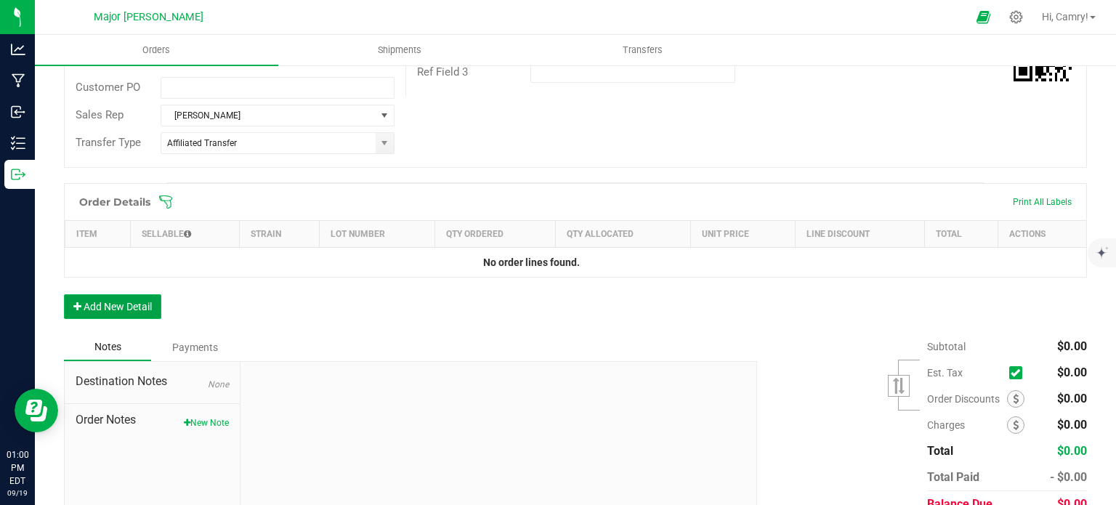
click at [110, 294] on button "Add New Detail" at bounding box center [112, 306] width 97 height 25
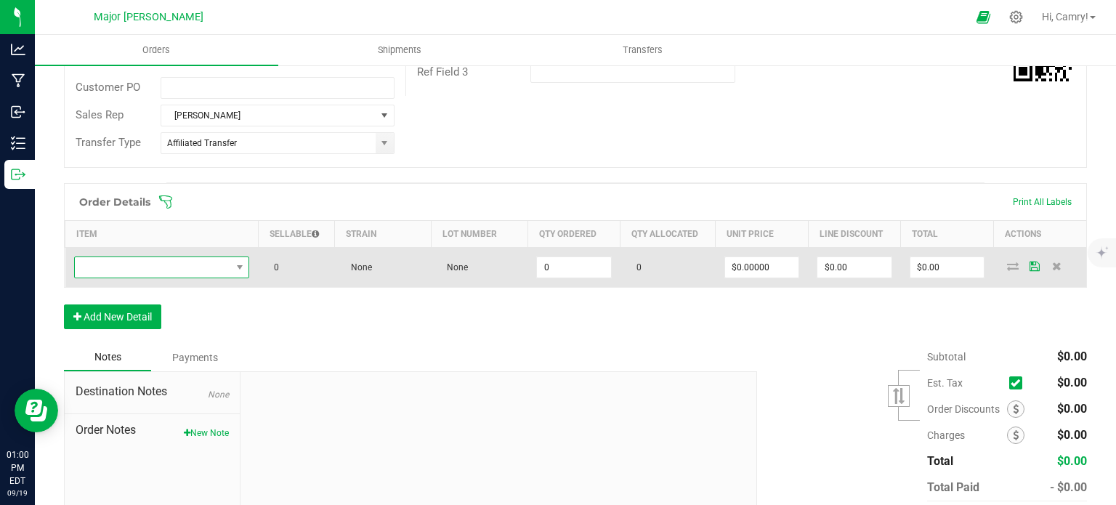
click at [147, 264] on span "NO DATA FOUND" at bounding box center [153, 267] width 156 height 20
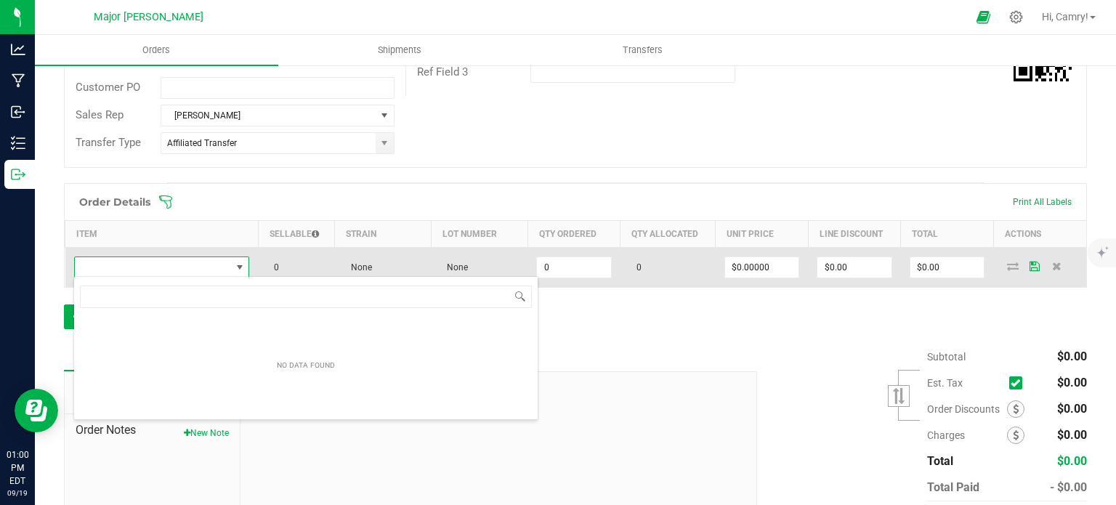
scroll to position [21, 171]
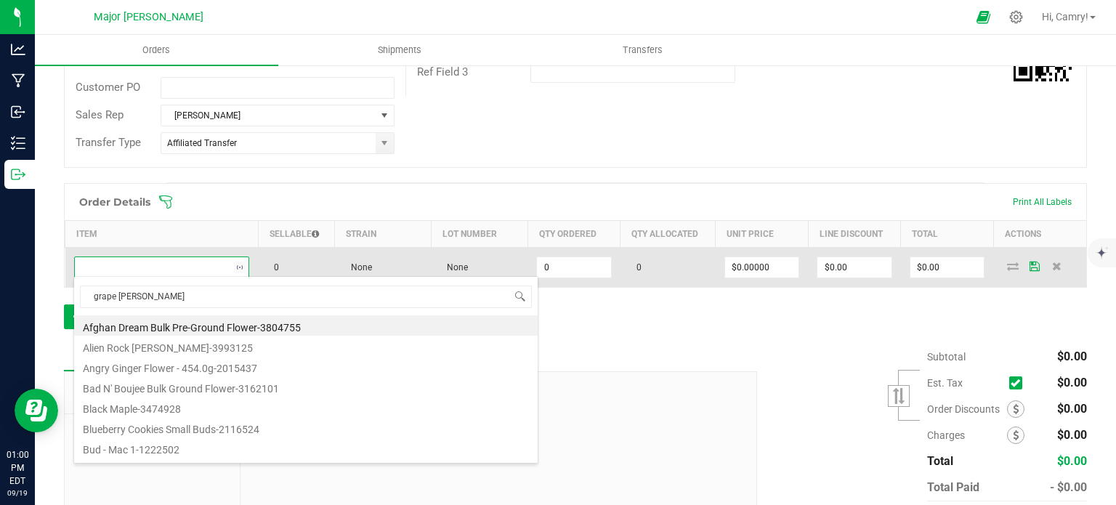
type input "grape sunda"
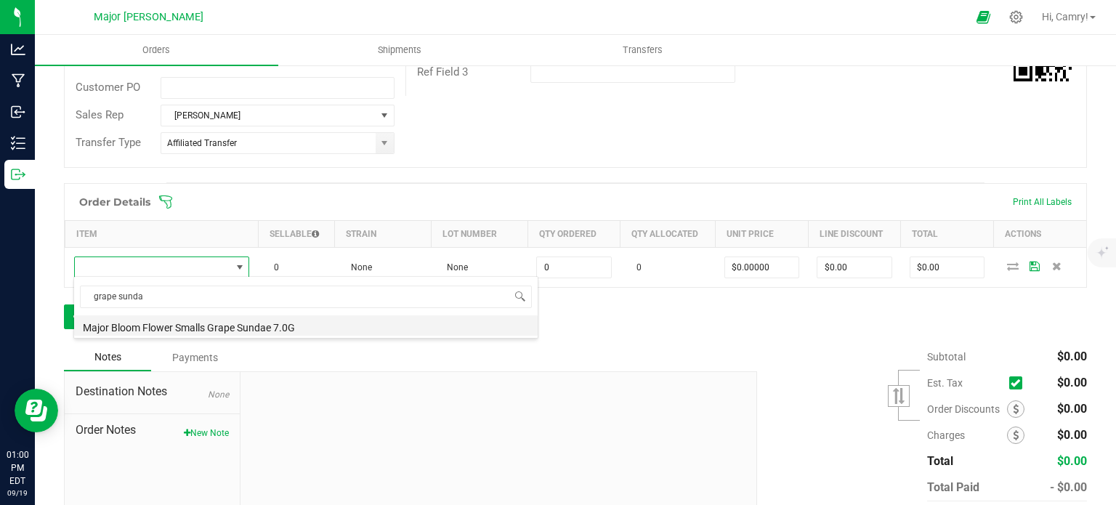
click at [215, 328] on li "Major Bloom Flower Smalls Grape Sundae 7.0G" at bounding box center [306, 325] width 464 height 20
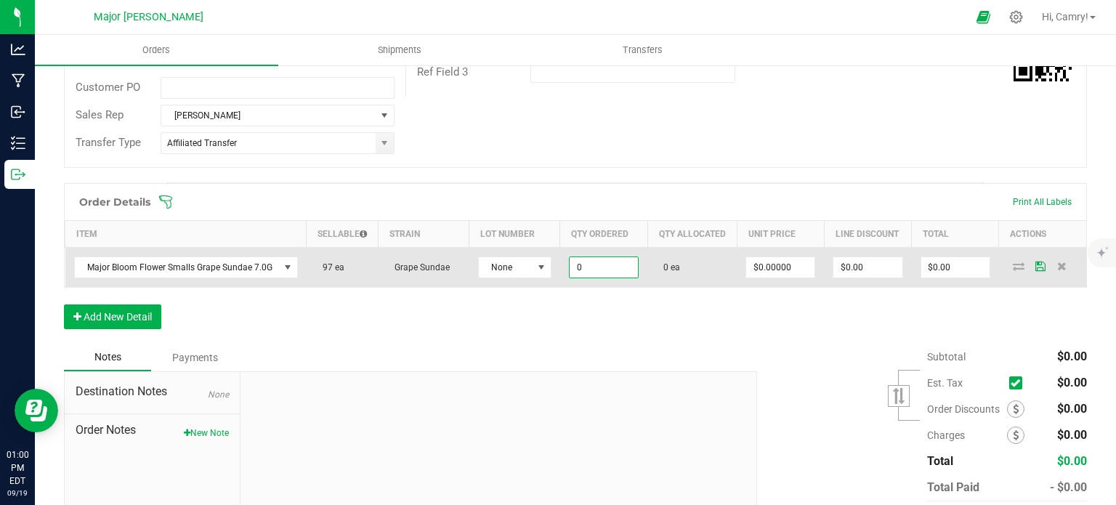
click at [597, 272] on input "0" at bounding box center [604, 267] width 68 height 20
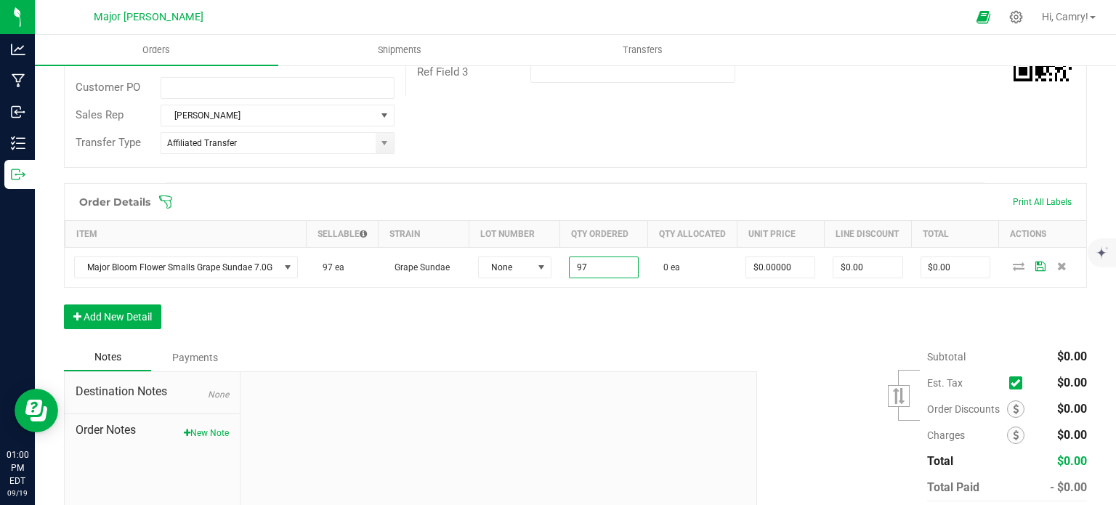
type input "97 ea"
click at [991, 310] on div "Order Details Print All Labels Item Sellable Strain Lot Number Qty Ordered Qty …" at bounding box center [575, 263] width 1023 height 161
click at [1013, 270] on icon at bounding box center [1019, 266] width 12 height 9
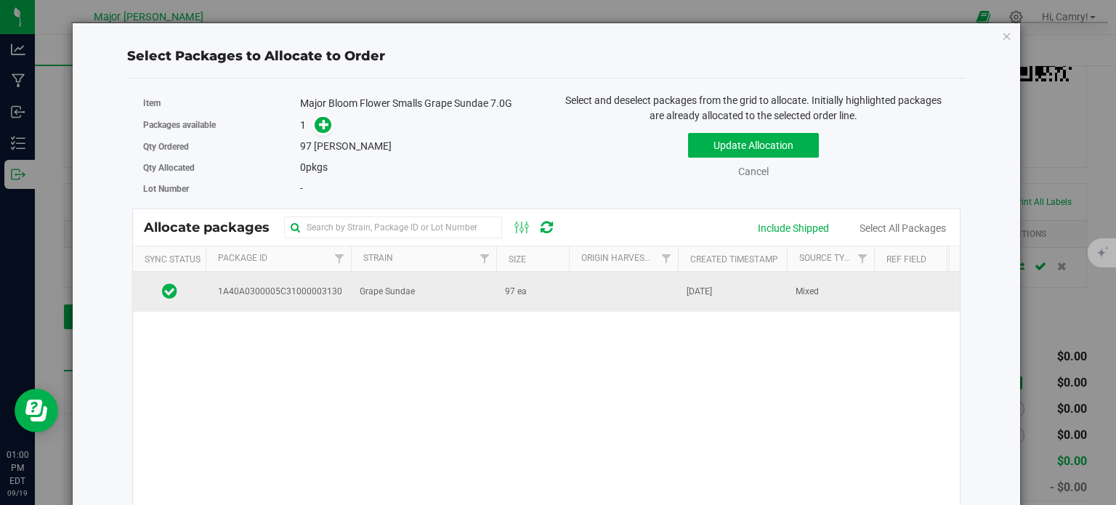
click at [616, 280] on td at bounding box center [623, 291] width 109 height 39
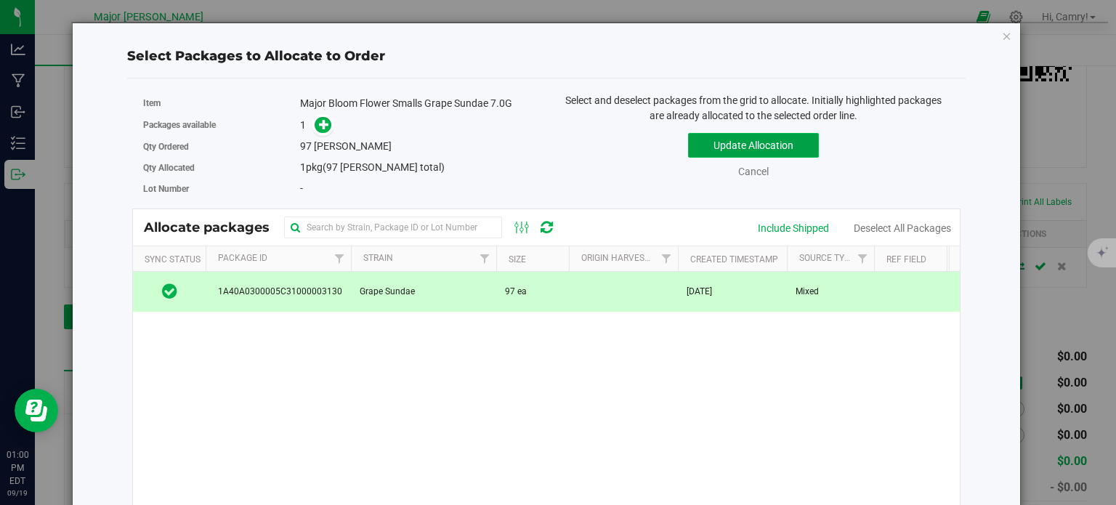
click at [721, 140] on button "Update Allocation" at bounding box center [753, 145] width 131 height 25
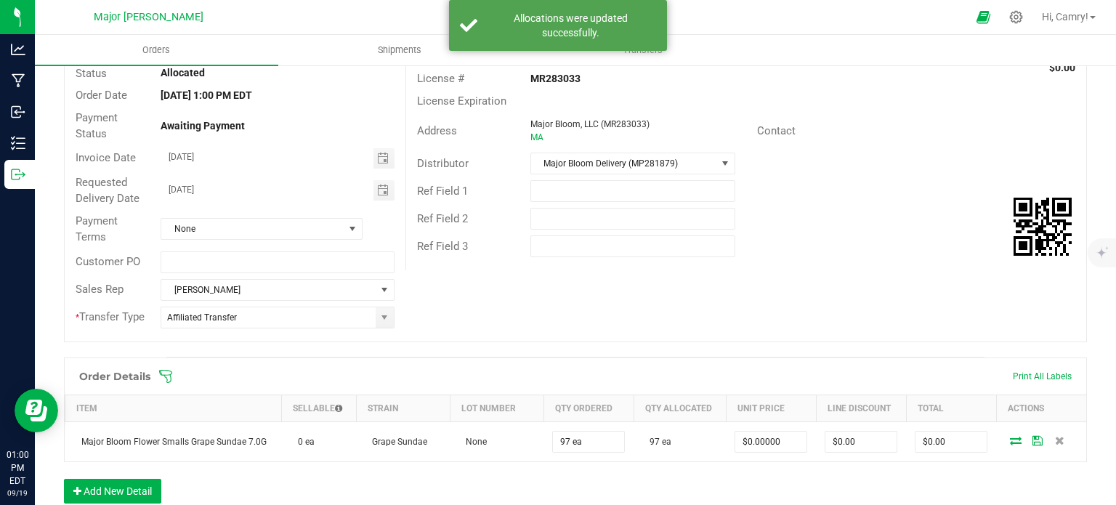
scroll to position [1, 0]
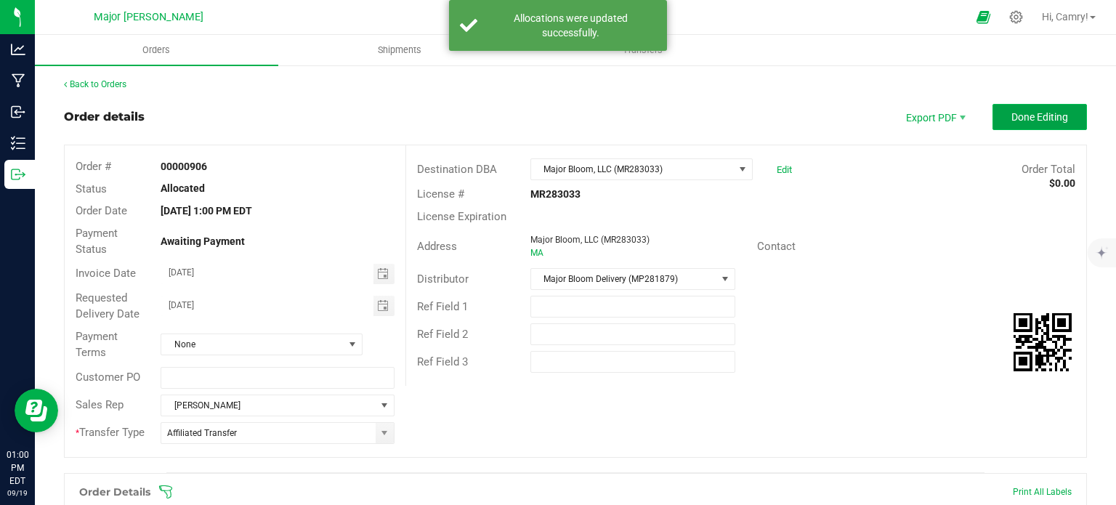
click at [1014, 118] on span "Done Editing" at bounding box center [1039, 117] width 57 height 12
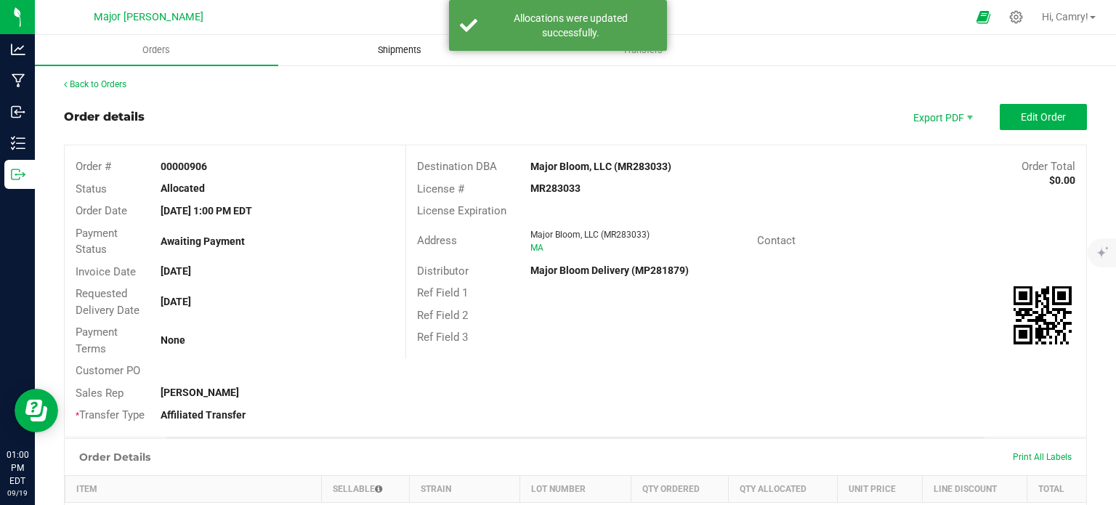
click at [402, 49] on span "Shipments" at bounding box center [399, 50] width 83 height 13
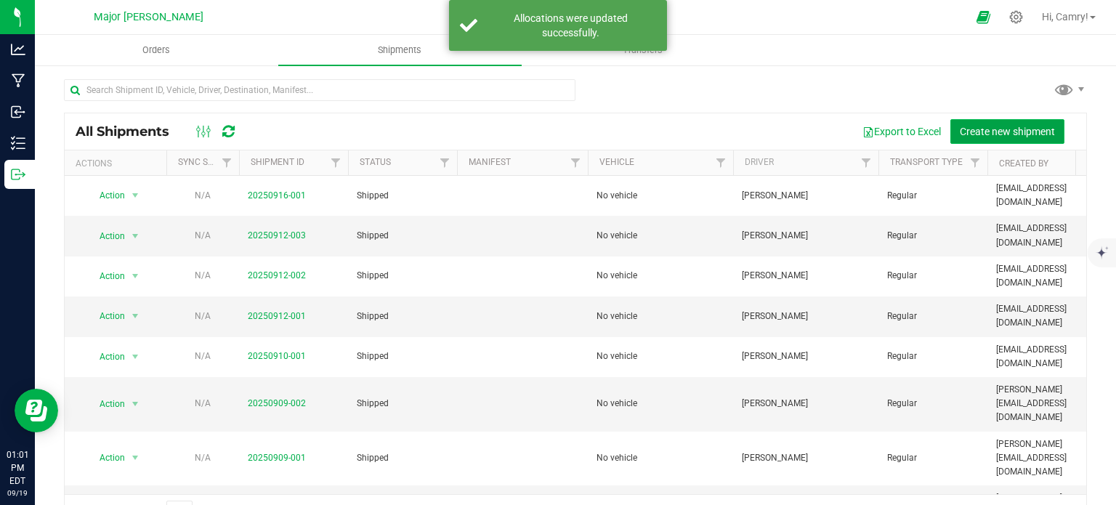
click at [974, 126] on span "Create new shipment" at bounding box center [1007, 132] width 95 height 12
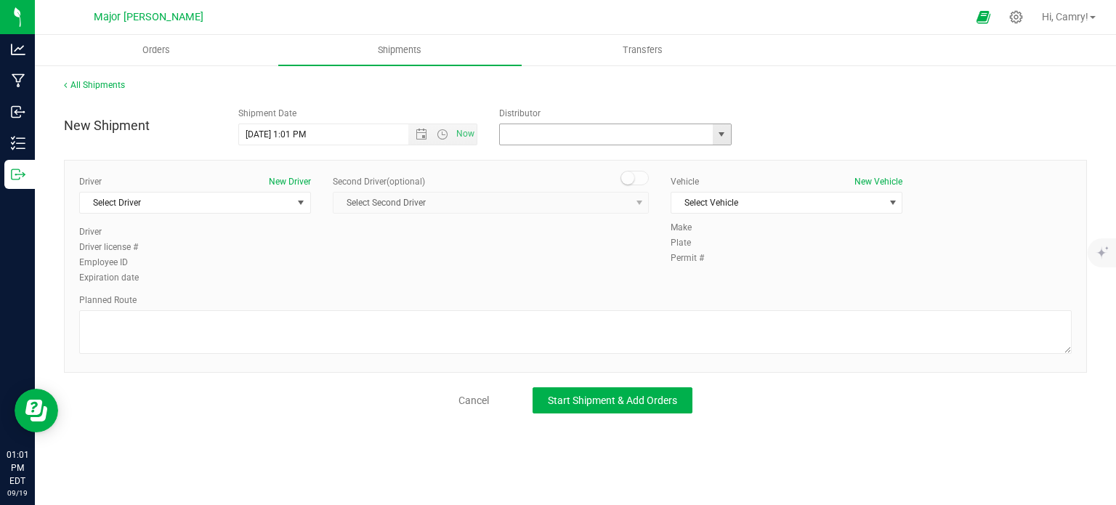
click at [561, 136] on input "text" at bounding box center [603, 134] width 206 height 20
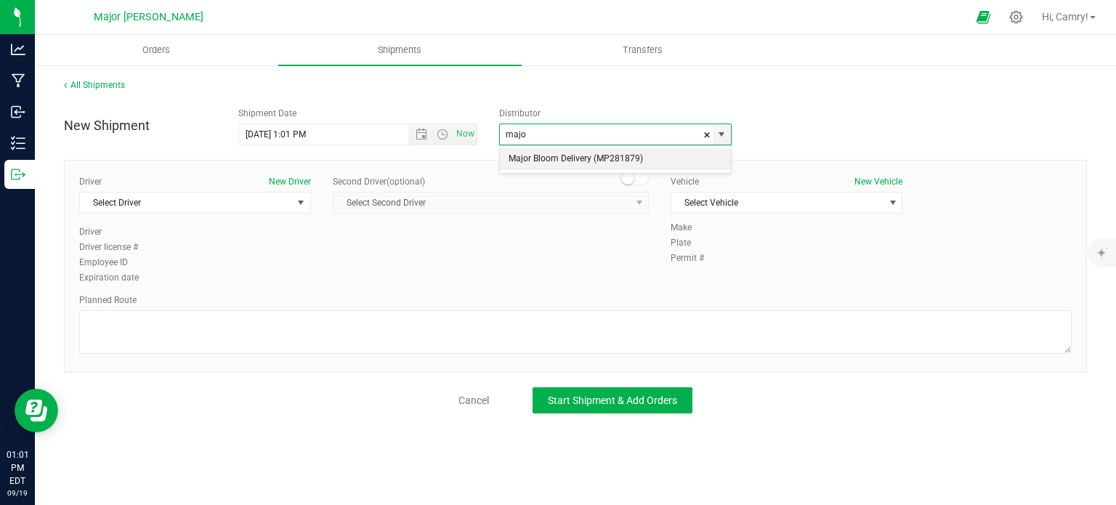
click at [575, 166] on li "Major Bloom Delivery (MP281879)" at bounding box center [615, 159] width 231 height 22
type input "Major Bloom Delivery (MP281879)"
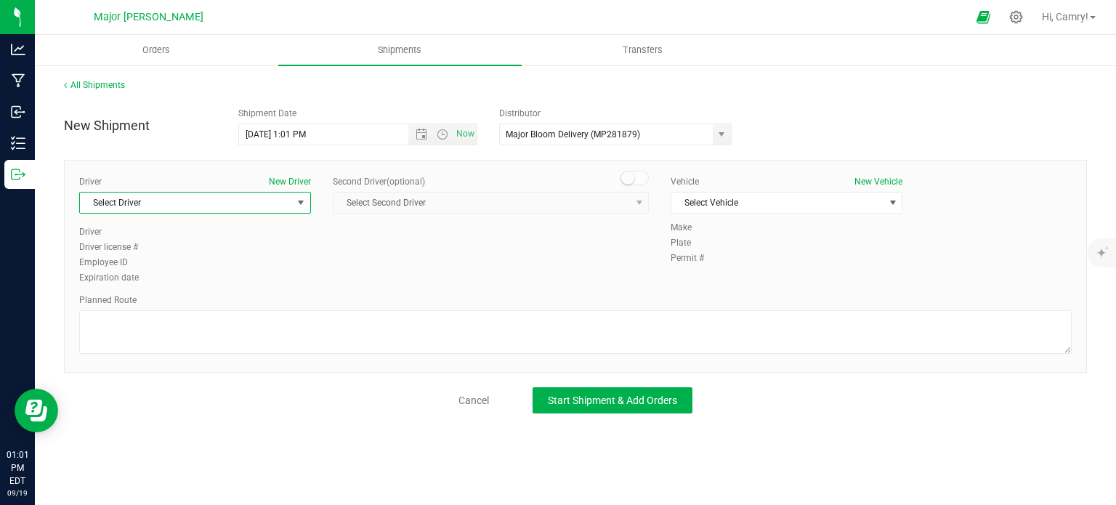
click at [270, 201] on span "Select Driver" at bounding box center [186, 203] width 212 height 20
click at [254, 256] on li "[PERSON_NAME]" at bounding box center [195, 263] width 230 height 22
click at [254, 307] on div "Planned Route" at bounding box center [575, 326] width 992 height 64
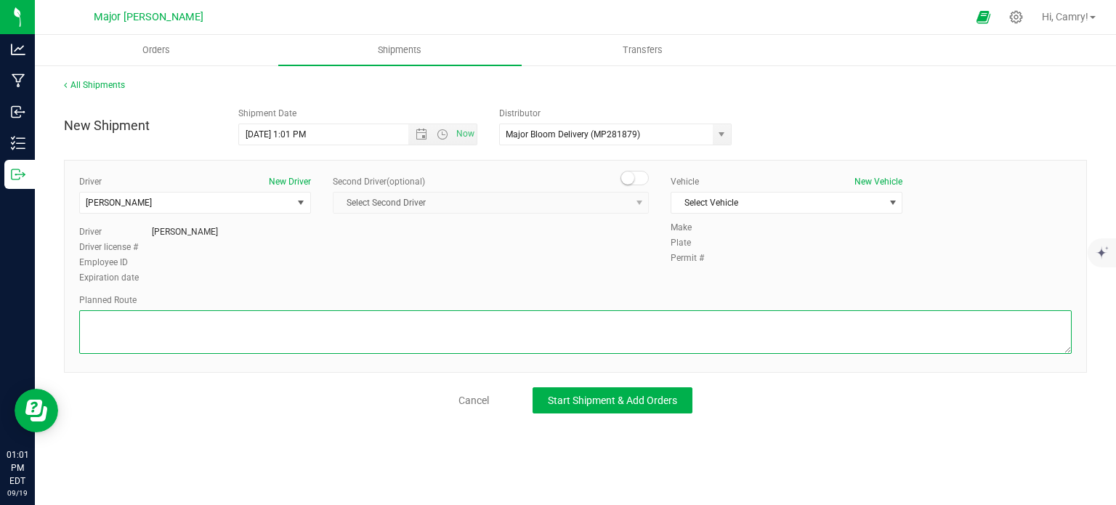
click at [265, 324] on textarea at bounding box center [575, 332] width 992 height 44
type textarea "walking"
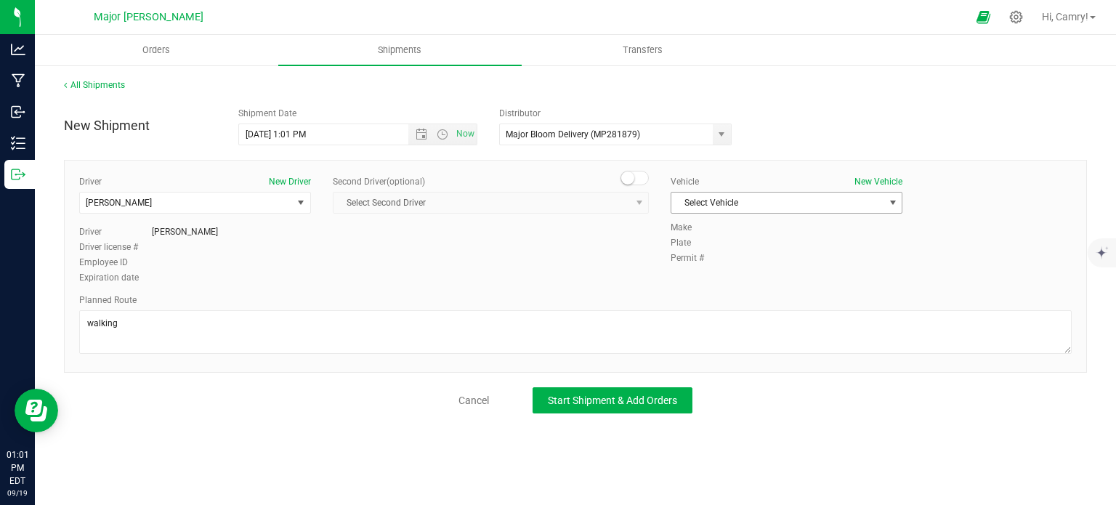
click at [703, 204] on span "Select Vehicle" at bounding box center [777, 203] width 212 height 20
click at [700, 230] on li "No vehicle" at bounding box center [786, 227] width 230 height 22
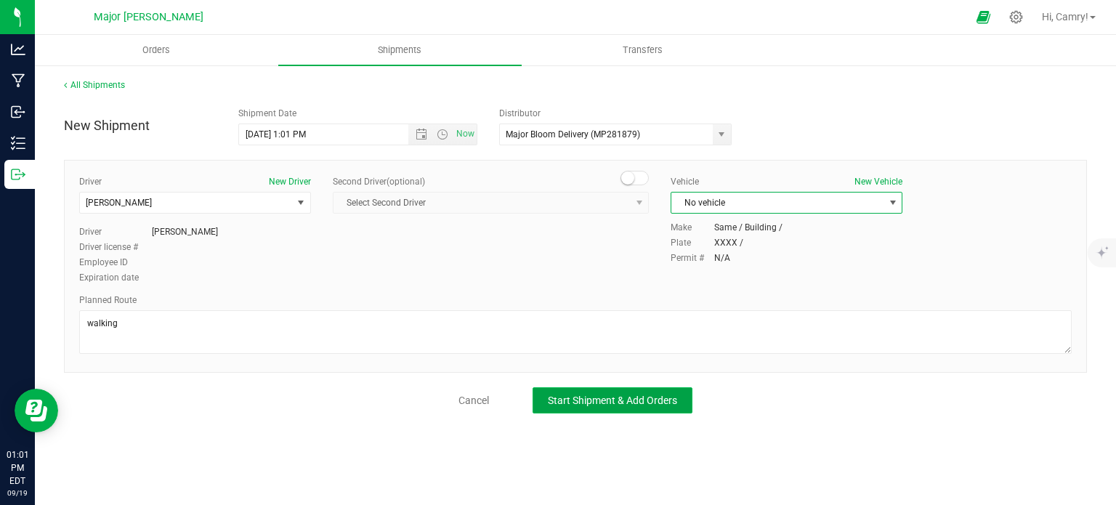
click at [626, 399] on span "Start Shipment & Add Orders" at bounding box center [612, 400] width 129 height 12
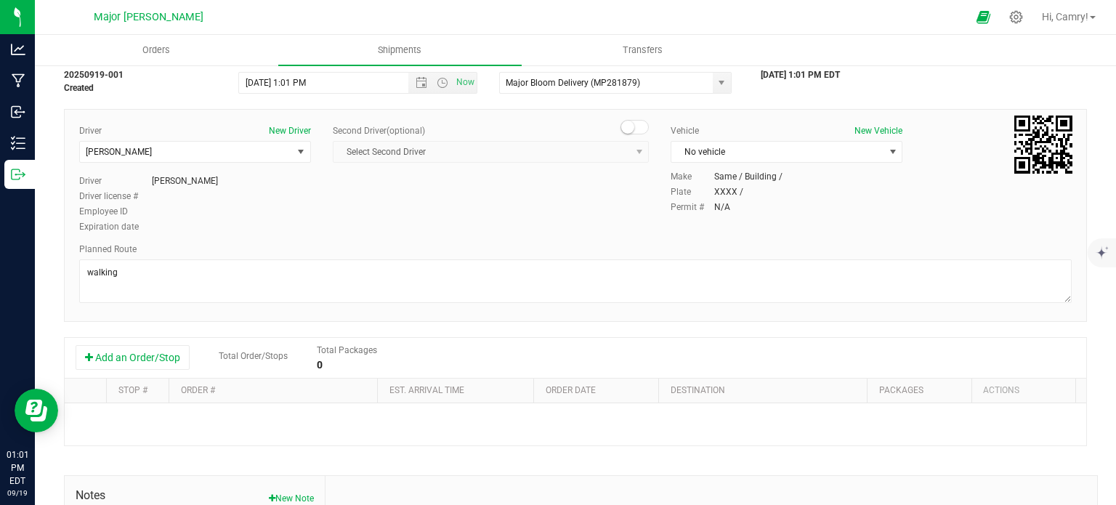
scroll to position [145, 0]
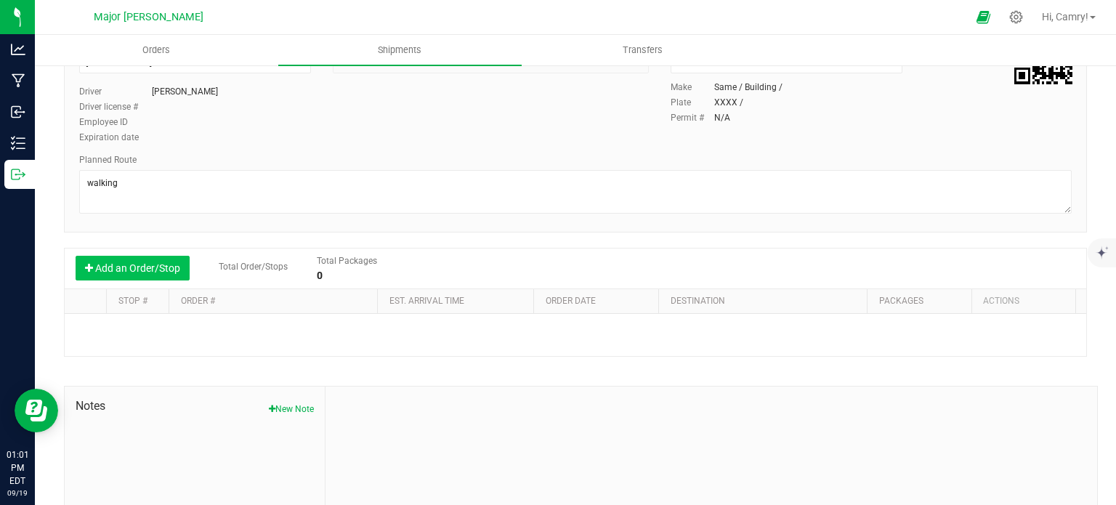
click at [142, 275] on button "Add an Order/Stop" at bounding box center [133, 268] width 114 height 25
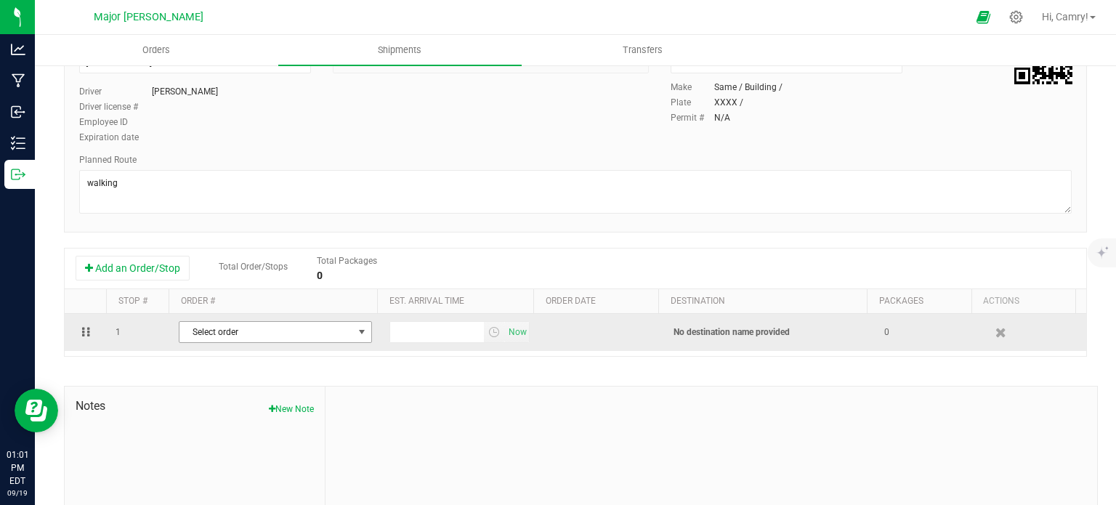
click at [230, 336] on span "Select order" at bounding box center [266, 332] width 174 height 20
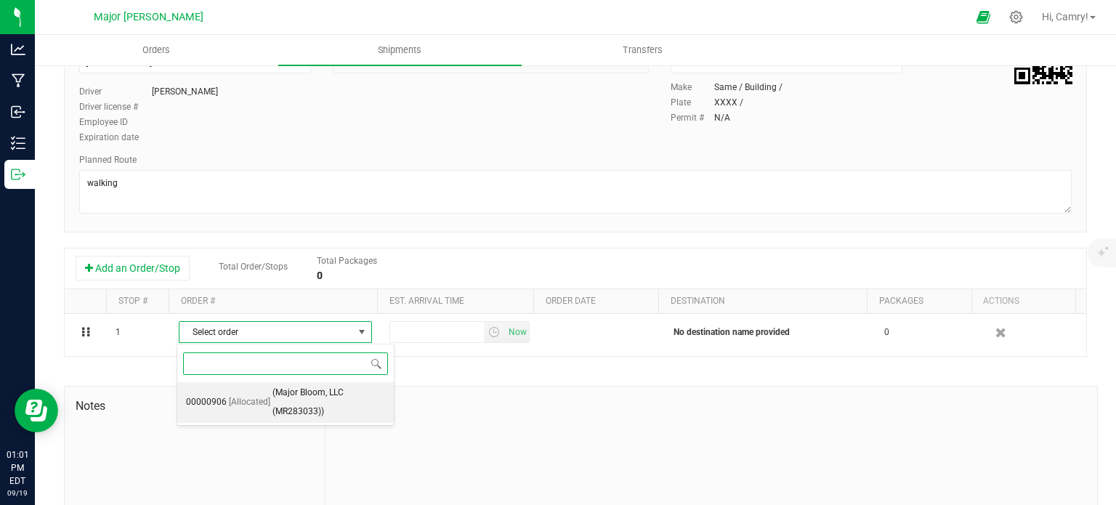
click at [283, 400] on span "(Major Bloom, LLC (MR283033))" at bounding box center [328, 402] width 113 height 37
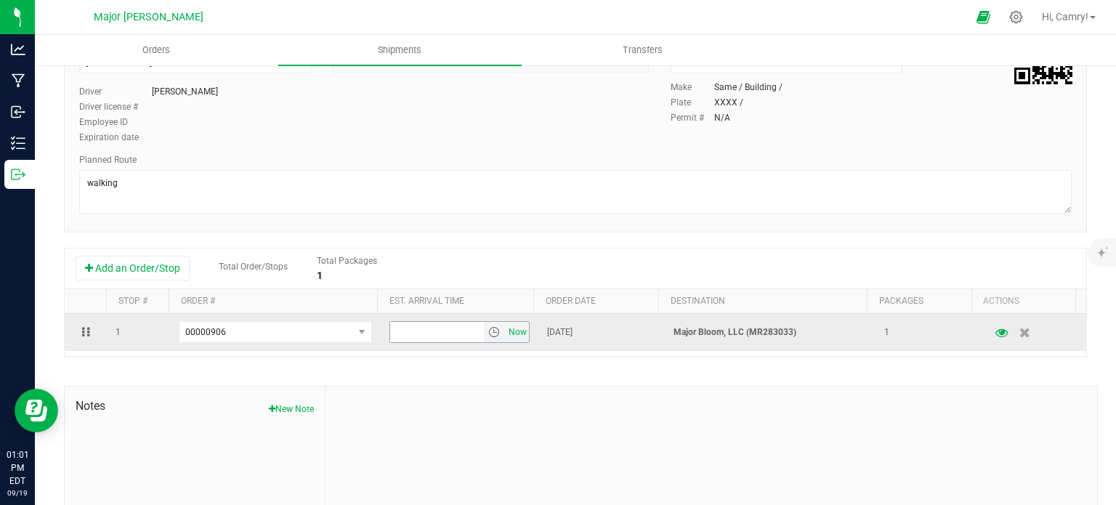
click at [506, 334] on span "Now" at bounding box center [518, 332] width 25 height 21
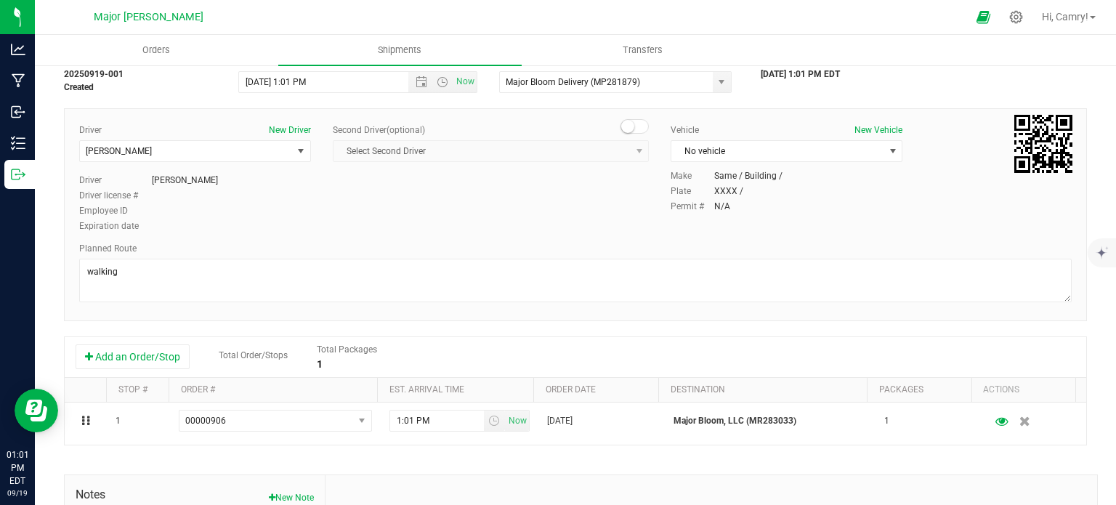
scroll to position [0, 0]
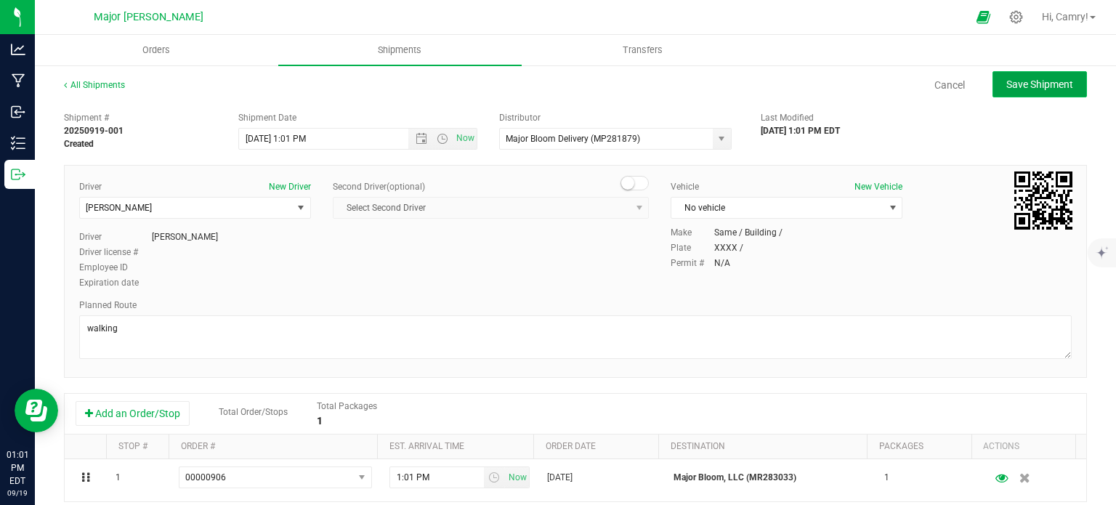
click at [1010, 81] on span "Save Shipment" at bounding box center [1039, 84] width 67 height 12
type input "[DATE] 5:01 PM"
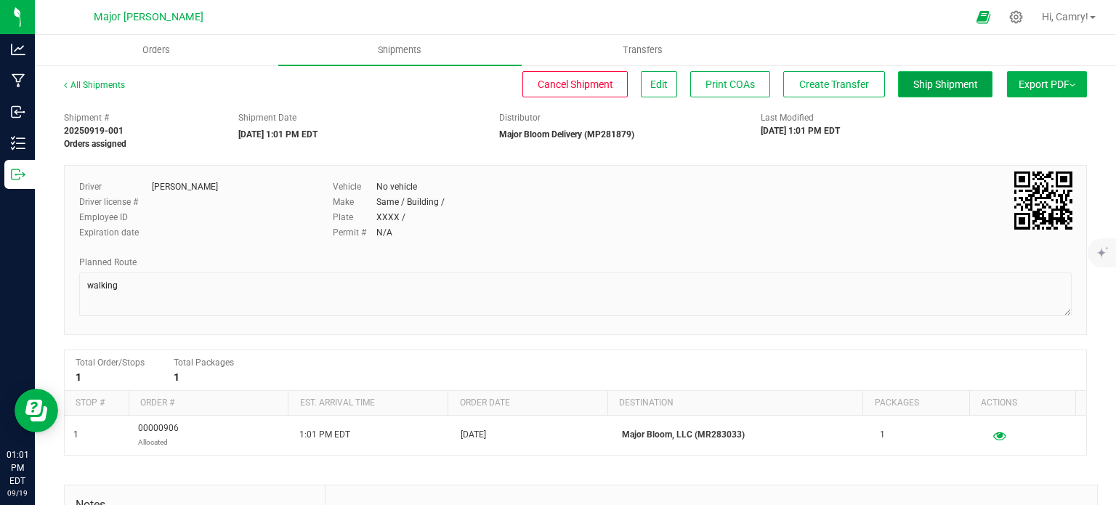
click at [913, 82] on span "Ship Shipment" at bounding box center [945, 84] width 65 height 12
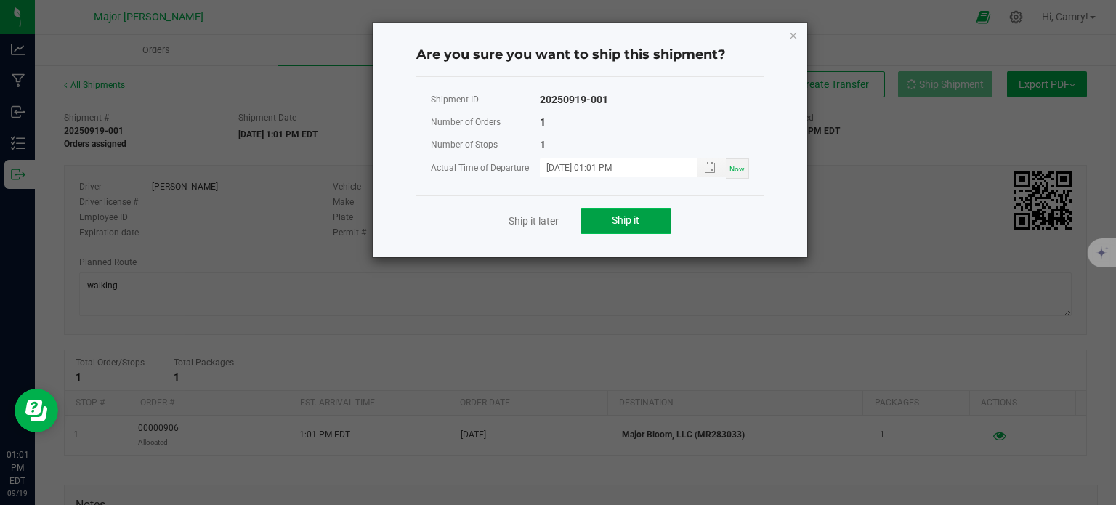
click at [641, 216] on button "Ship it" at bounding box center [625, 221] width 91 height 26
